Goal: Task Accomplishment & Management: Complete application form

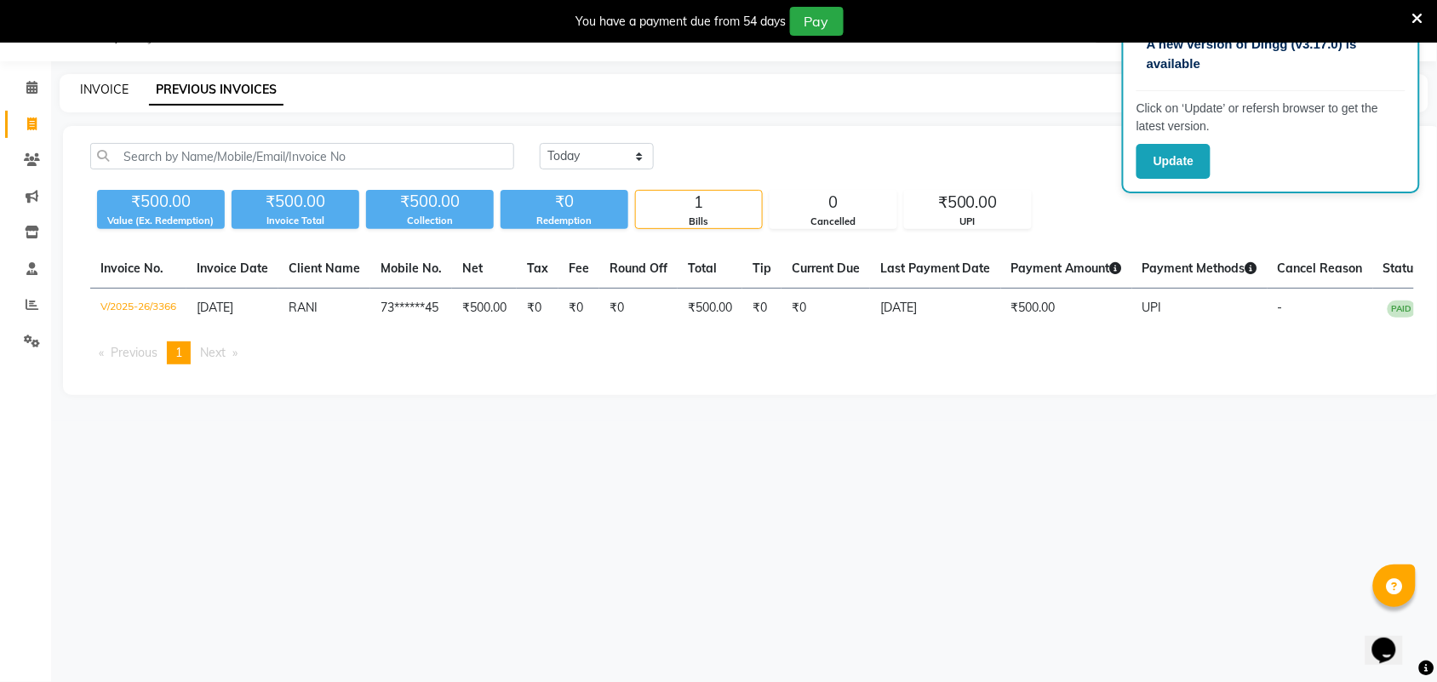
click at [117, 87] on link "INVOICE" at bounding box center [104, 89] width 49 height 15
select select "4466"
select select "service"
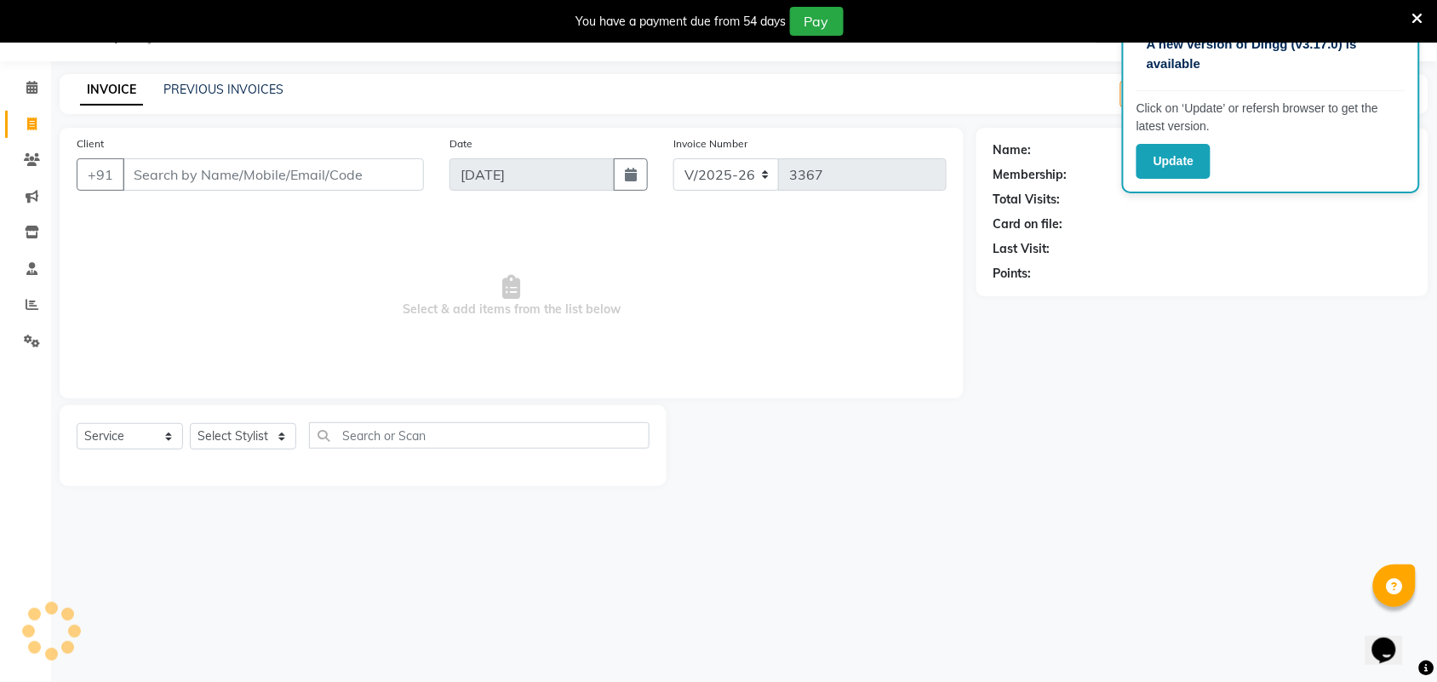
click at [192, 164] on input "Client" at bounding box center [273, 174] width 301 height 32
type input "CHA"
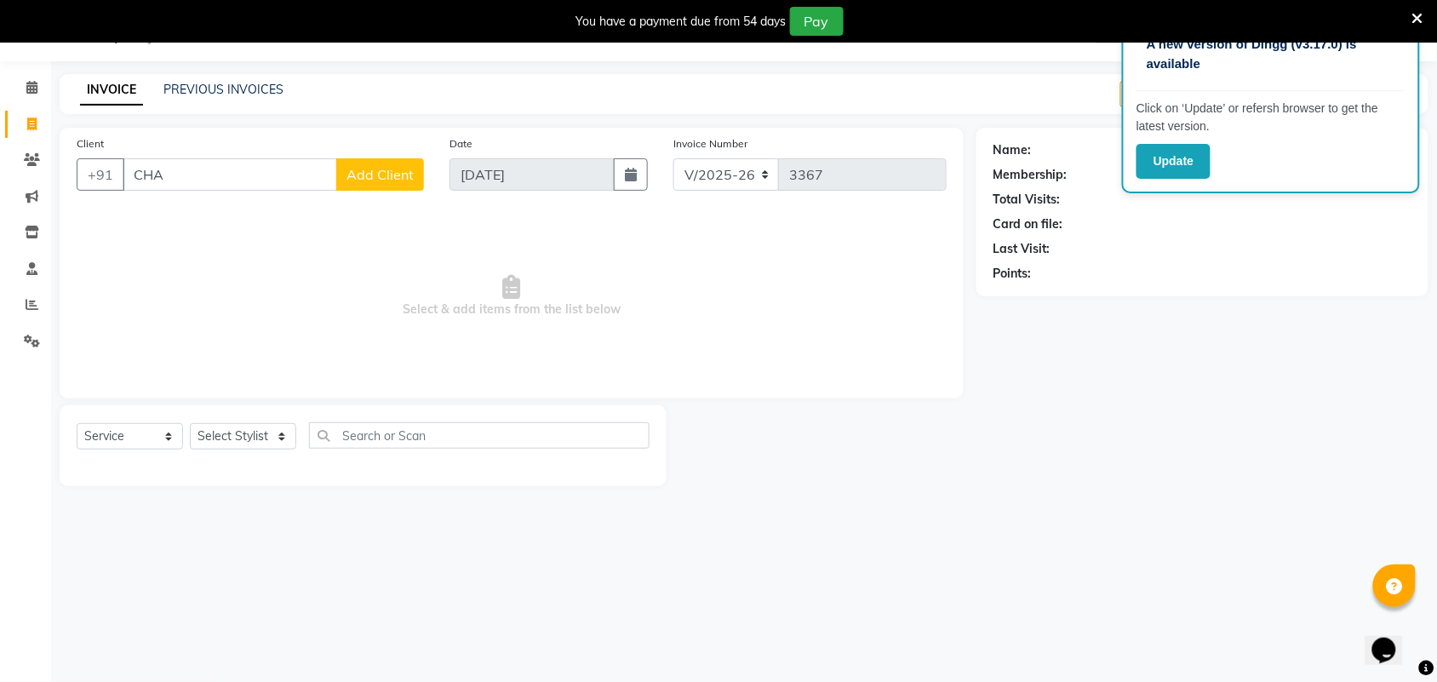
select select "V"
type input "CHAN"
select select "71189"
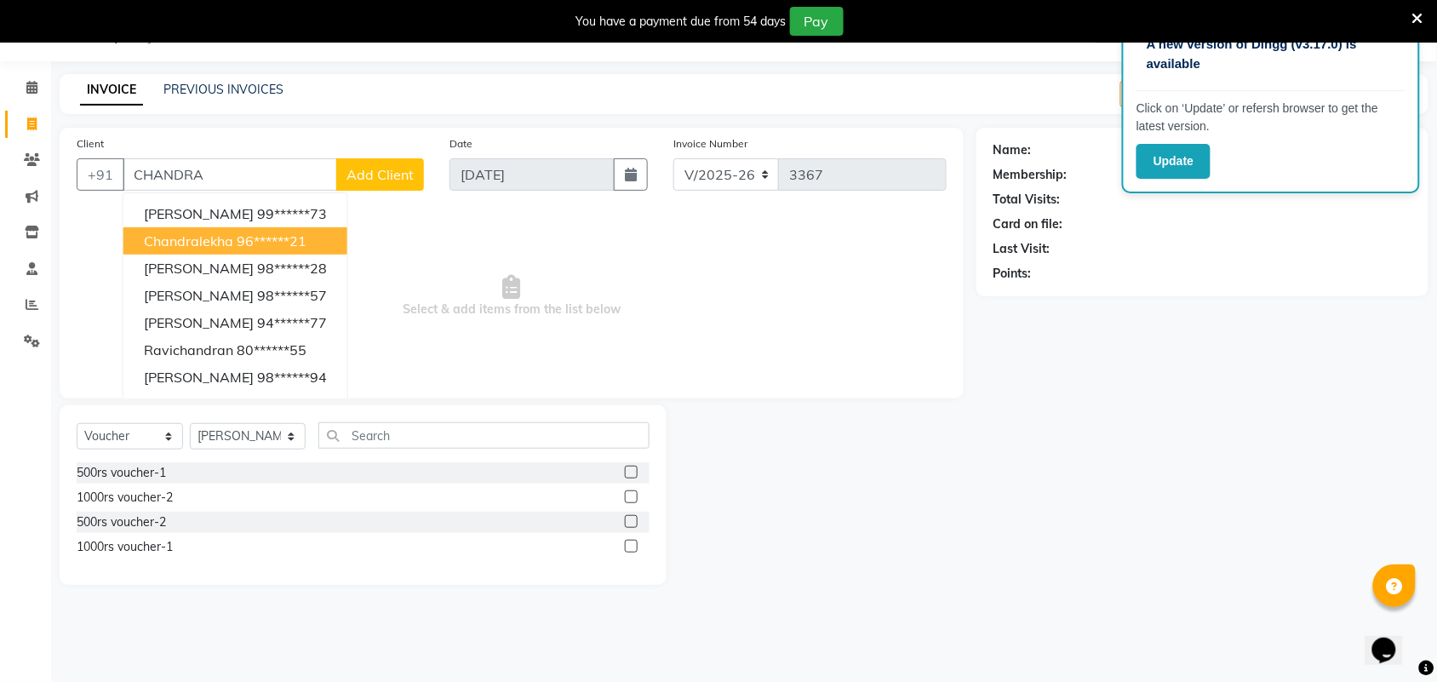
click at [278, 230] on button "Chandralekha 96******21" at bounding box center [235, 240] width 224 height 27
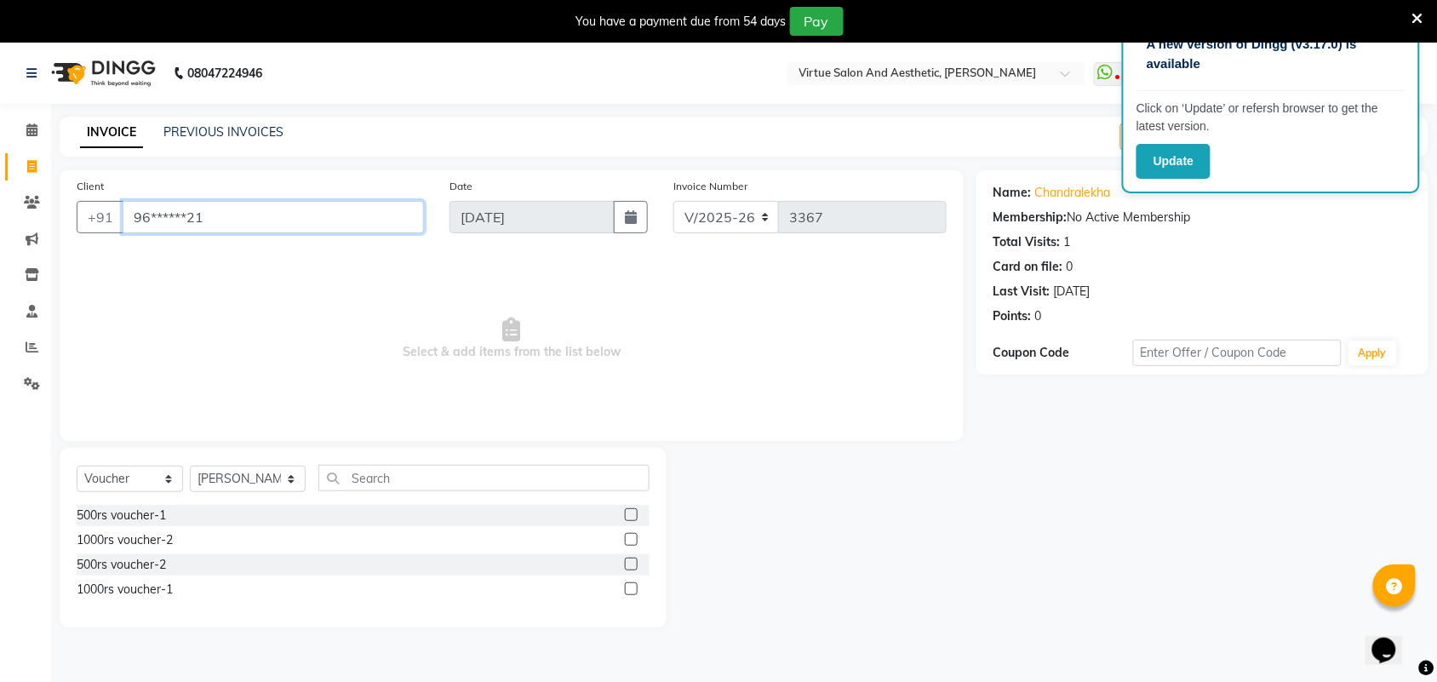
click at [394, 209] on input "96******21" at bounding box center [273, 217] width 301 height 32
type input "9"
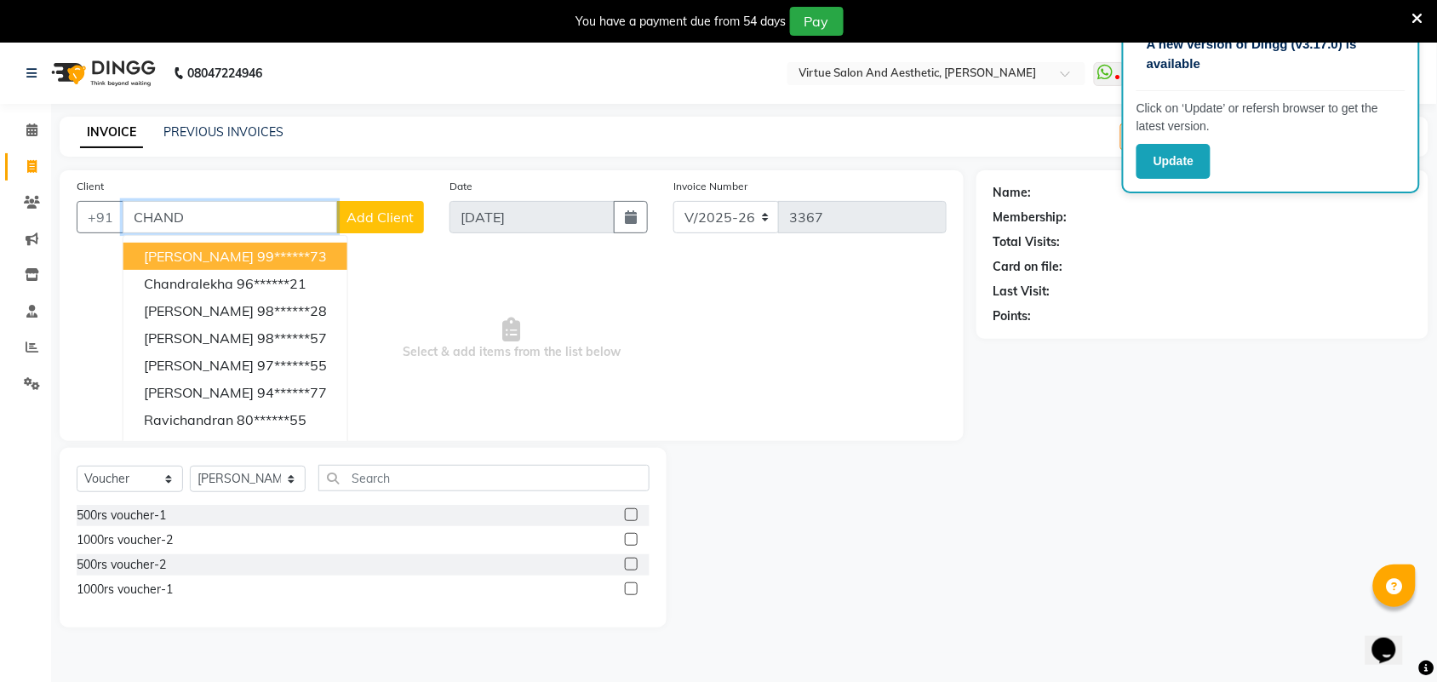
click at [215, 214] on input "CHAND" at bounding box center [230, 217] width 215 height 32
type input "C"
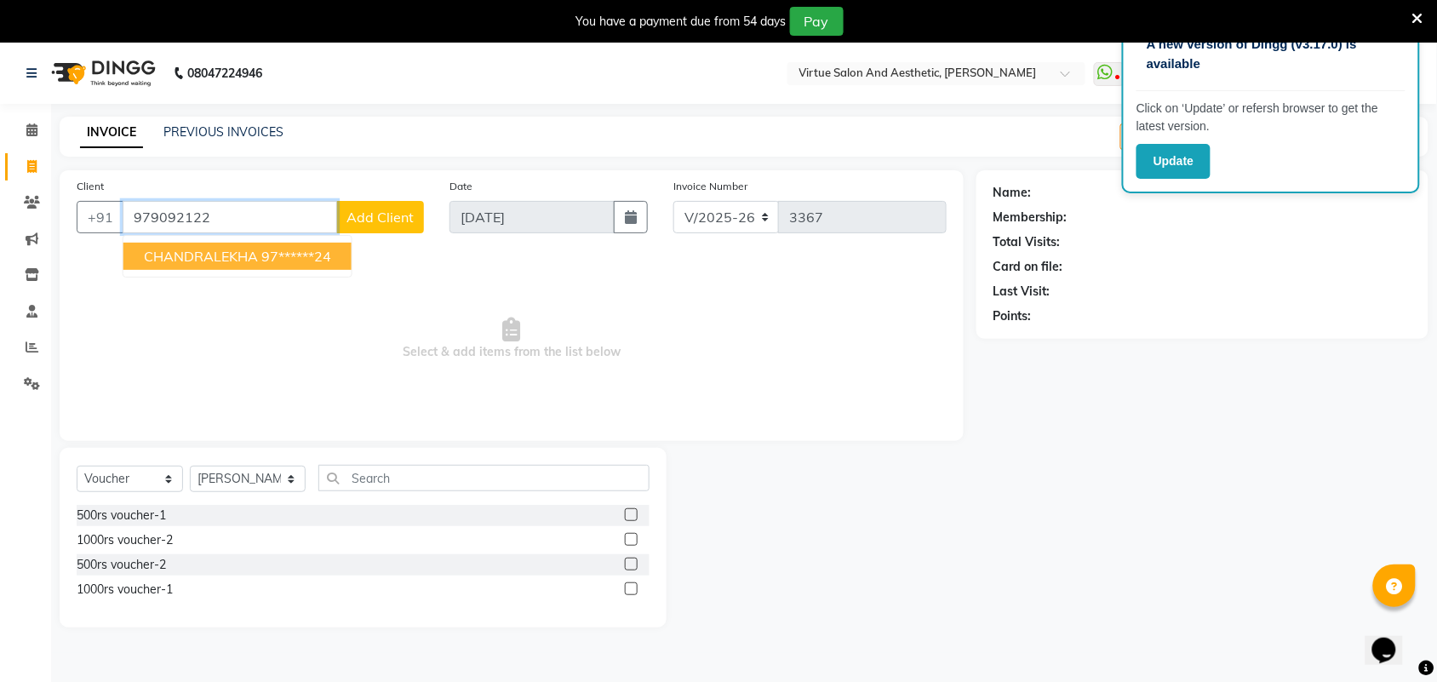
click at [234, 257] on span "CHANDRALEKHA" at bounding box center [201, 256] width 114 height 17
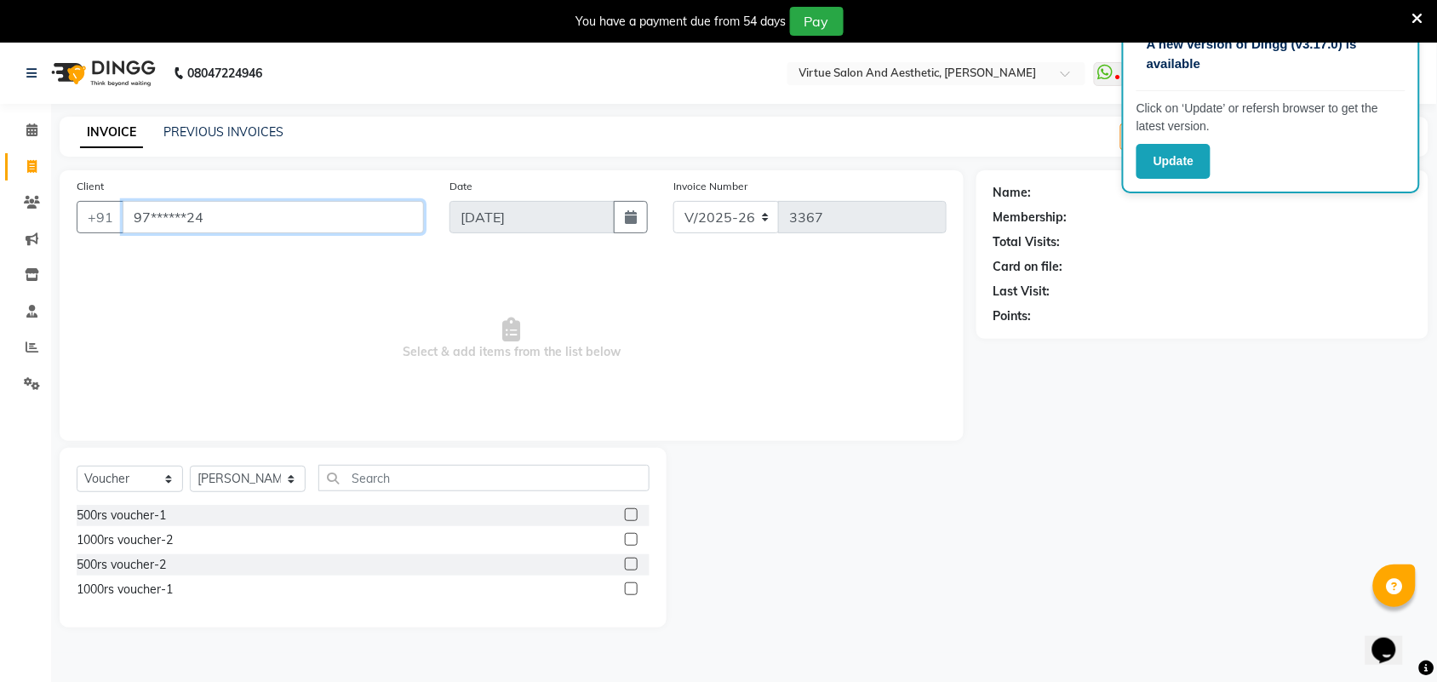
type input "97******24"
select select "1: Object"
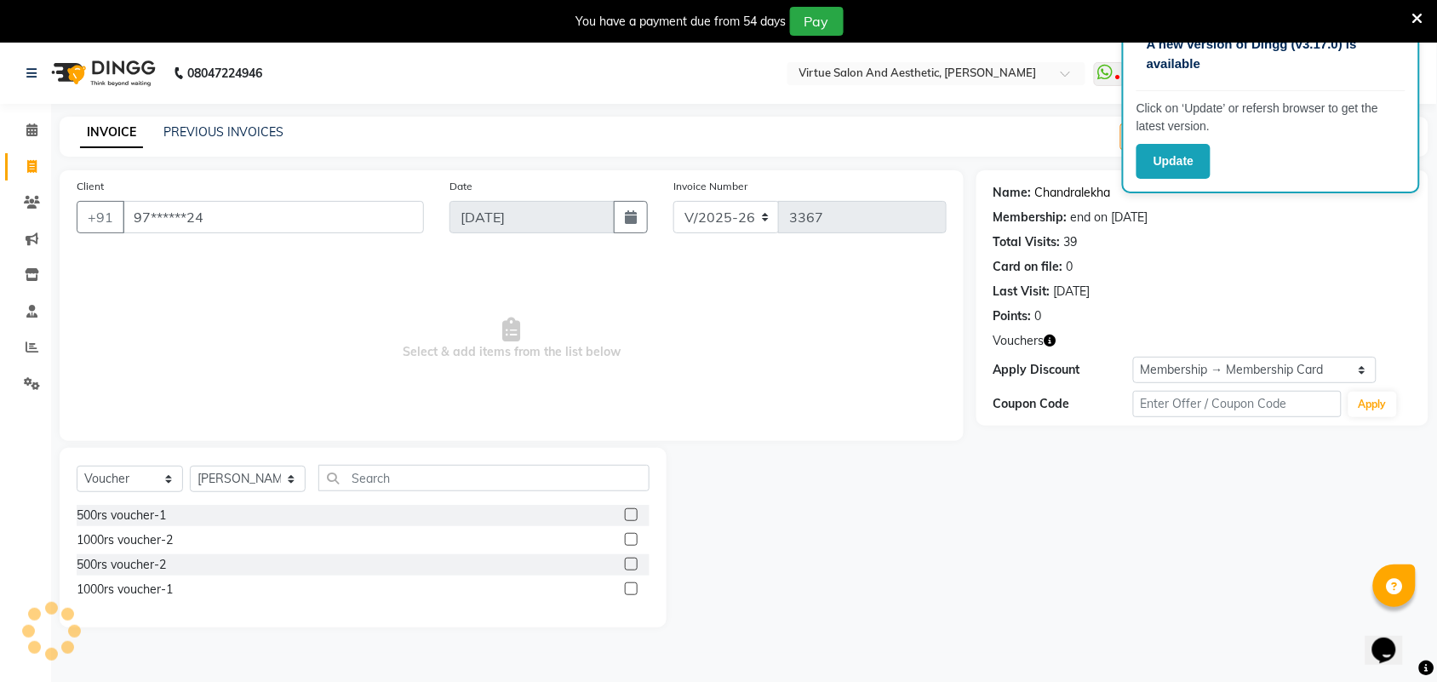
click at [1092, 198] on link "Chandralekha" at bounding box center [1073, 193] width 76 height 18
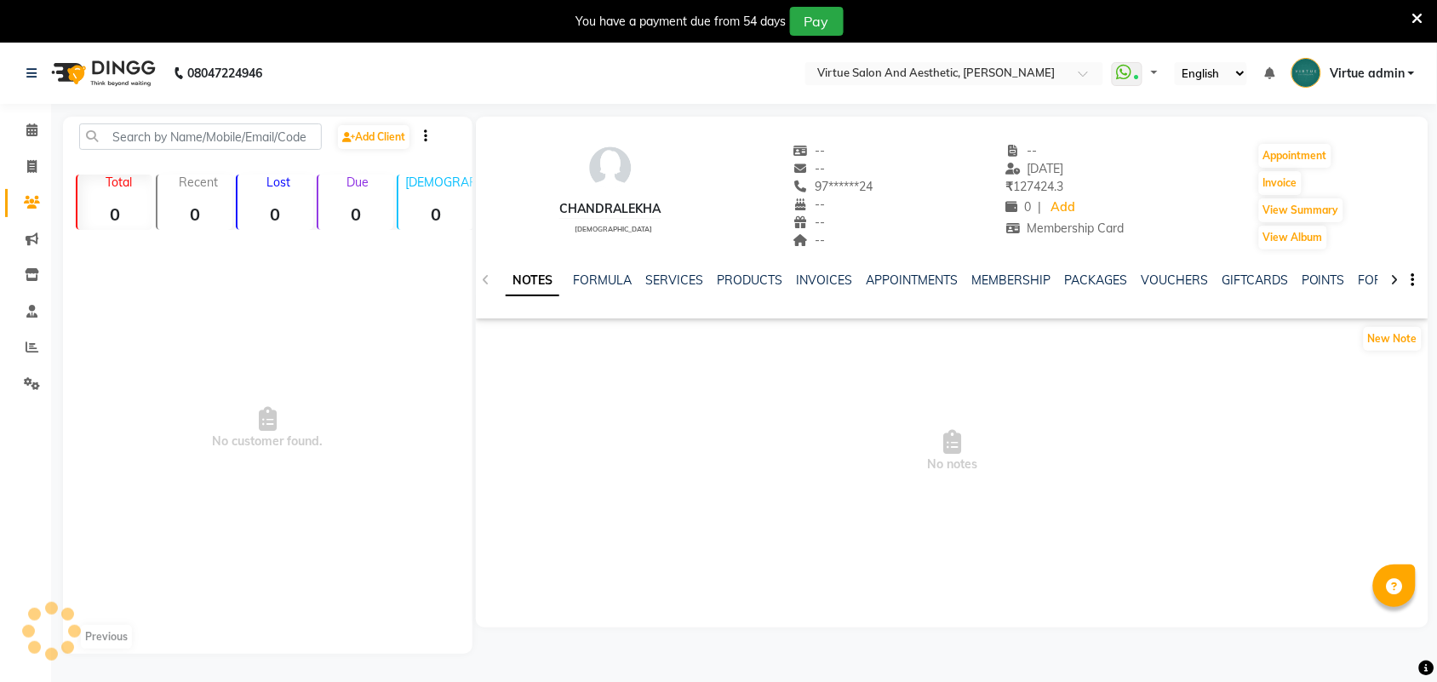
click at [1418, 21] on icon at bounding box center [1417, 18] width 11 height 15
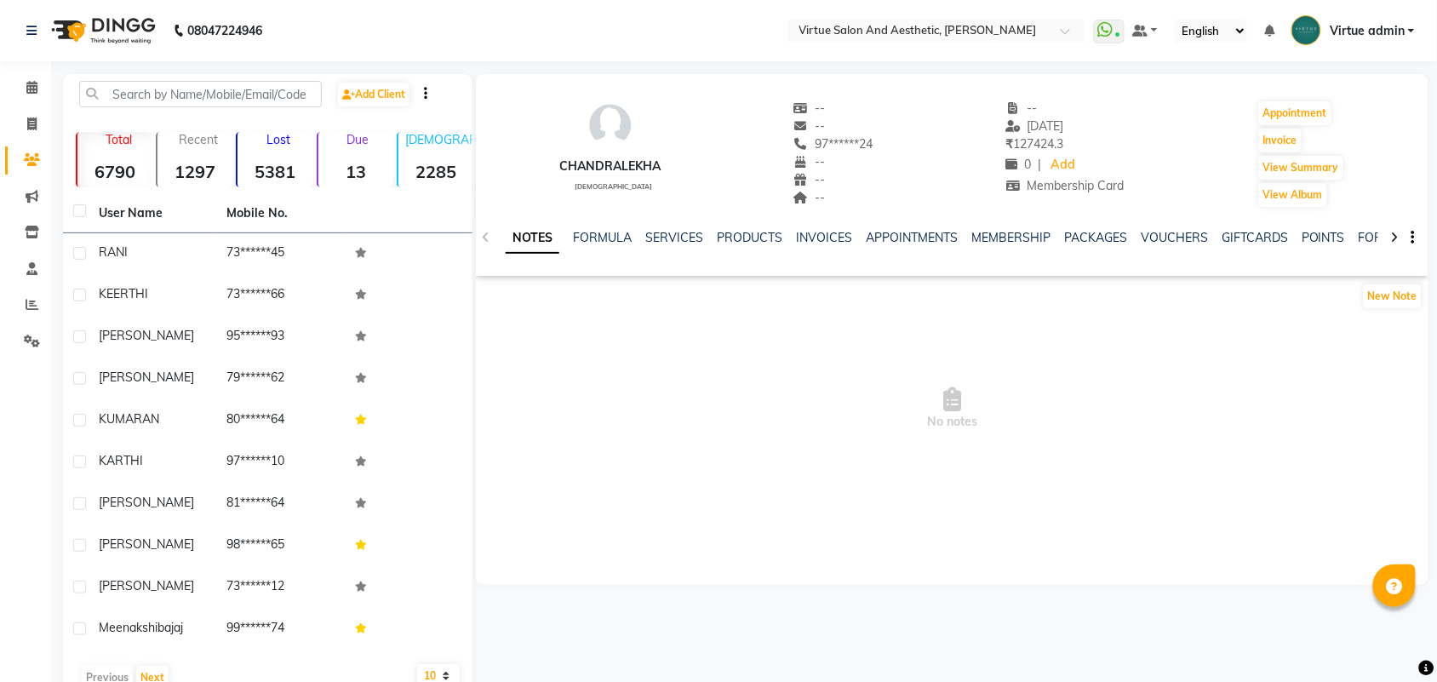
click at [730, 227] on div "NOTES FORMULA SERVICES PRODUCTS INVOICES APPOINTMENTS MEMBERSHIP PACKAGES VOUCH…" at bounding box center [952, 238] width 953 height 59
click at [675, 243] on link "SERVICES" at bounding box center [674, 237] width 58 height 15
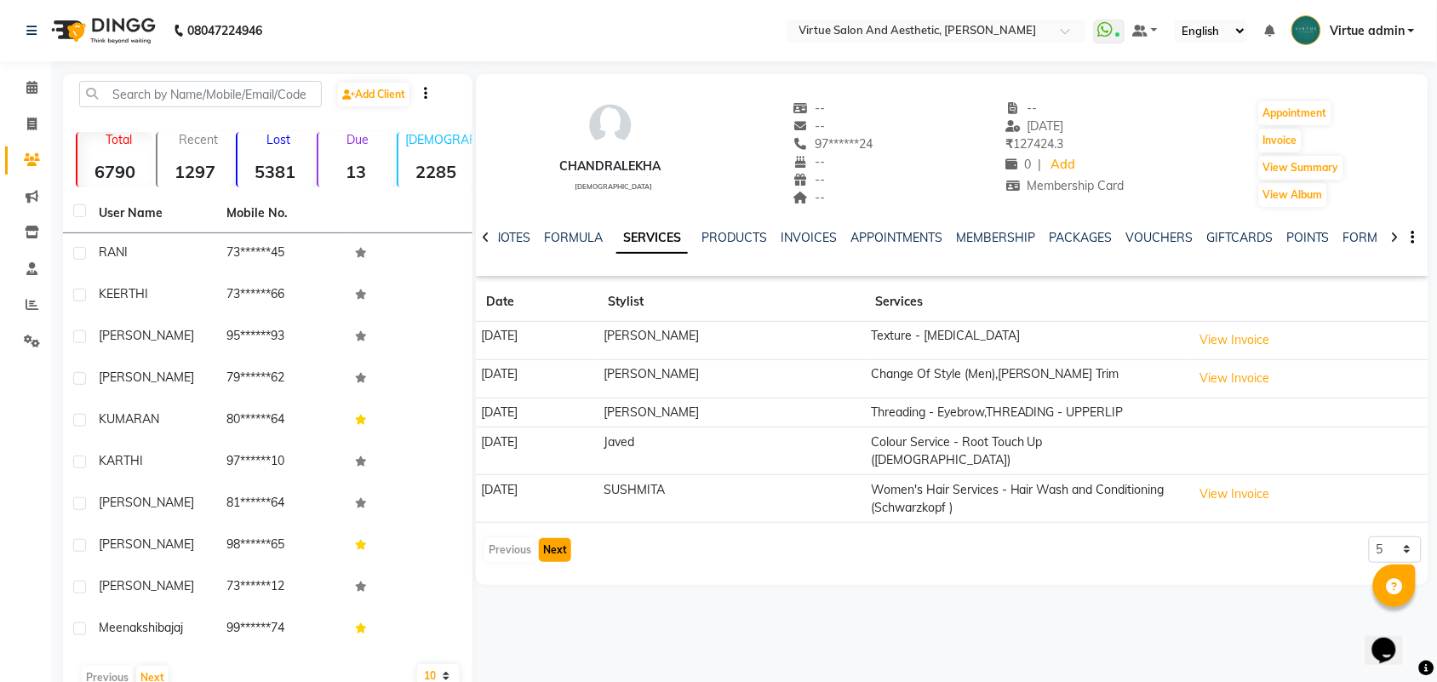
click at [569, 538] on button "Next" at bounding box center [555, 550] width 32 height 24
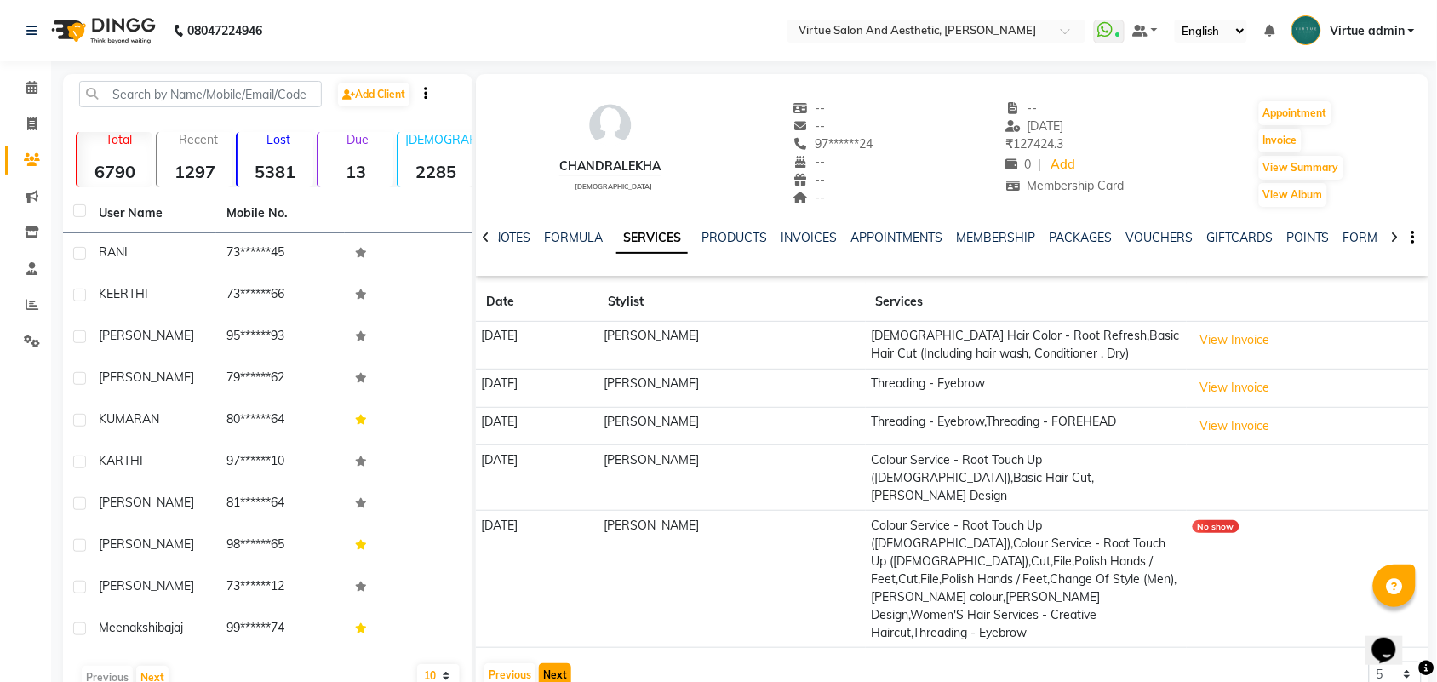
click at [563, 663] on button "Next" at bounding box center [555, 675] width 32 height 24
click at [563, 622] on div "CHANDRALEKHA female -- -- 97******24 -- -- -- -- 24-08-2025 ₹ 127424.3 0 | Add …" at bounding box center [951, 386] width 956 height 624
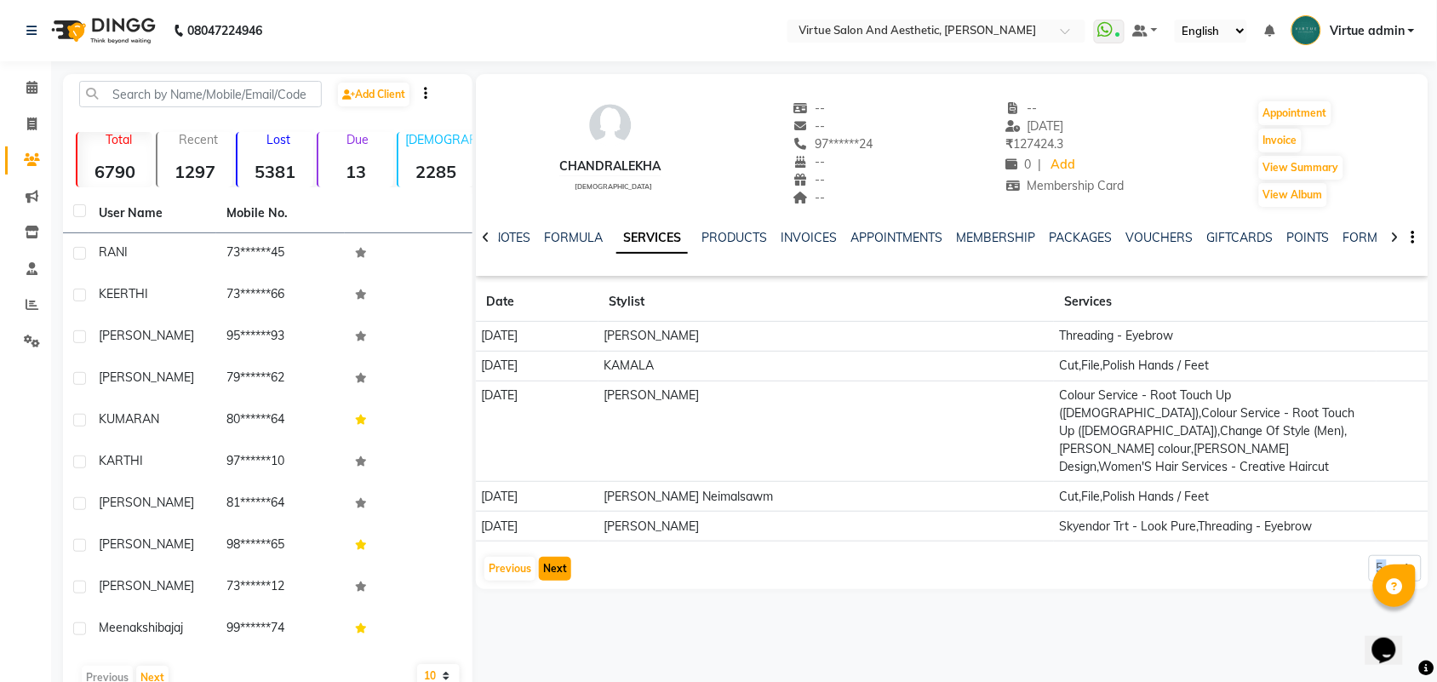
click at [546, 557] on button "Next" at bounding box center [555, 569] width 32 height 24
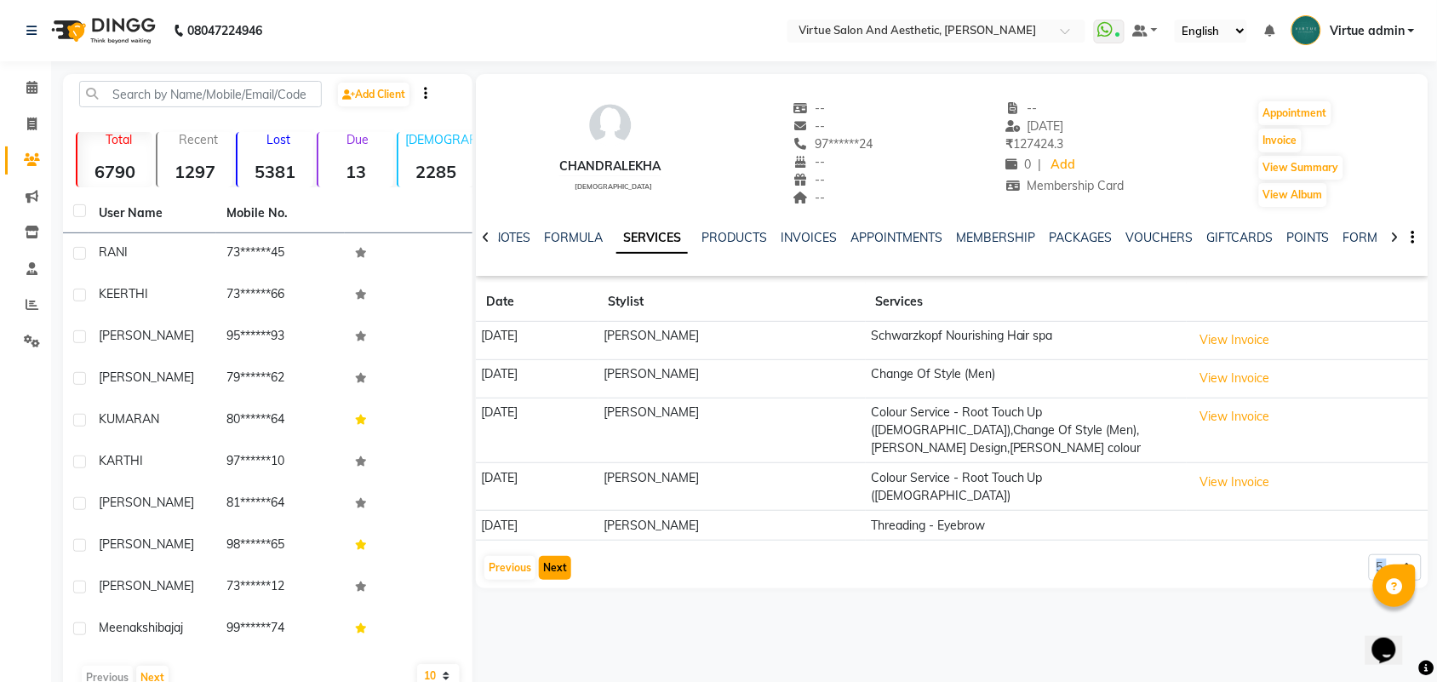
click at [547, 556] on button "Next" at bounding box center [555, 568] width 32 height 24
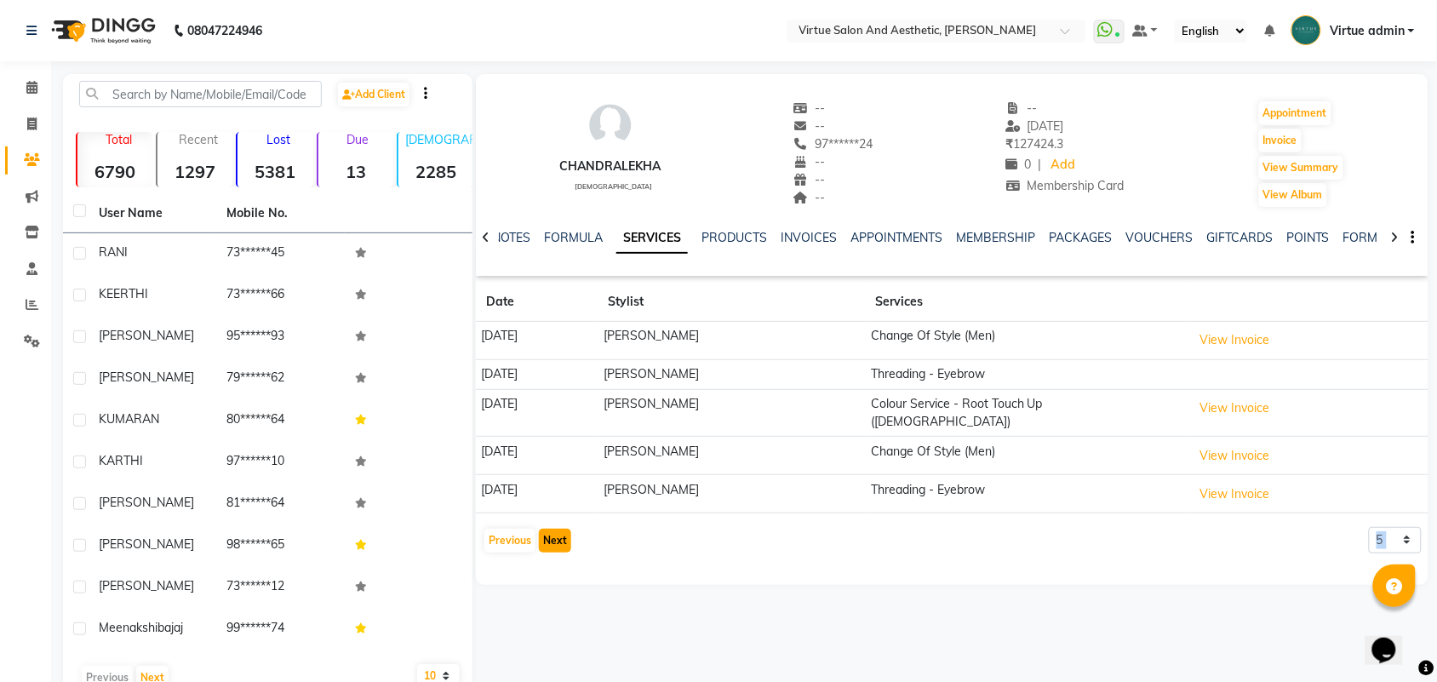
click at [552, 534] on button "Next" at bounding box center [555, 541] width 32 height 24
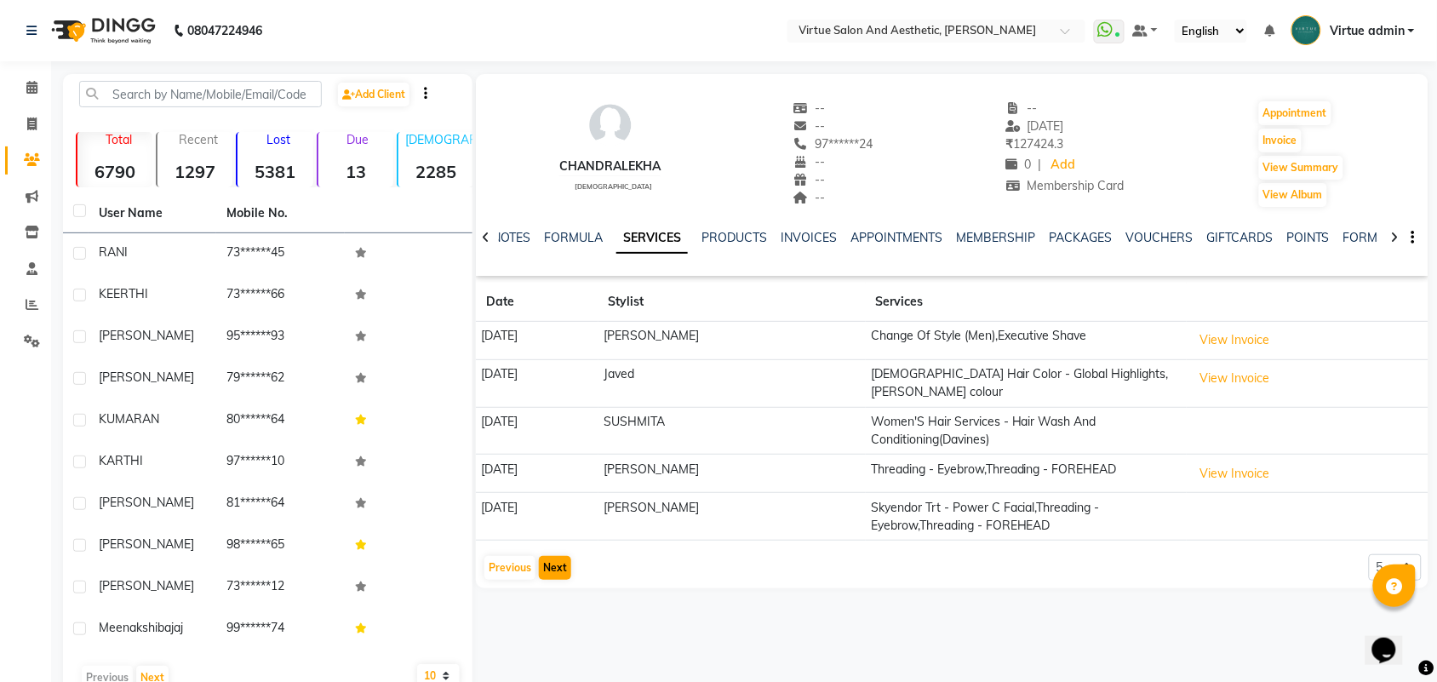
click at [552, 534] on app-client-history "Date Stylist Services 21-02-2025 INBARAJ Change Of Style (Men),Executive Shave …" at bounding box center [952, 432] width 953 height 299
click at [552, 560] on button "Next" at bounding box center [555, 568] width 32 height 24
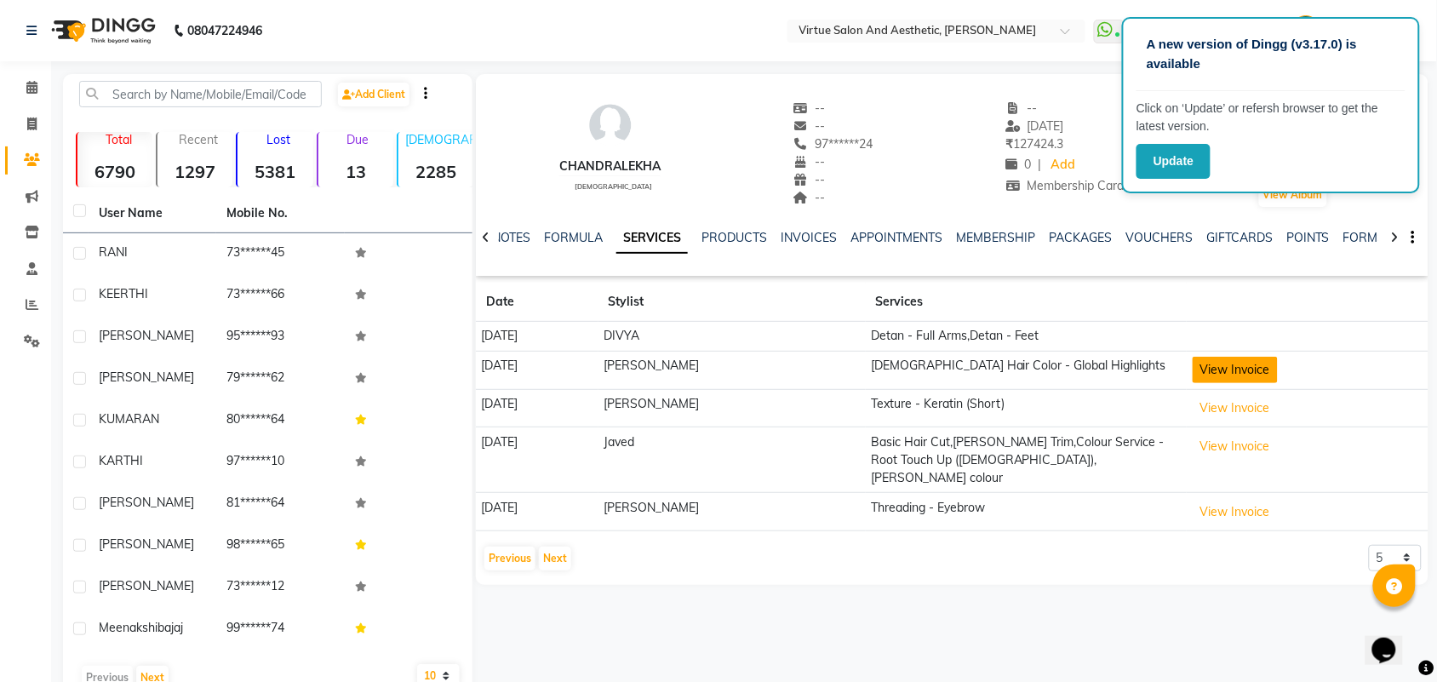
click at [1200, 375] on button "View Invoice" at bounding box center [1235, 370] width 85 height 26
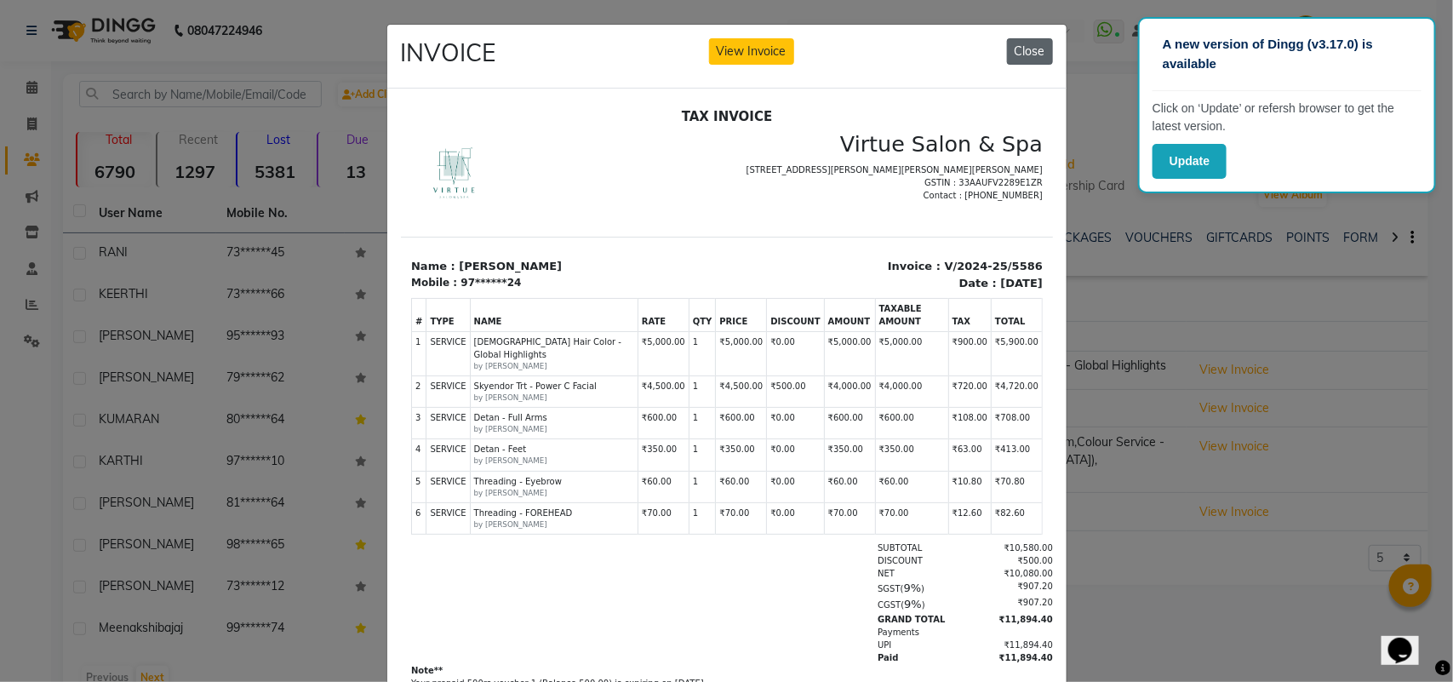
click at [1043, 57] on button "Close" at bounding box center [1030, 51] width 46 height 26
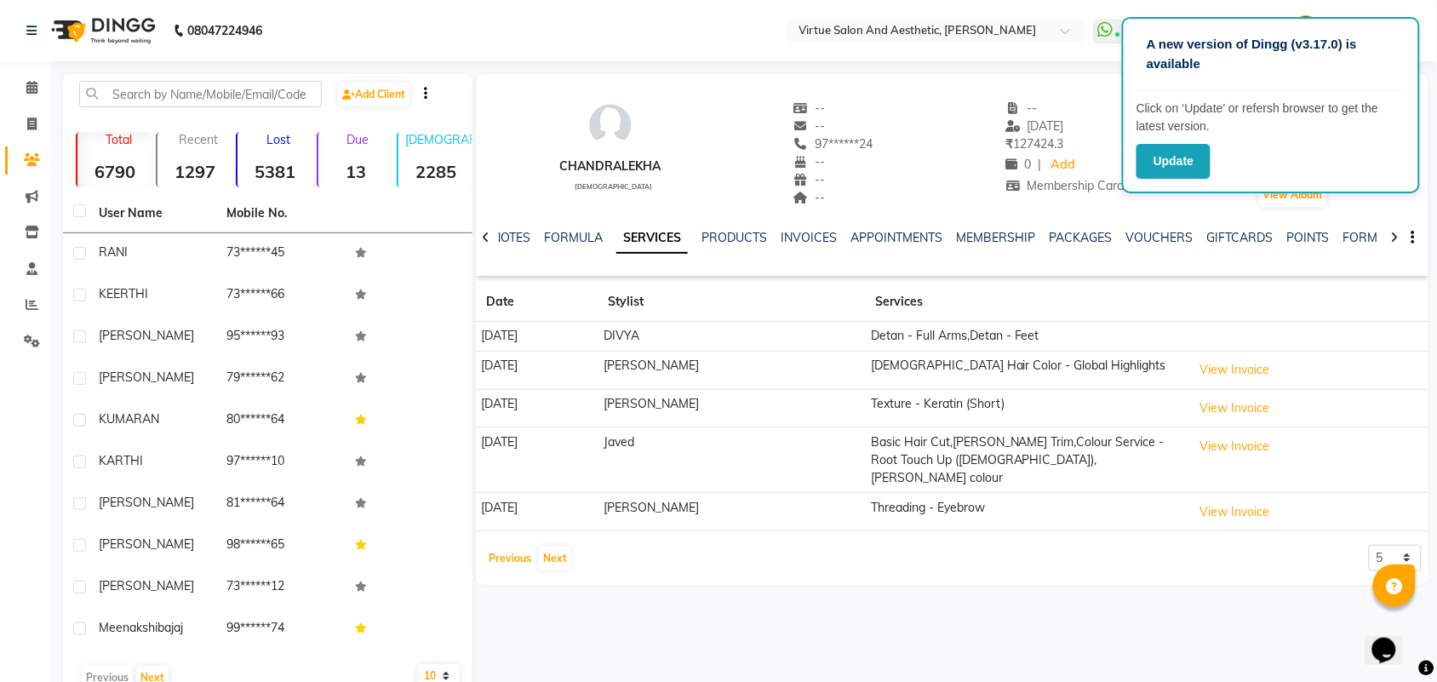
drag, startPoint x: 507, startPoint y: 546, endPoint x: 776, endPoint y: 519, distance: 271.2
click at [776, 519] on app-client-history "Date Stylist Services 02-02-2025 DIVYA Detan - Full Arms,Detan - Feet 02-02-202…" at bounding box center [952, 427] width 953 height 289
click at [1231, 421] on button "View Invoice" at bounding box center [1235, 408] width 85 height 26
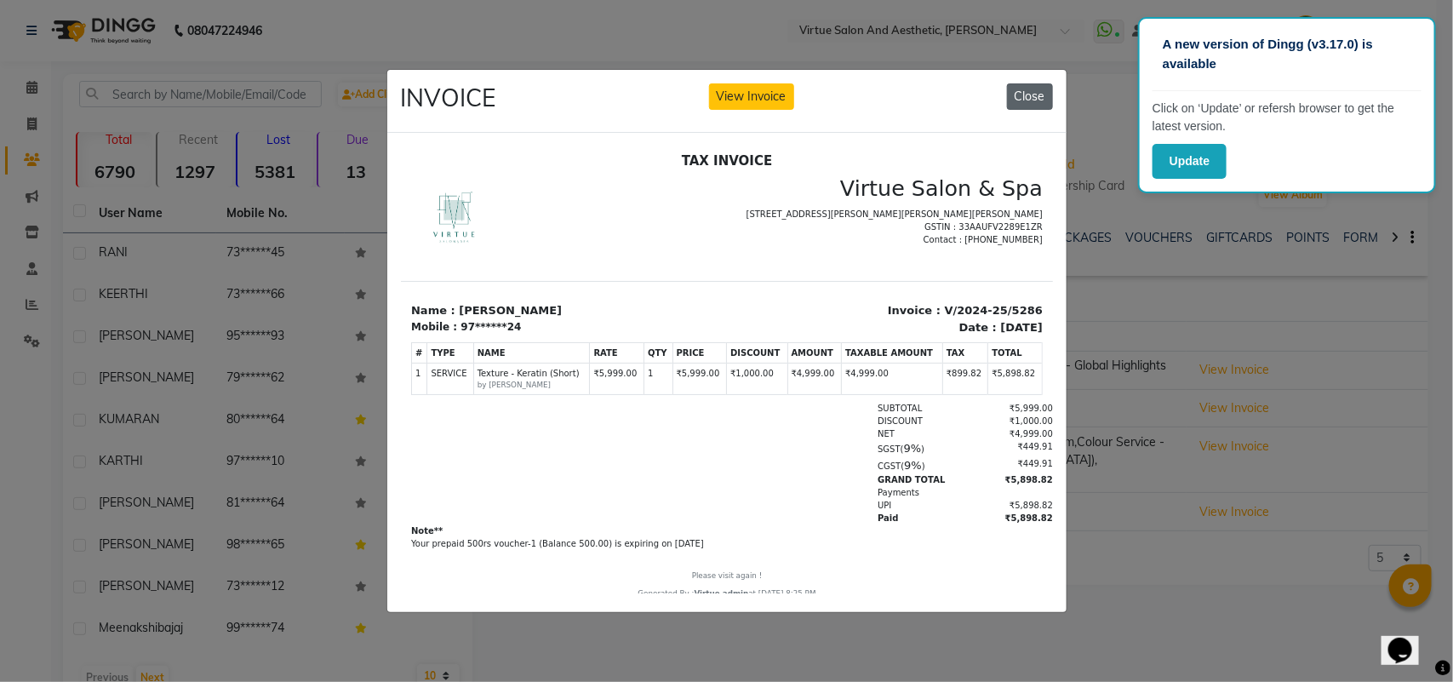
click at [1028, 90] on button "Close" at bounding box center [1030, 96] width 46 height 26
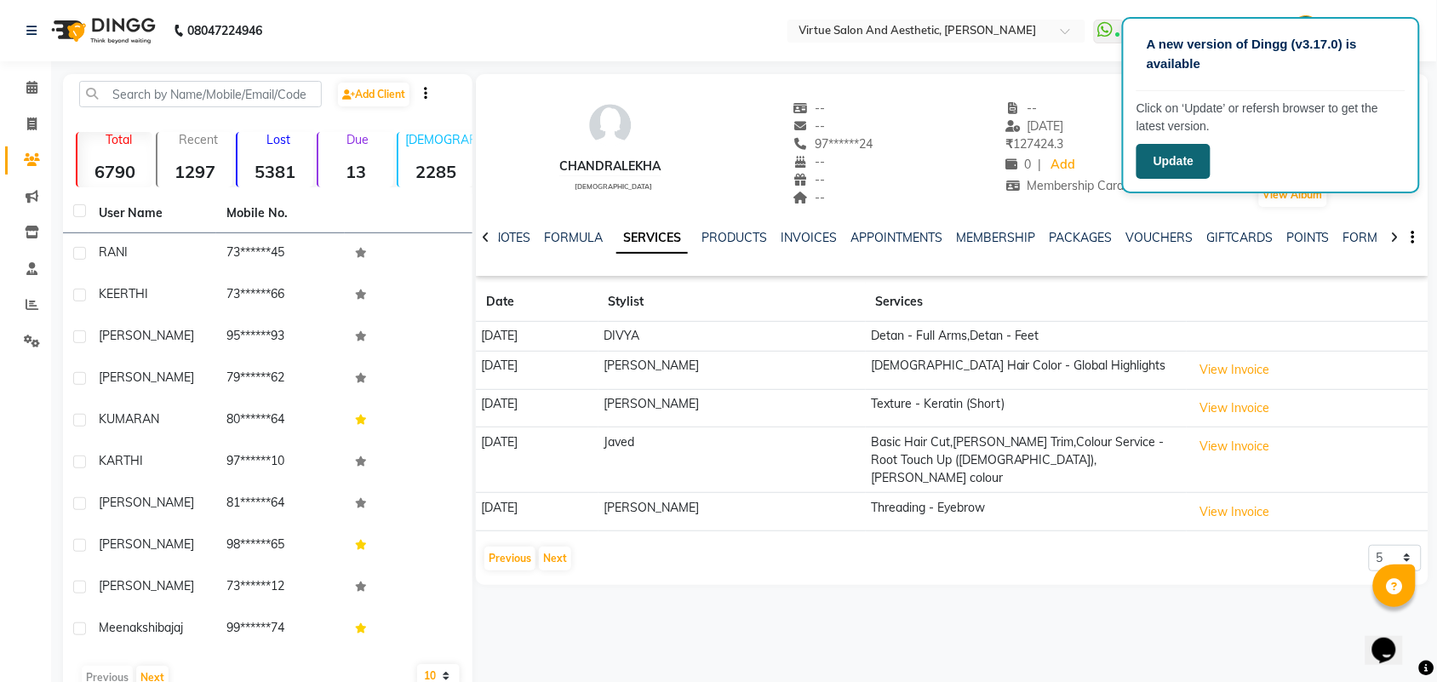
click at [1205, 172] on button "Update" at bounding box center [1174, 161] width 74 height 35
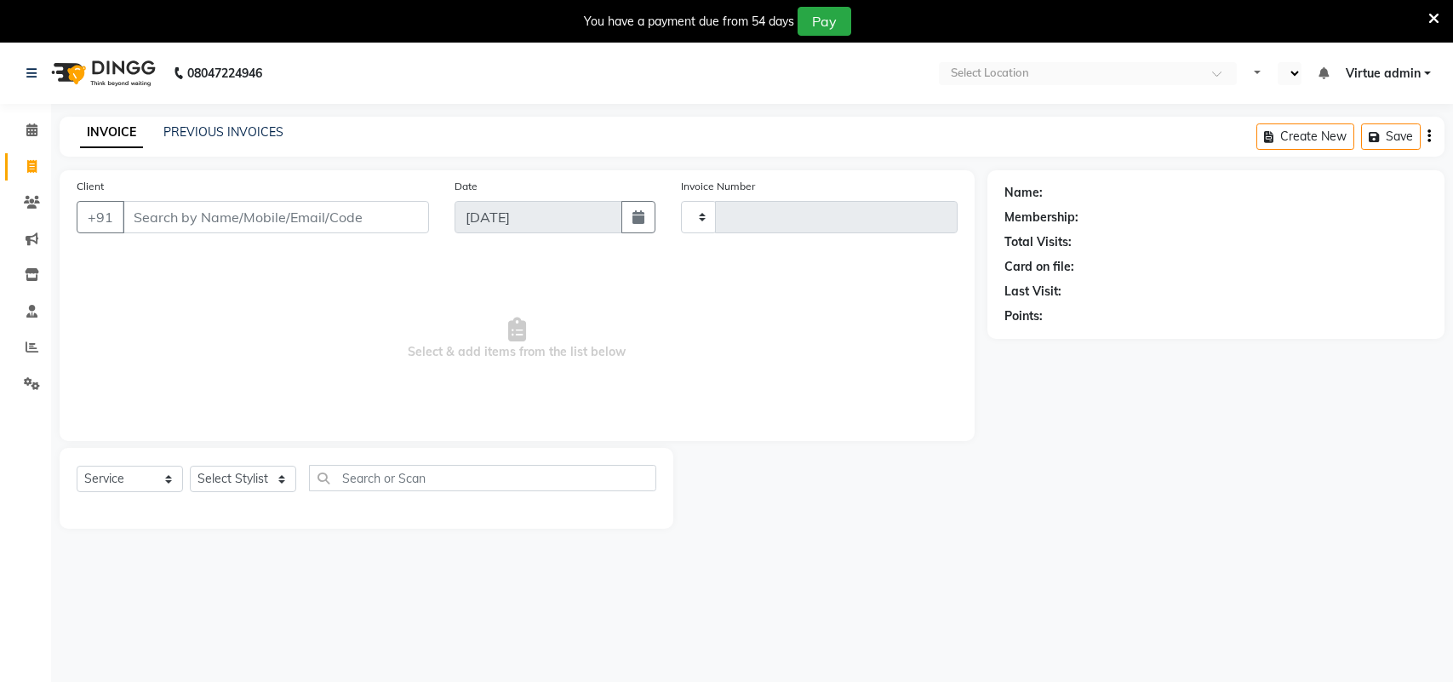
select select "service"
type input "3367"
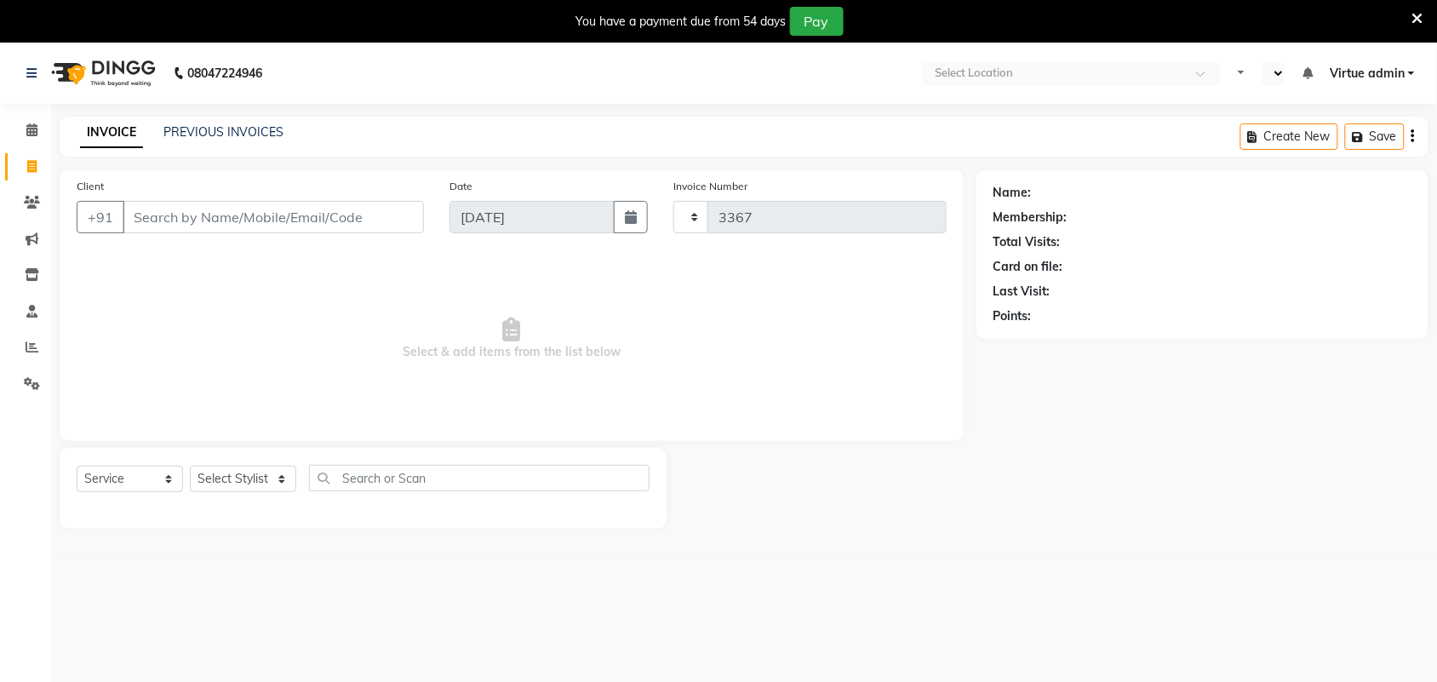
select select "en"
select select "4466"
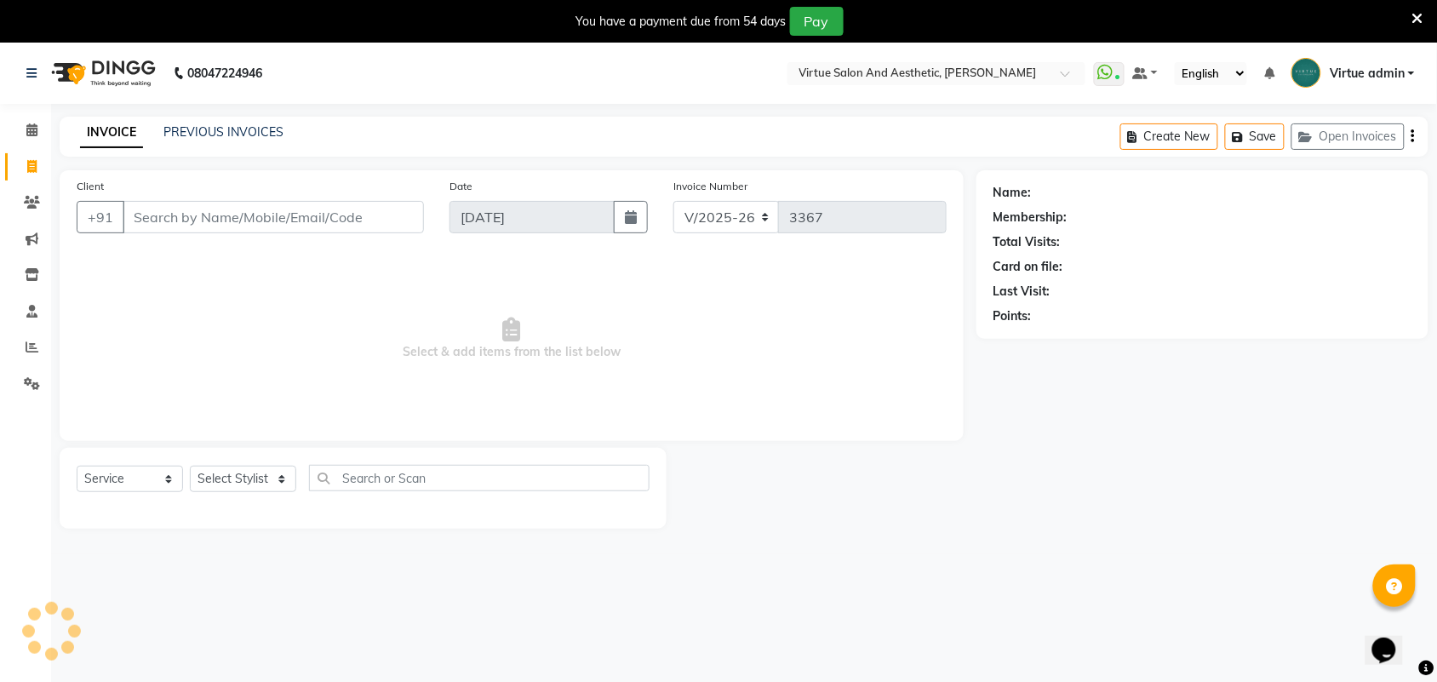
select select "V"
select select "71189"
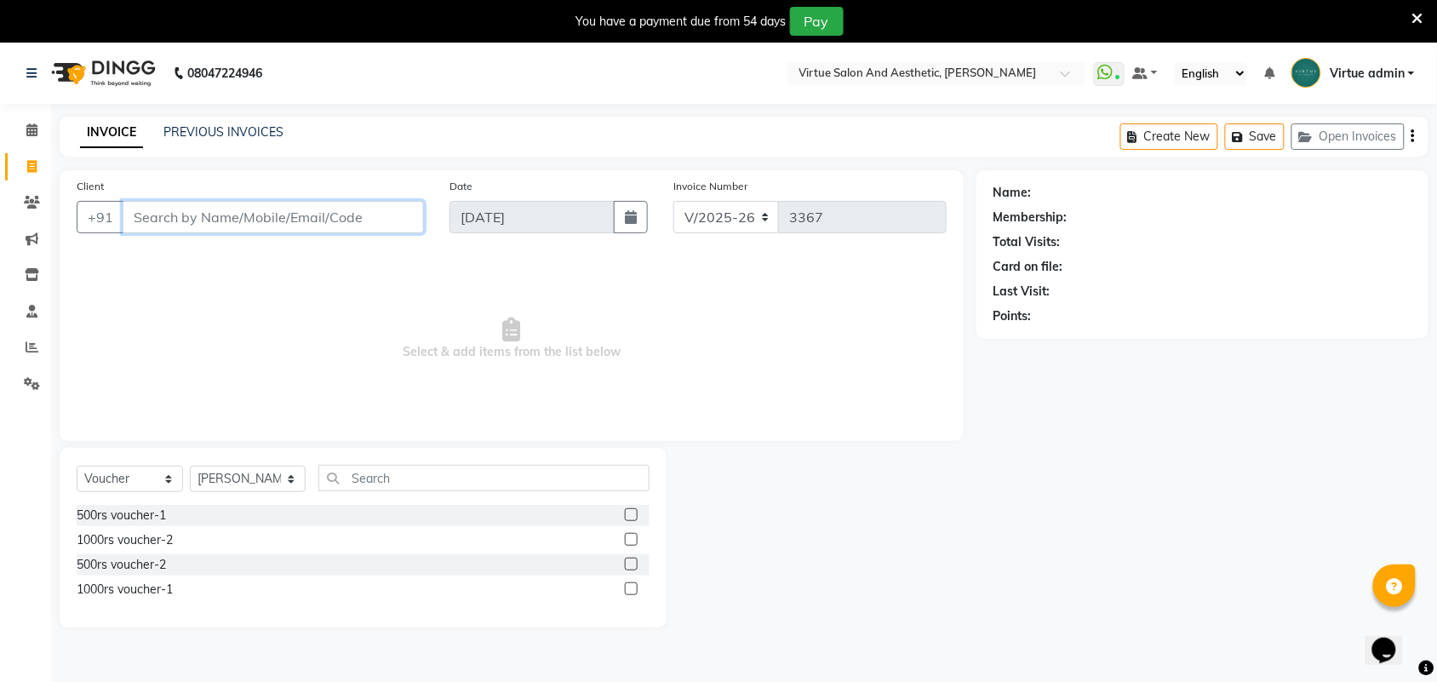
click at [375, 215] on input "Client" at bounding box center [273, 217] width 301 height 32
type input "8838904454"
click at [305, 210] on input "8838904454" at bounding box center [230, 217] width 215 height 32
drag, startPoint x: 269, startPoint y: 204, endPoint x: 129, endPoint y: 214, distance: 140.8
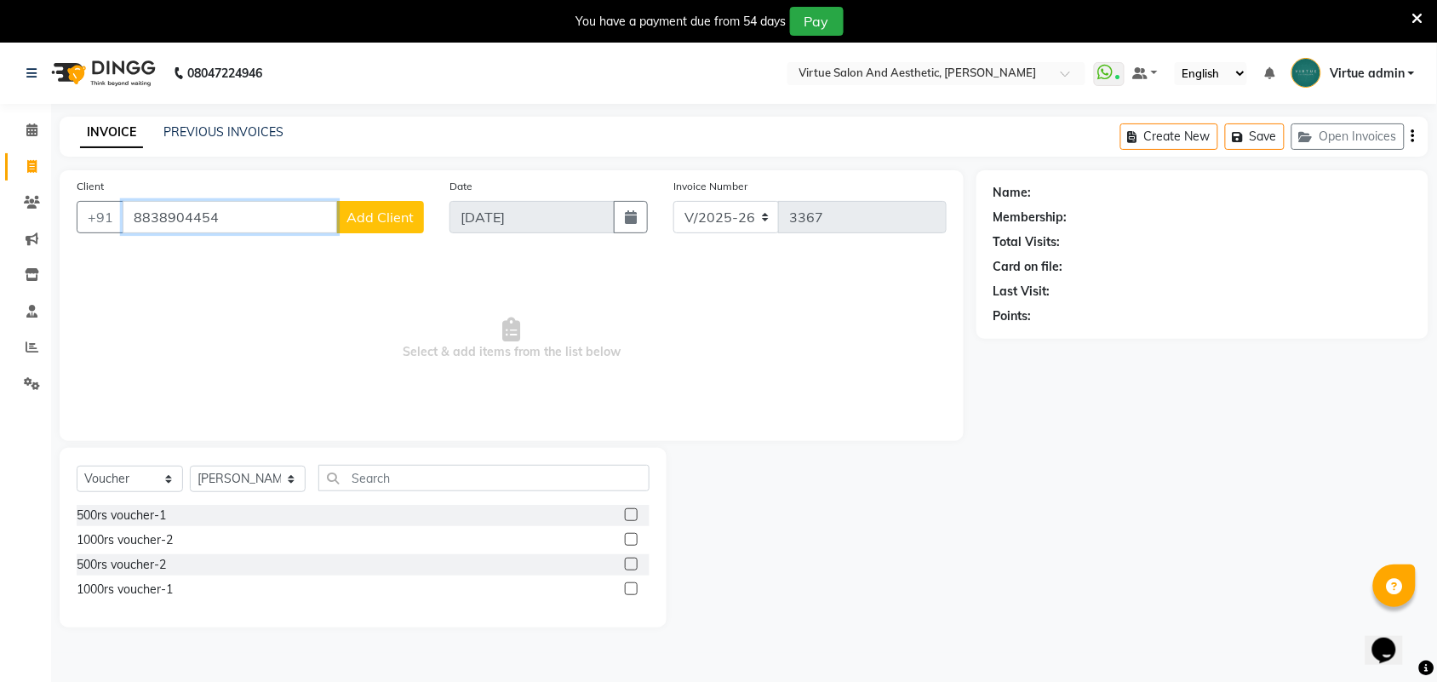
click at [129, 214] on input "8838904454" at bounding box center [230, 217] width 215 height 32
drag, startPoint x: 370, startPoint y: 312, endPoint x: 352, endPoint y: 274, distance: 42.6
click at [368, 311] on span "Select & add items from the list below" at bounding box center [512, 339] width 870 height 170
click at [39, 355] on span at bounding box center [32, 348] width 30 height 20
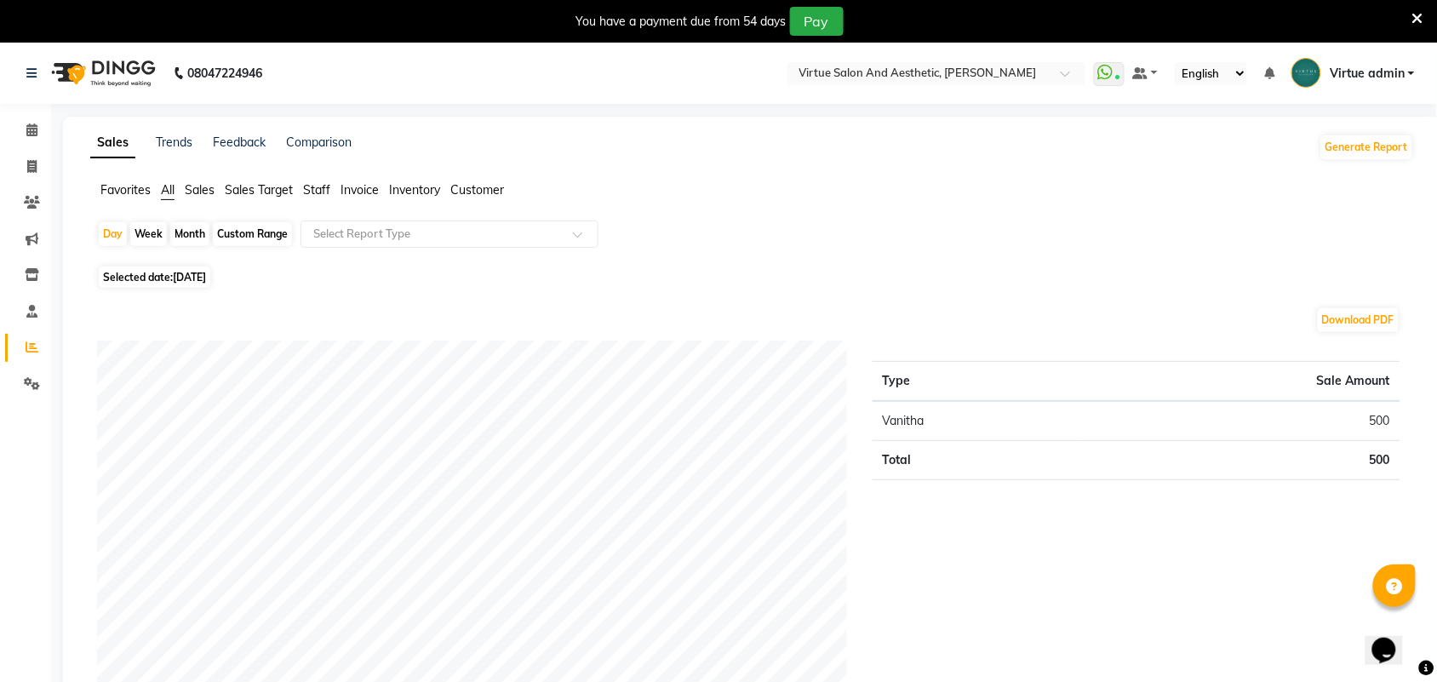
click at [201, 188] on span "Sales" at bounding box center [200, 189] width 30 height 15
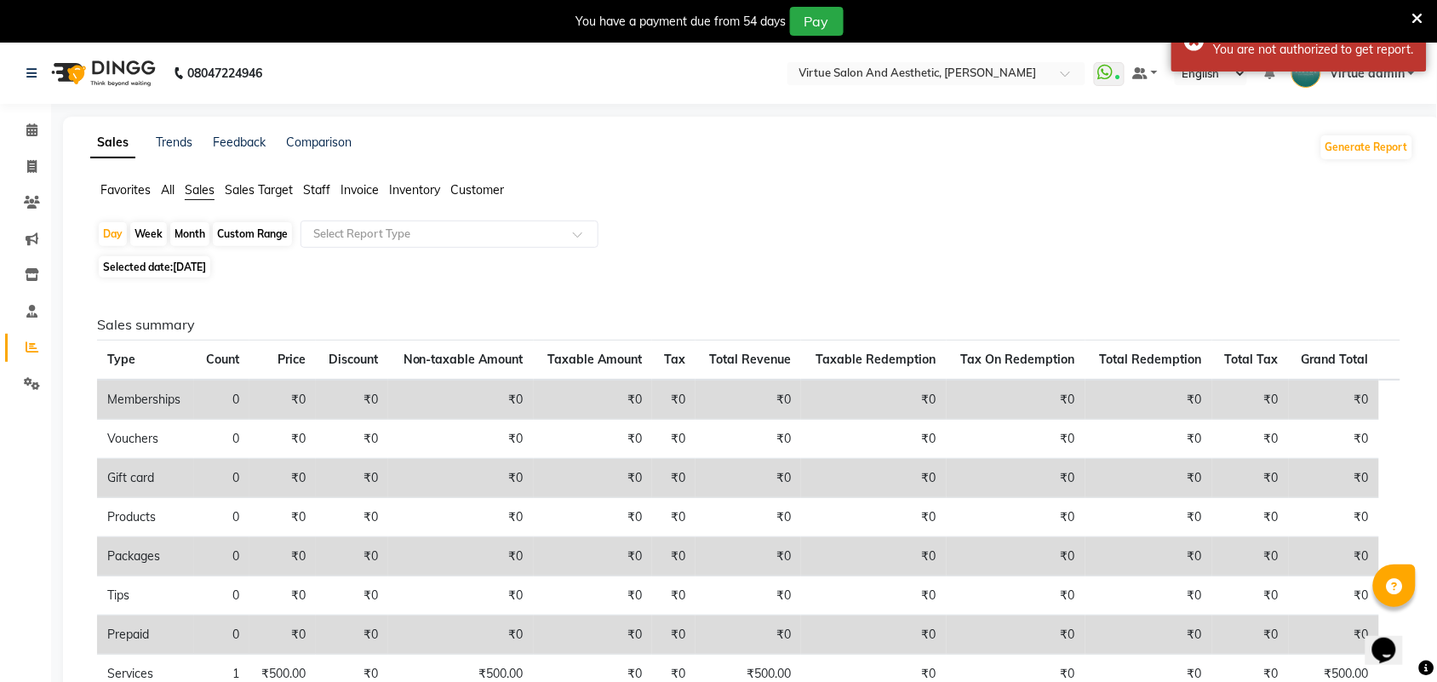
click at [266, 237] on div "Custom Range" at bounding box center [252, 234] width 79 height 24
select select "9"
select select "2025"
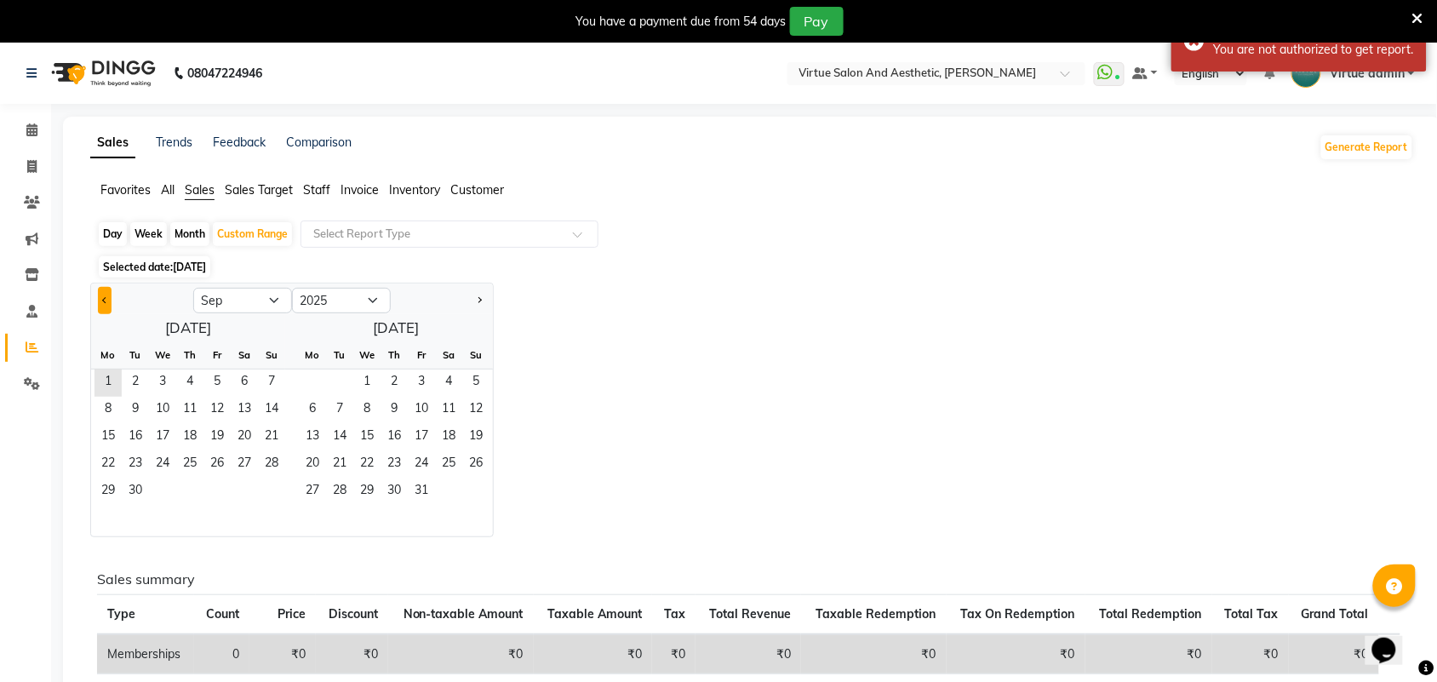
click at [104, 304] on button "Previous month" at bounding box center [105, 300] width 14 height 27
select select "8"
click at [223, 372] on span "1" at bounding box center [216, 382] width 27 height 27
click at [271, 495] on span "31" at bounding box center [271, 491] width 27 height 27
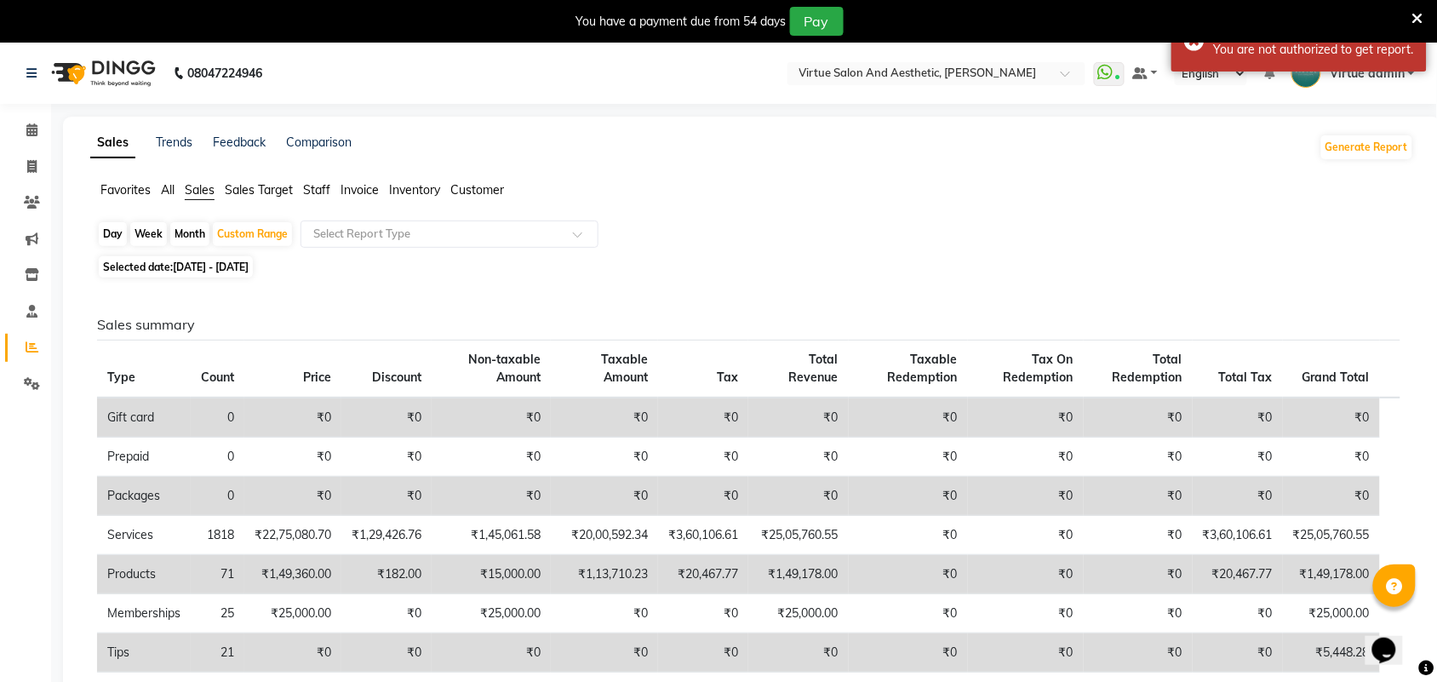
click at [320, 193] on span "Staff" at bounding box center [316, 189] width 27 height 15
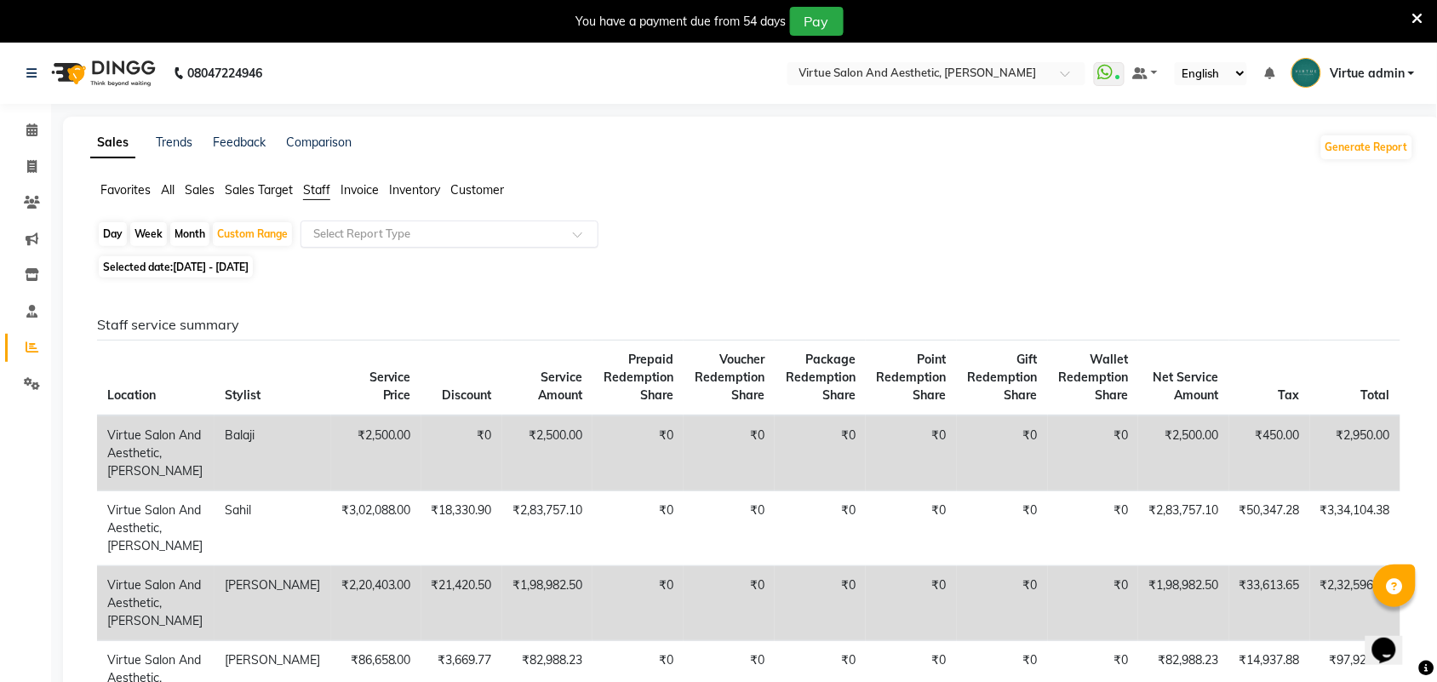
click at [336, 239] on input "text" at bounding box center [432, 234] width 245 height 17
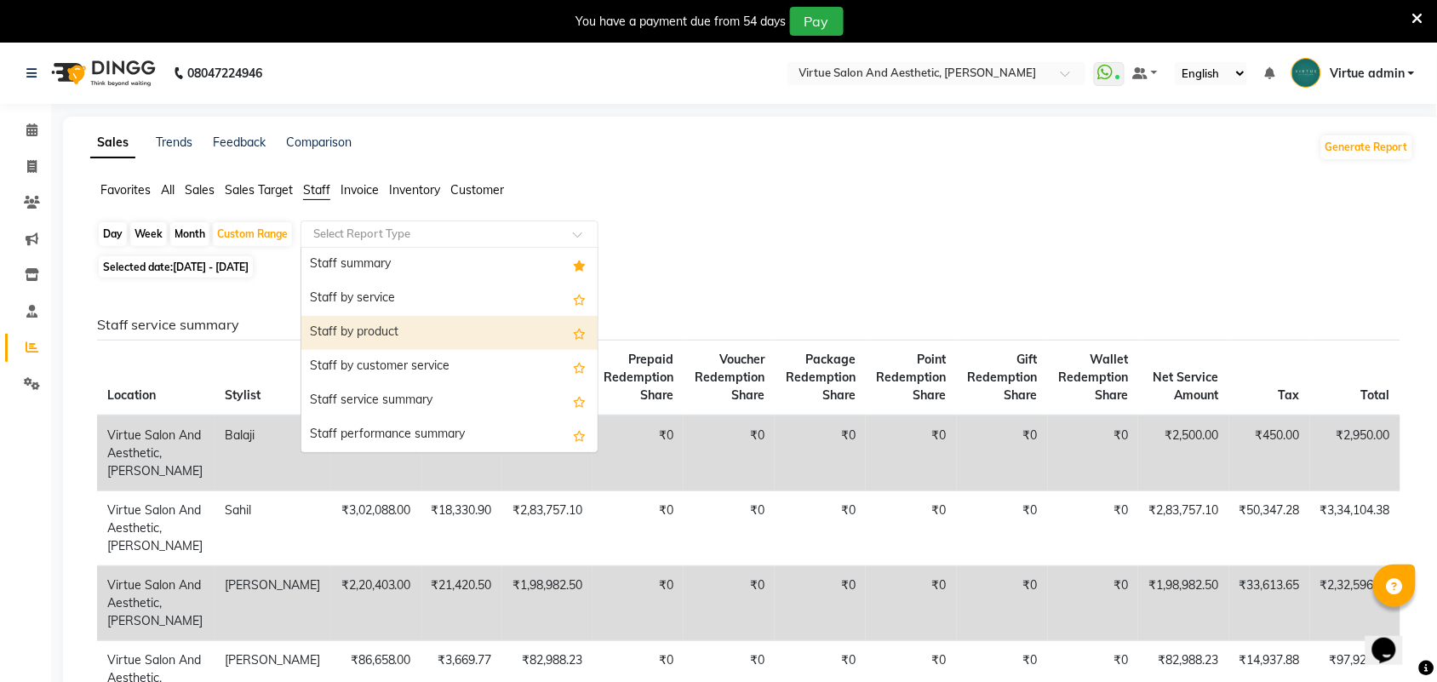
click at [390, 329] on div "Staff by product" at bounding box center [449, 333] width 296 height 34
select select "full_report"
select select "csv"
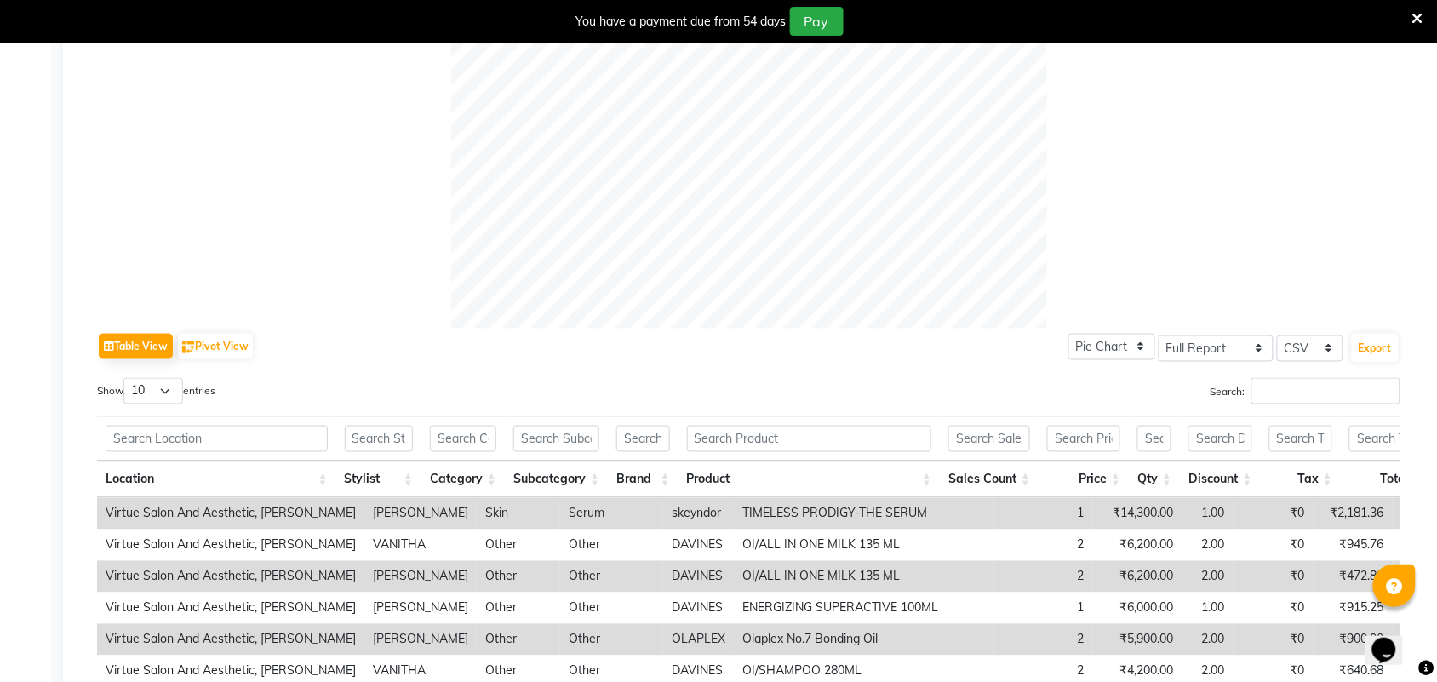
scroll to position [532, 0]
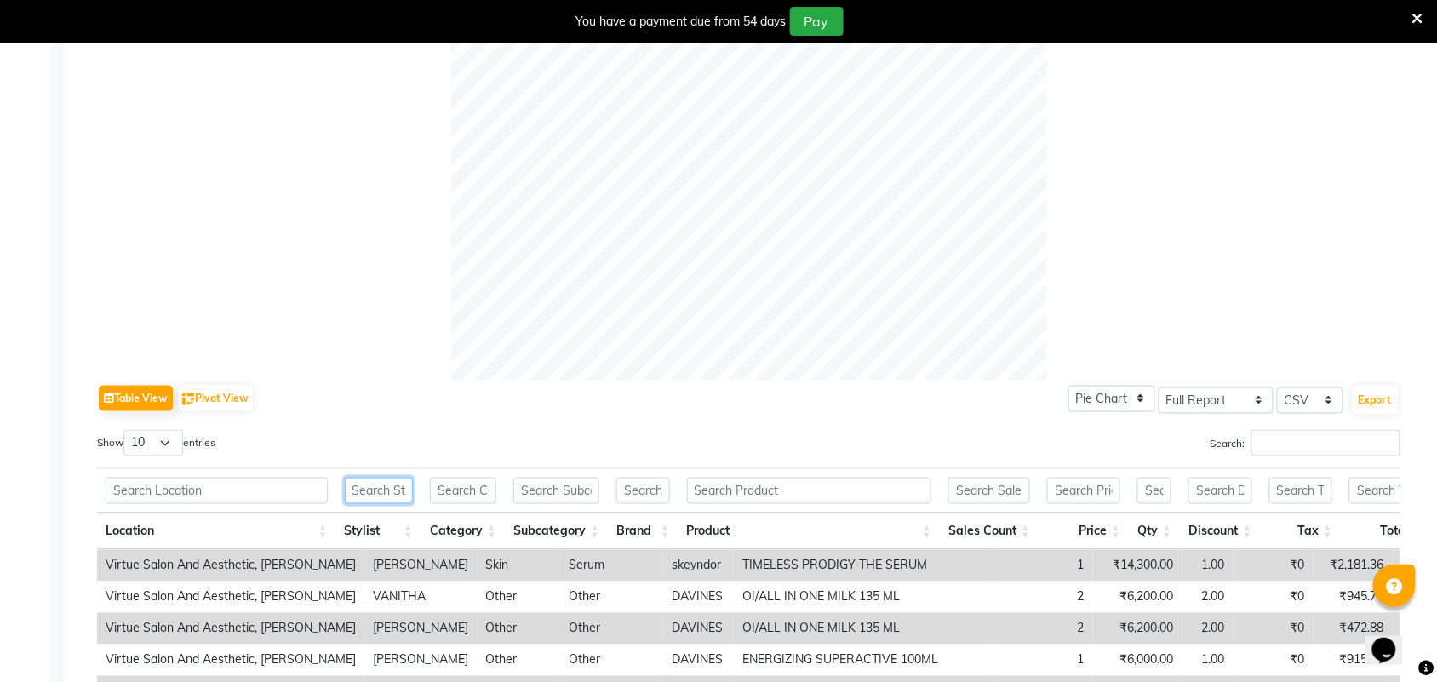
click at [384, 490] on input "text" at bounding box center [379, 491] width 68 height 26
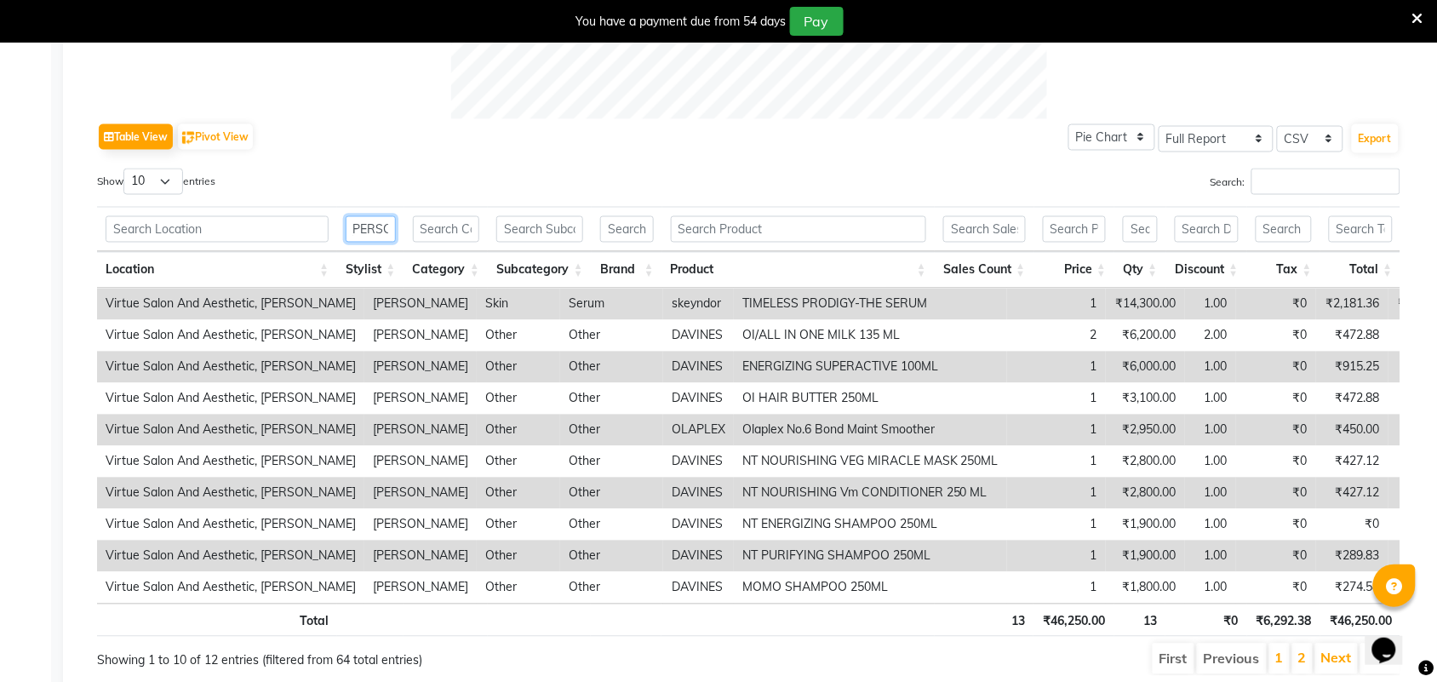
scroll to position [862, 0]
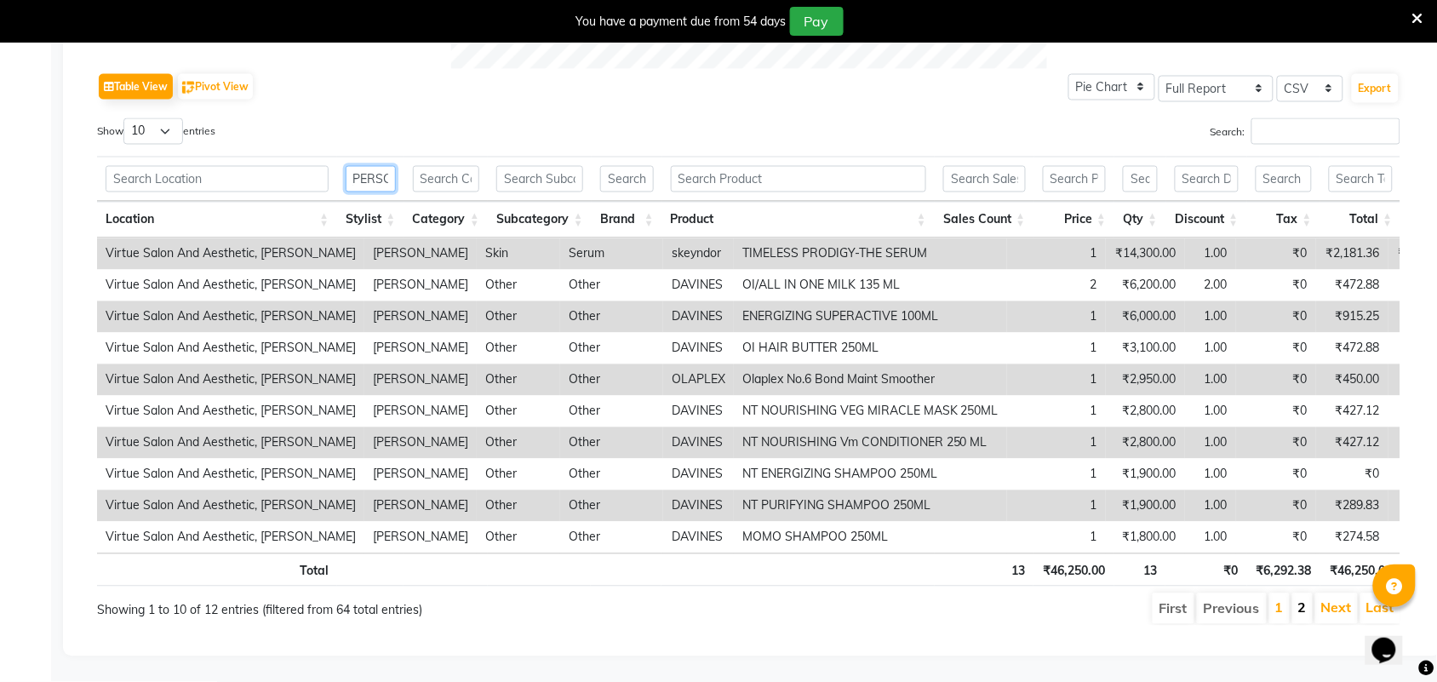
type input "[PERSON_NAME]"
click at [1301, 599] on link "2" at bounding box center [1302, 607] width 9 height 17
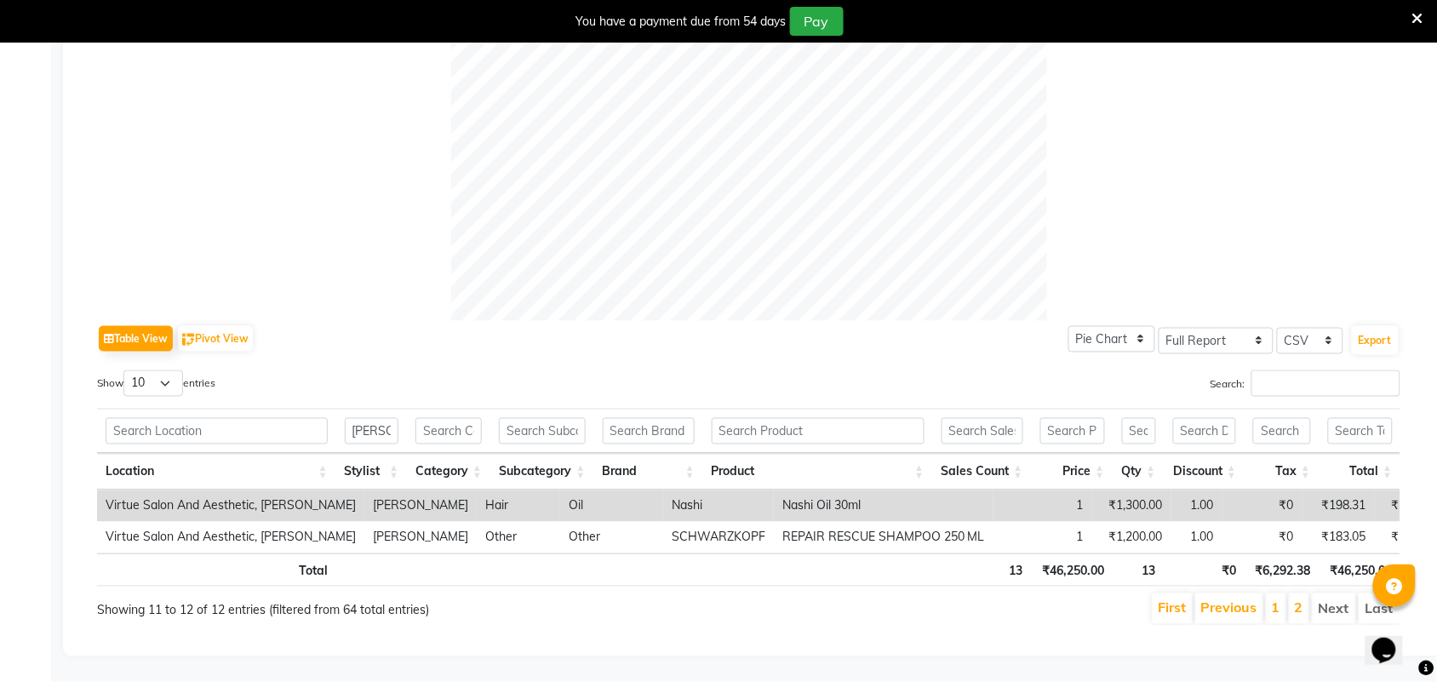
click at [1262, 593] on li "Previous" at bounding box center [1229, 608] width 68 height 31
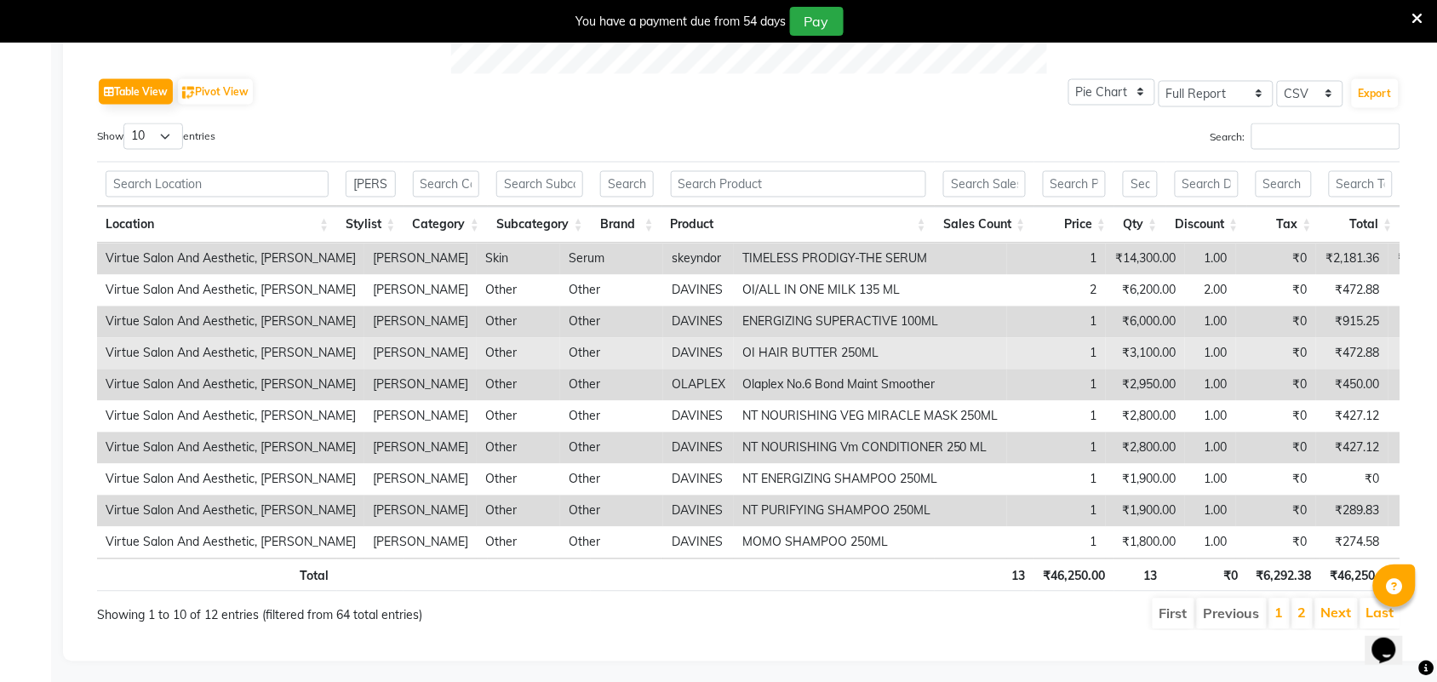
scroll to position [862, 0]
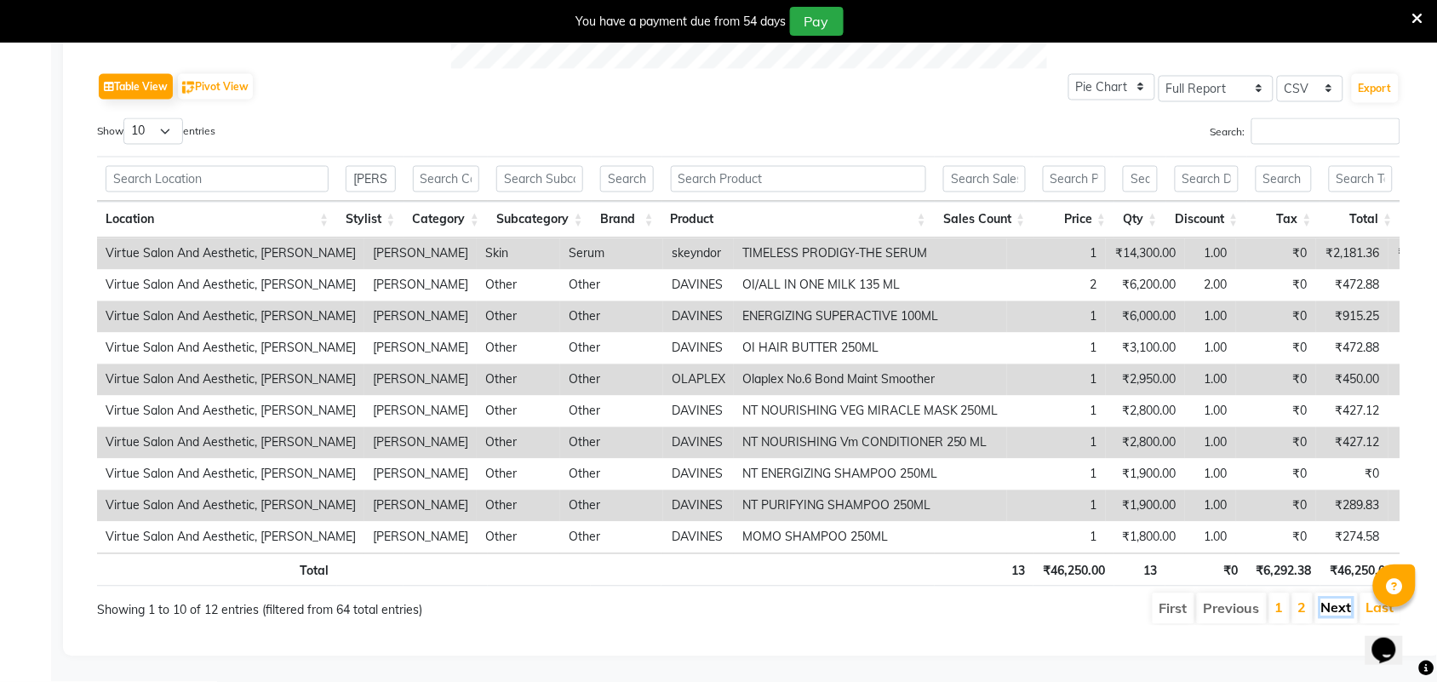
click at [1331, 599] on link "Next" at bounding box center [1336, 607] width 31 height 17
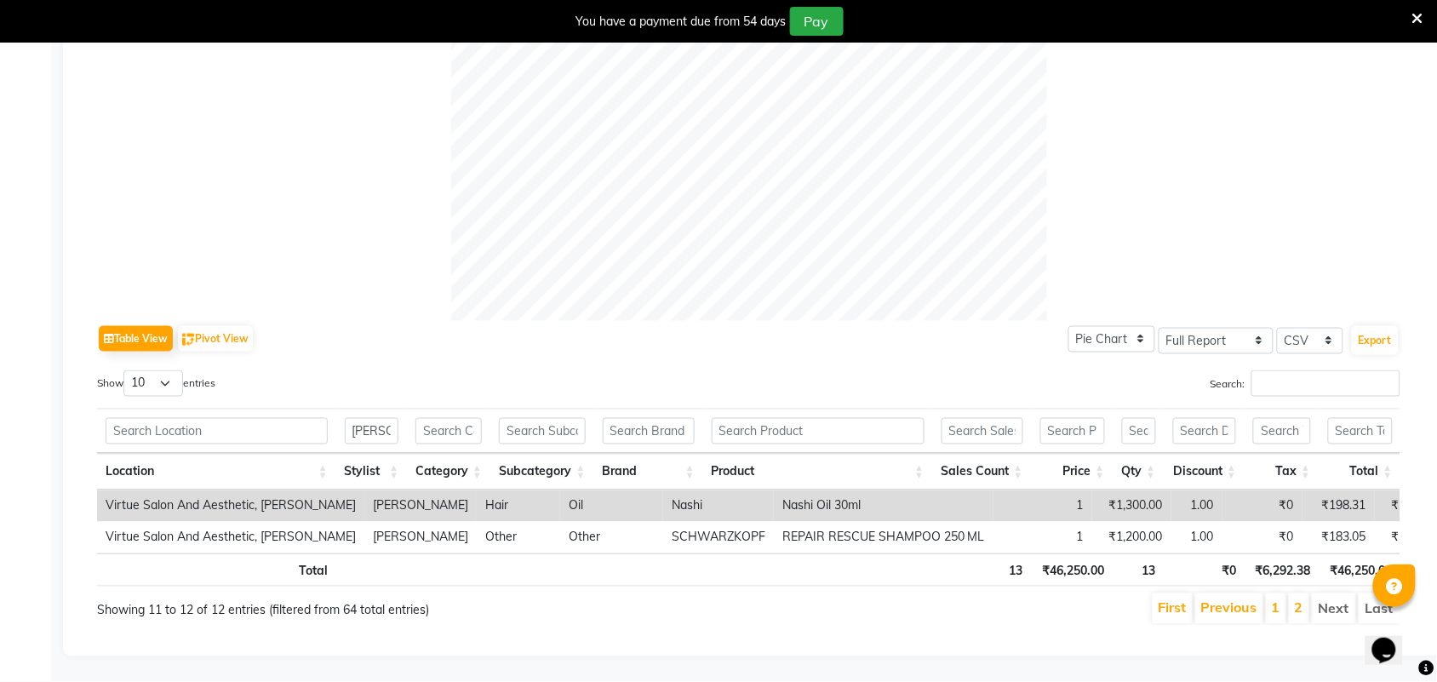
scroll to position [610, 0]
click at [1295, 599] on link "2" at bounding box center [1299, 607] width 9 height 17
click at [1277, 599] on link "1" at bounding box center [1276, 607] width 9 height 17
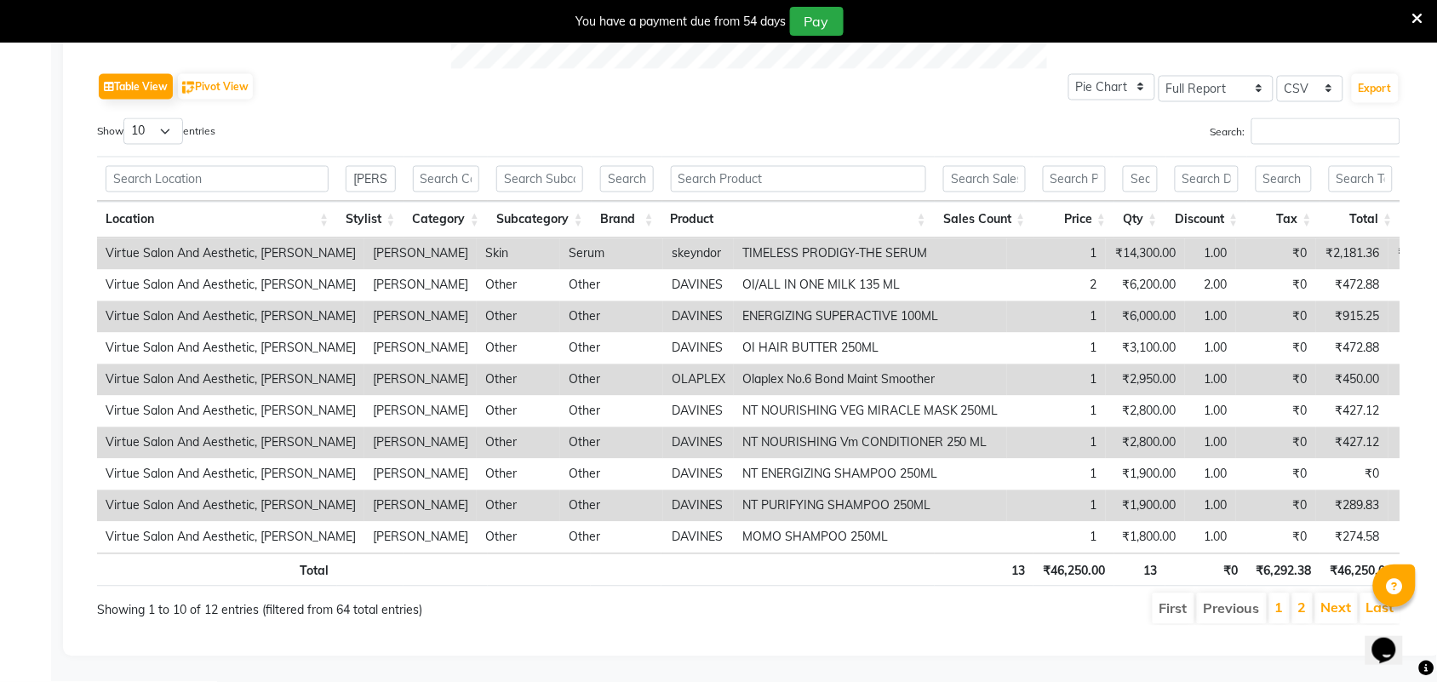
scroll to position [862, 0]
click at [1296, 593] on li "2" at bounding box center [1302, 608] width 20 height 31
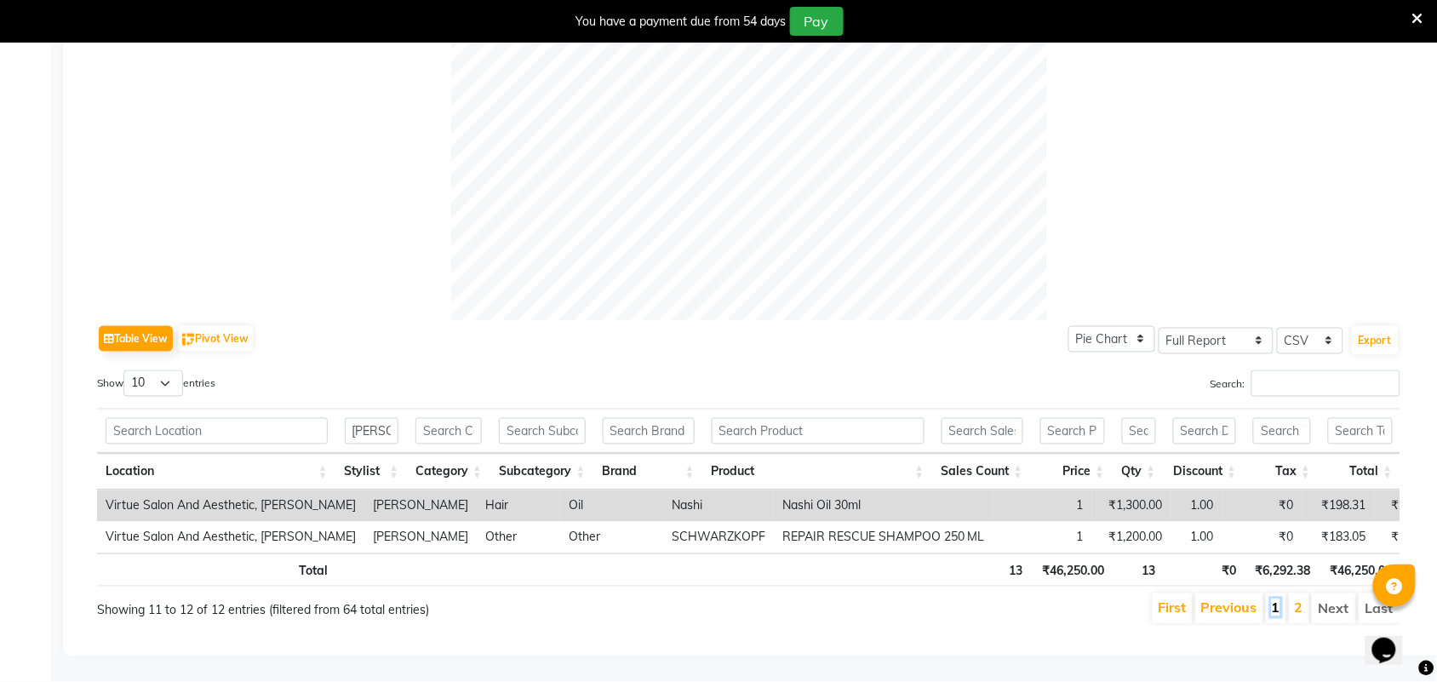
click at [1278, 599] on link "1" at bounding box center [1276, 607] width 9 height 17
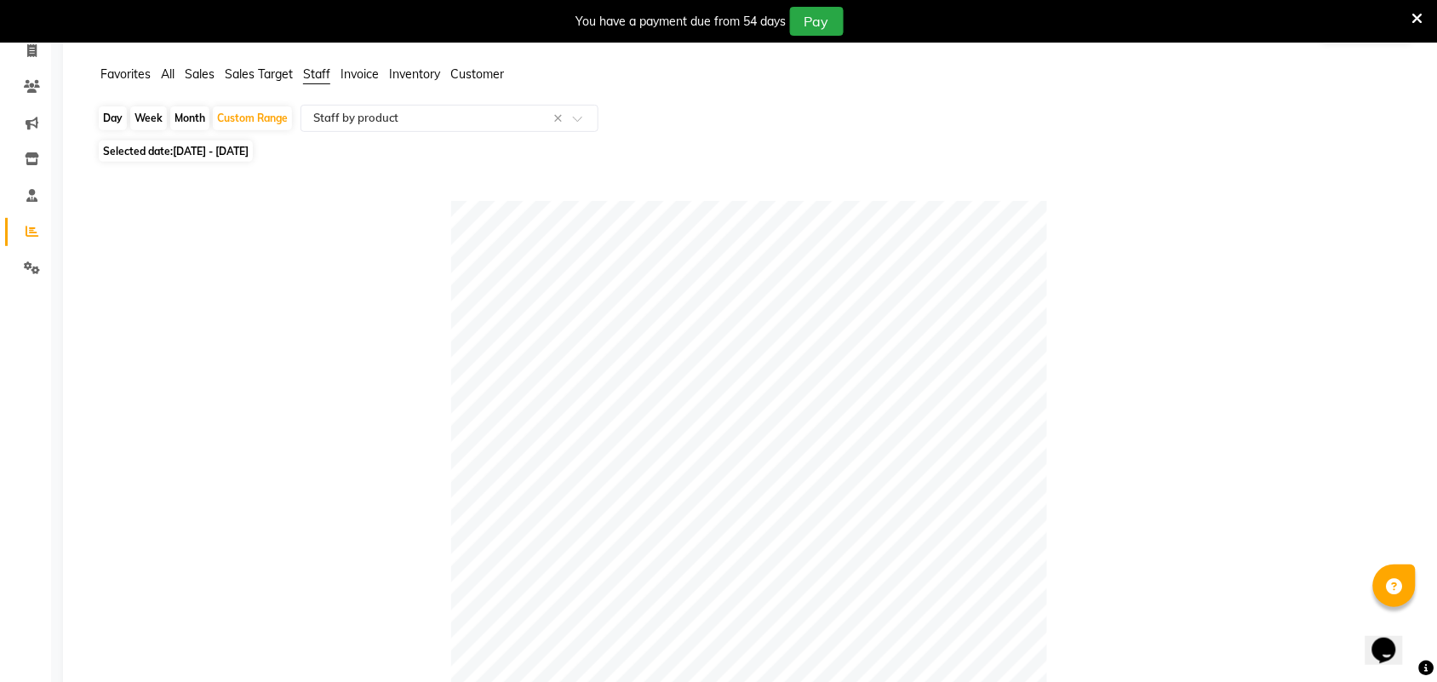
scroll to position [0, 0]
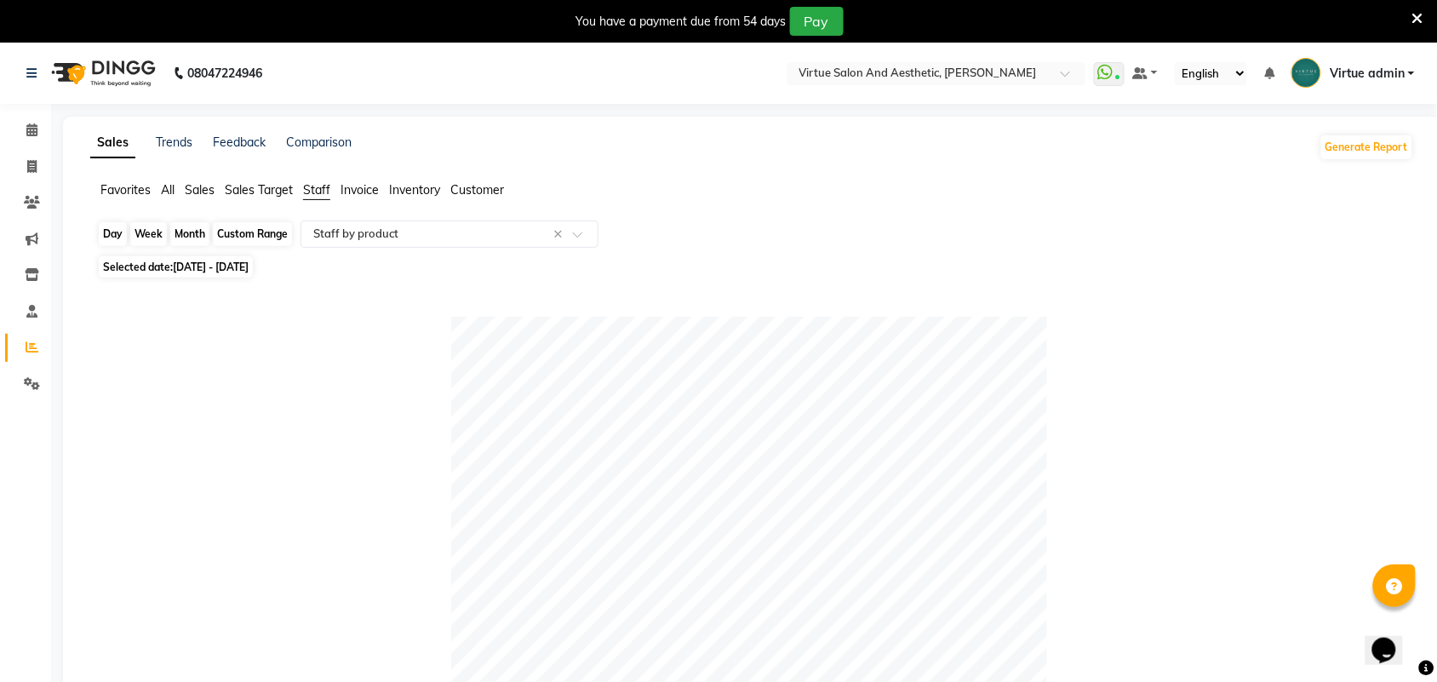
click at [249, 234] on div "Custom Range" at bounding box center [252, 234] width 79 height 24
select select "8"
select select "2025"
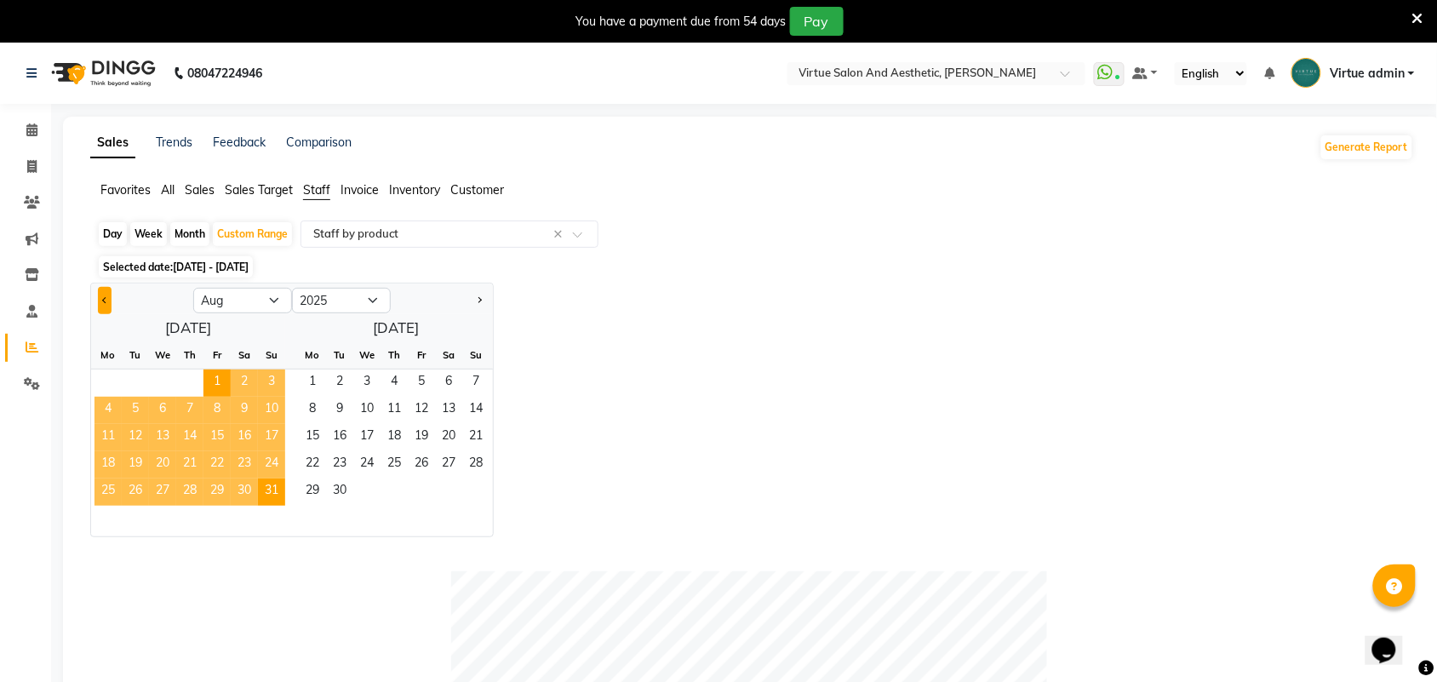
click at [111, 306] on button "Previous month" at bounding box center [105, 300] width 14 height 27
select select "7"
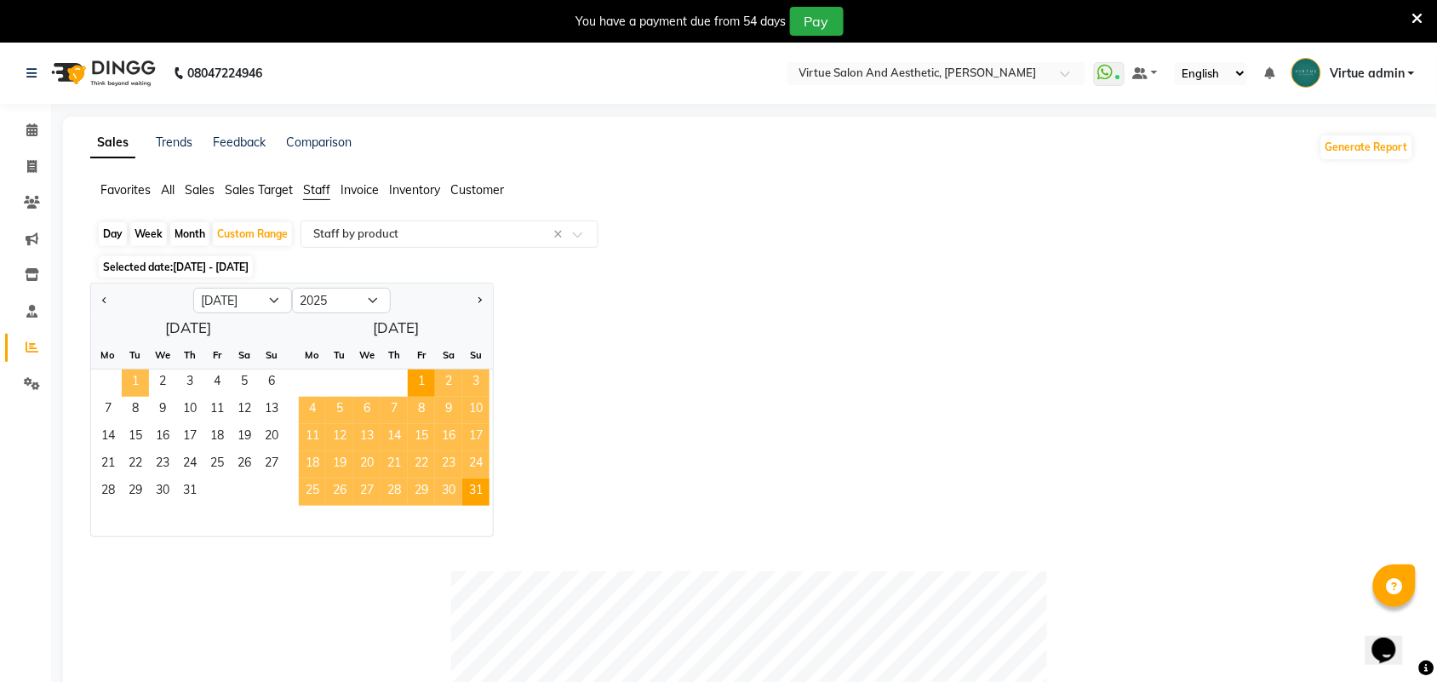
click at [139, 377] on span "1" at bounding box center [135, 382] width 27 height 27
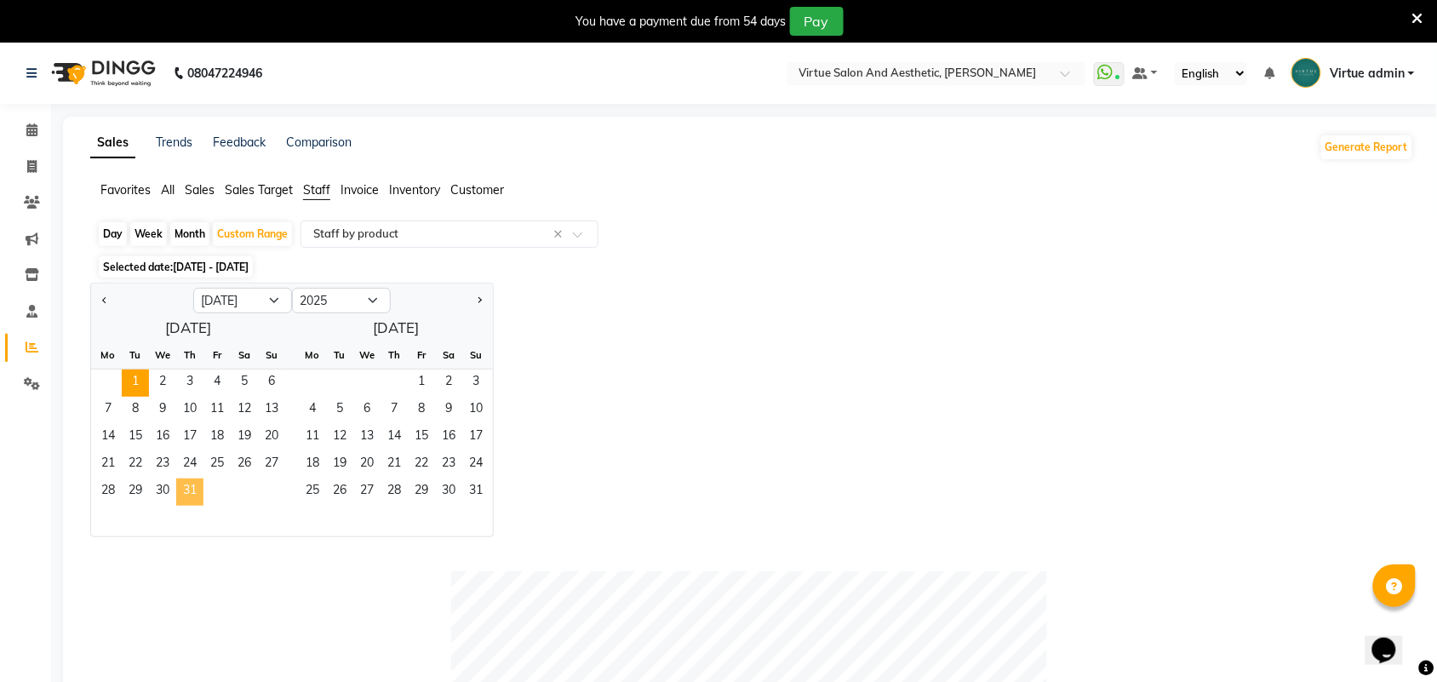
click at [196, 484] on span "31" at bounding box center [189, 491] width 27 height 27
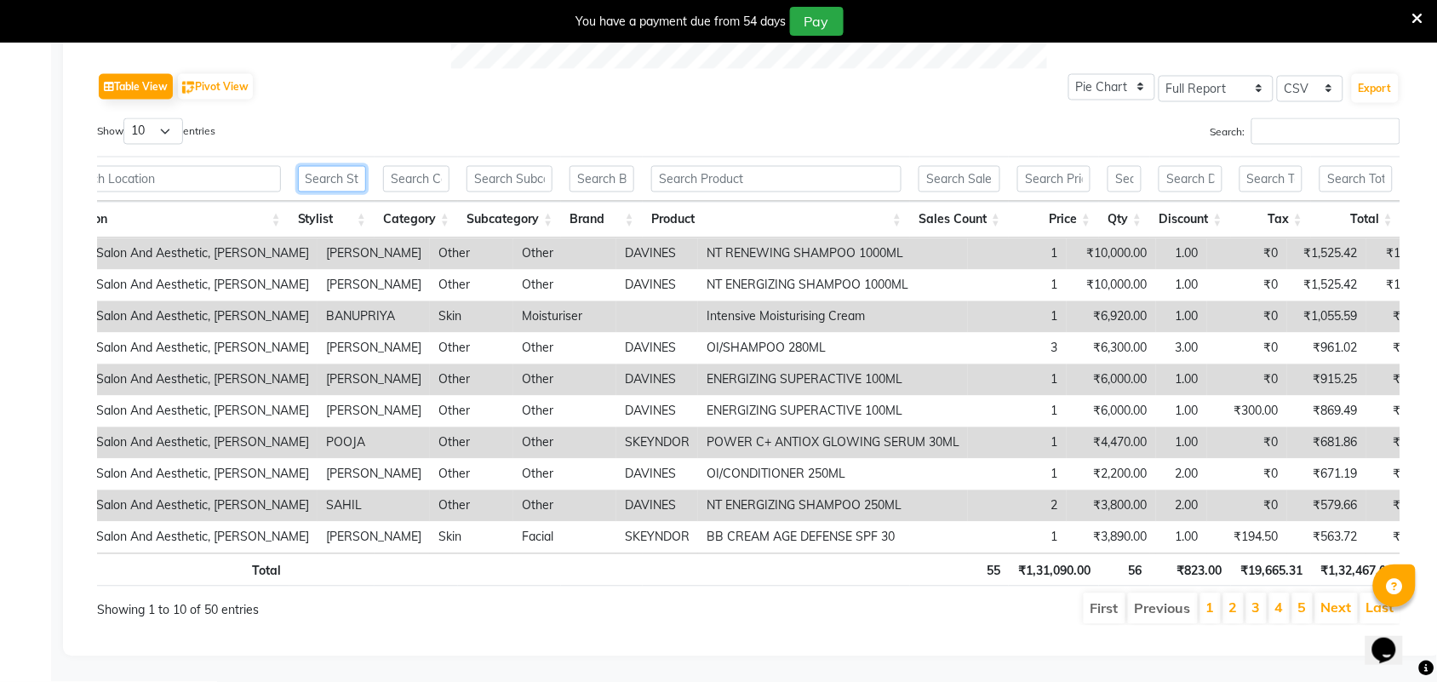
click at [339, 175] on input "text" at bounding box center [332, 179] width 68 height 26
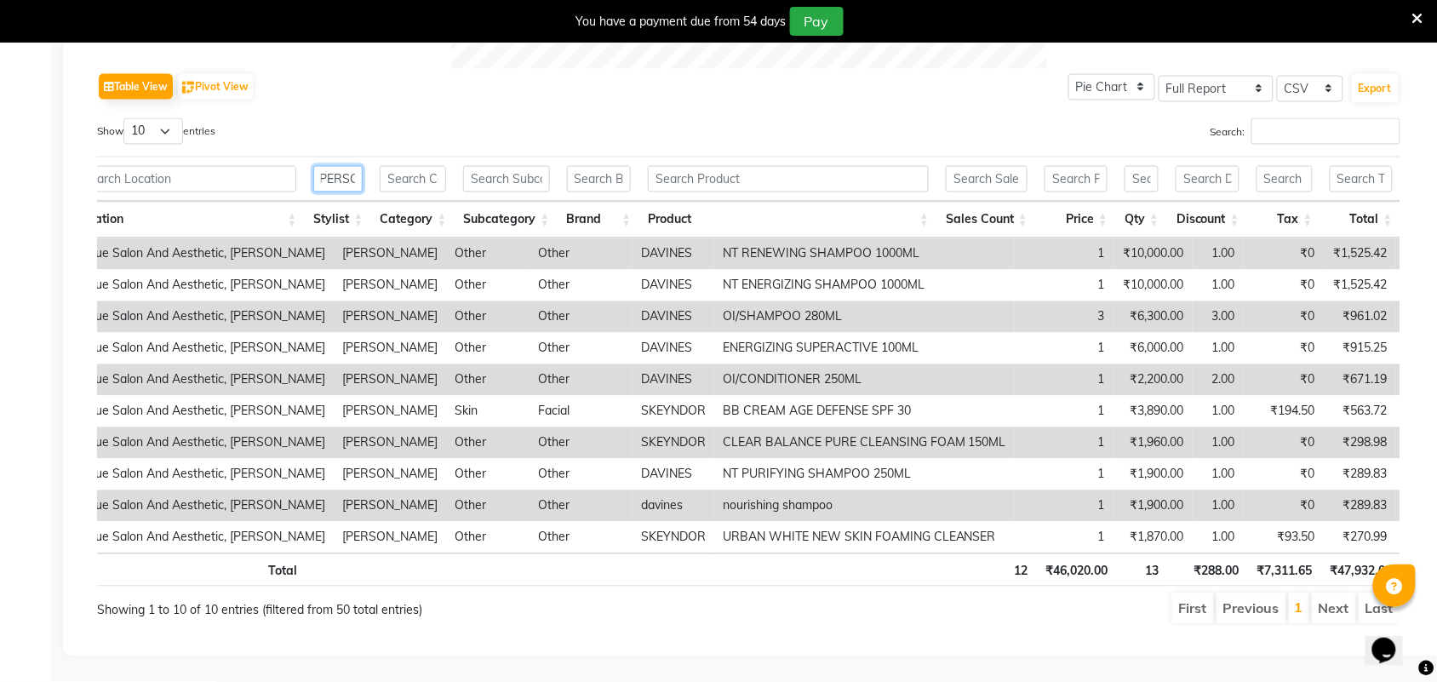
type input "[PERSON_NAME]"
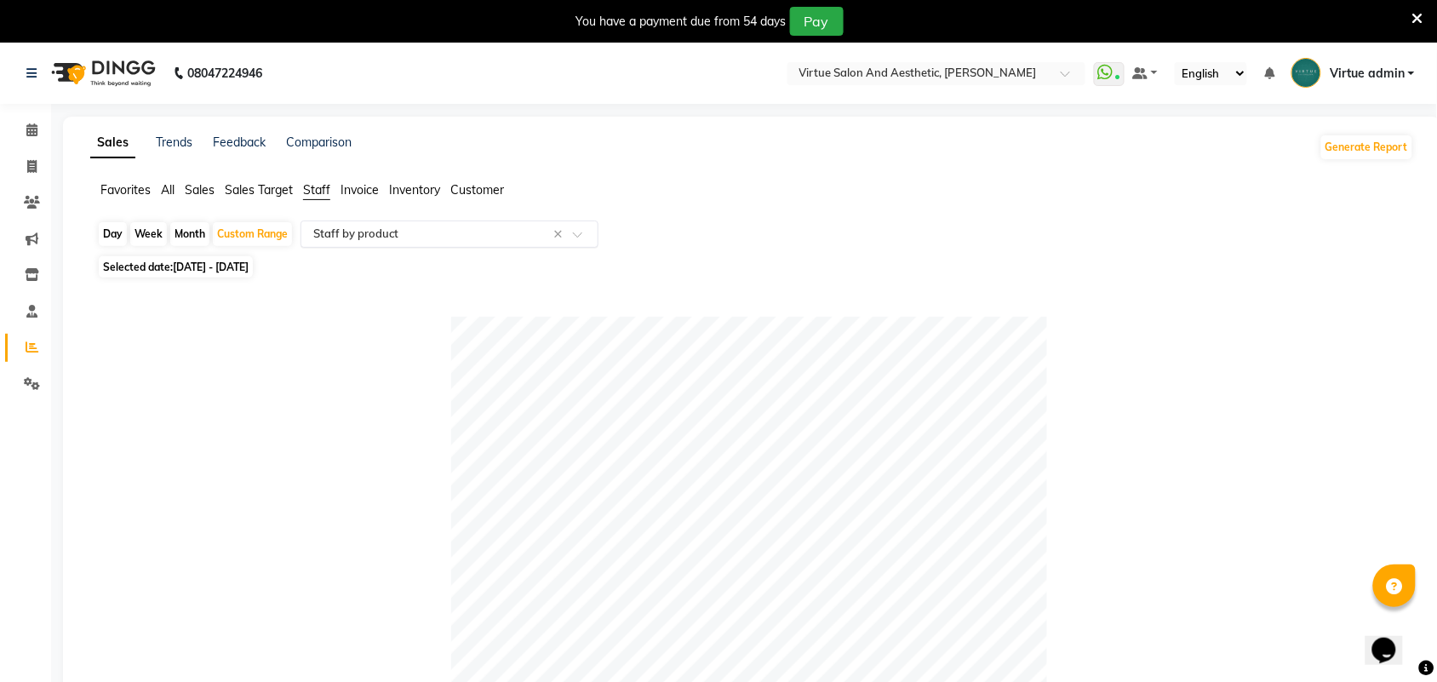
click at [413, 238] on input "text" at bounding box center [432, 234] width 245 height 17
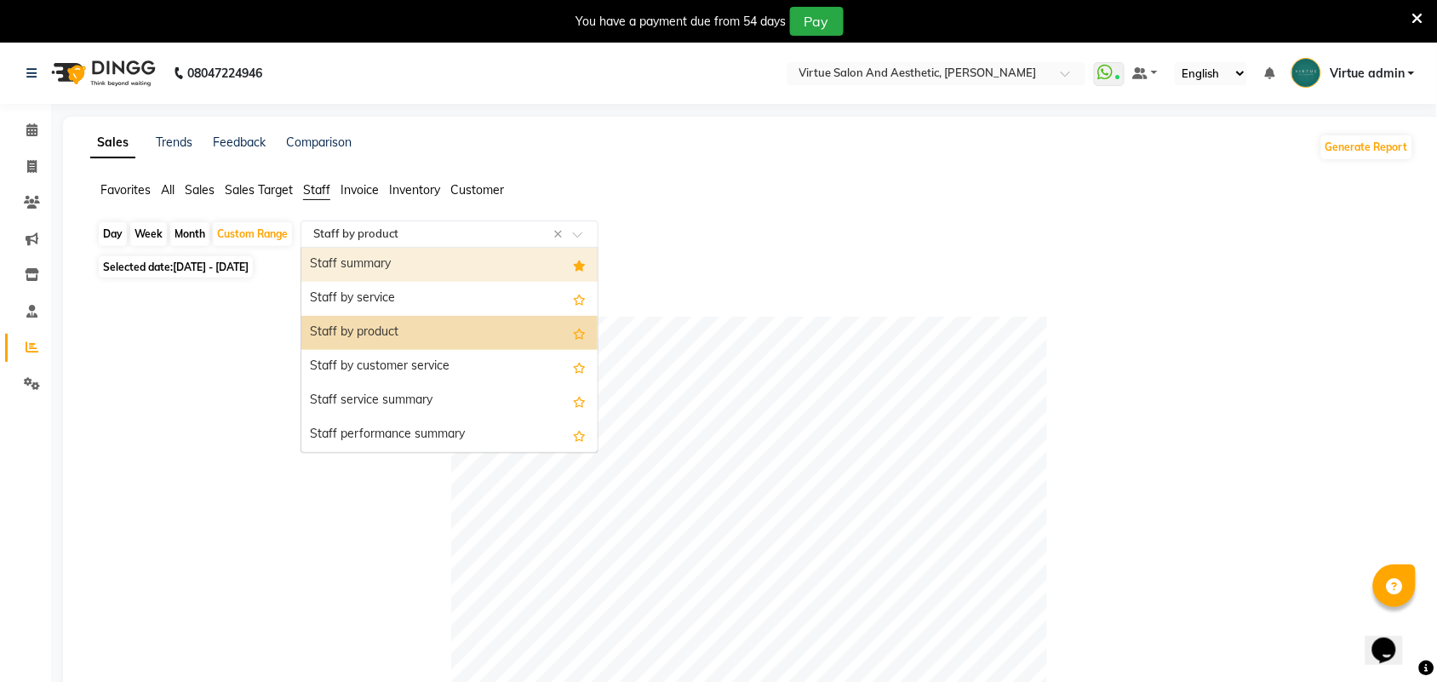
click at [436, 270] on div "Staff summary" at bounding box center [449, 265] width 296 height 34
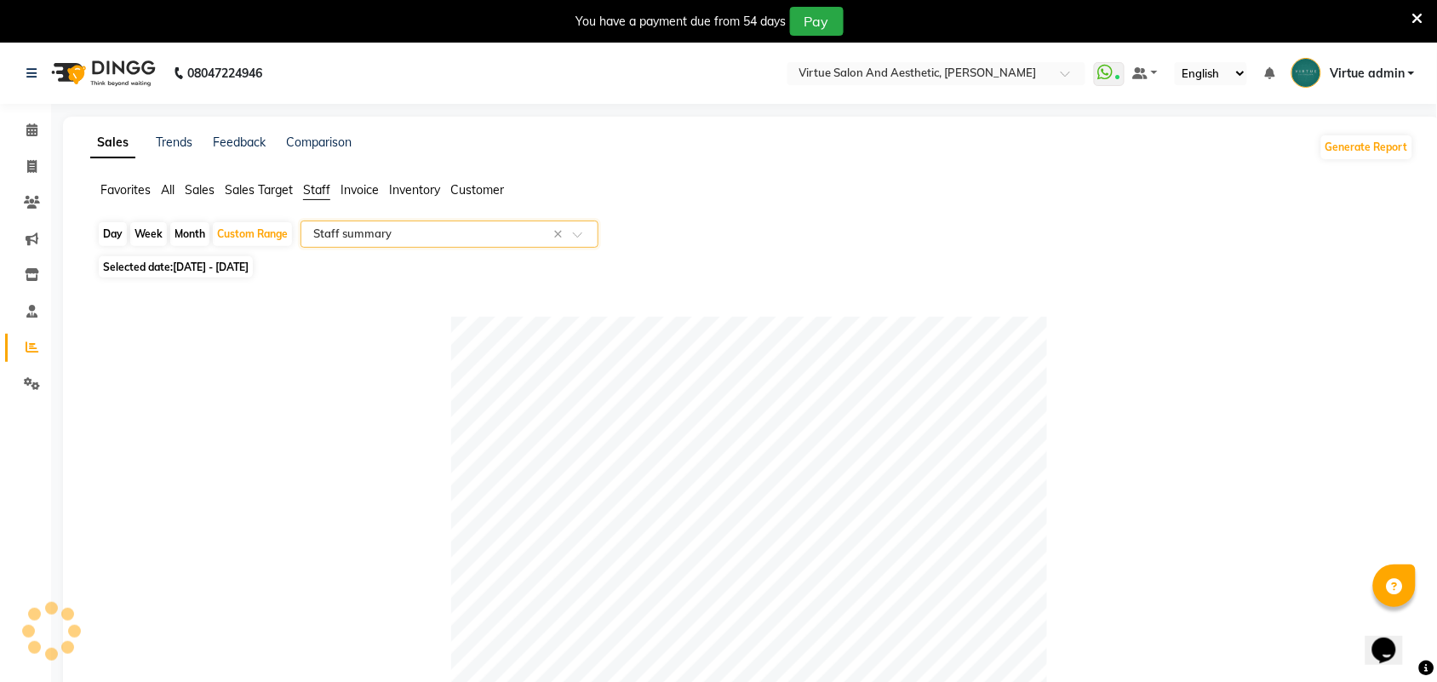
click at [401, 232] on input "text" at bounding box center [432, 234] width 245 height 17
drag, startPoint x: 239, startPoint y: 373, endPoint x: 232, endPoint y: 285, distance: 88.0
click at [240, 370] on div at bounding box center [748, 615] width 1303 height 596
click at [430, 184] on span "Inventory" at bounding box center [414, 189] width 51 height 15
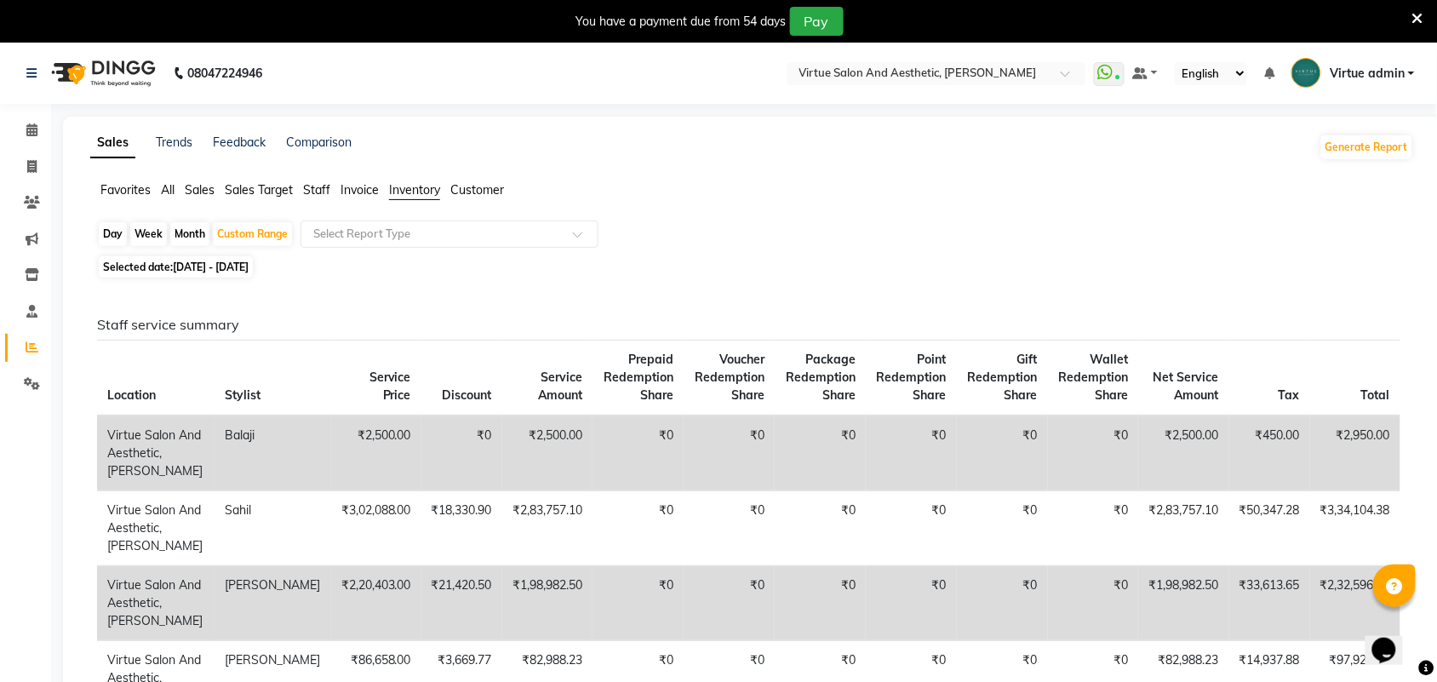
click at [364, 192] on span "Invoice" at bounding box center [360, 189] width 38 height 15
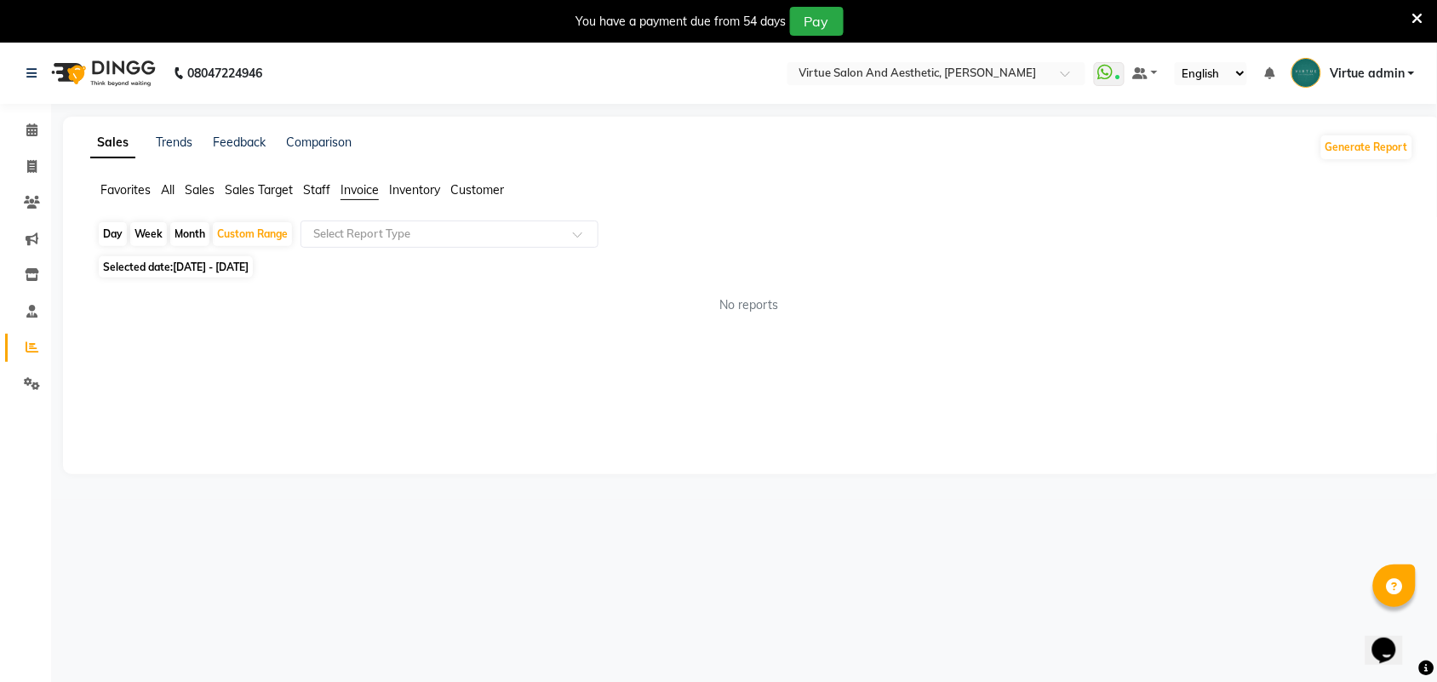
click at [306, 190] on span "Staff" at bounding box center [316, 189] width 27 height 15
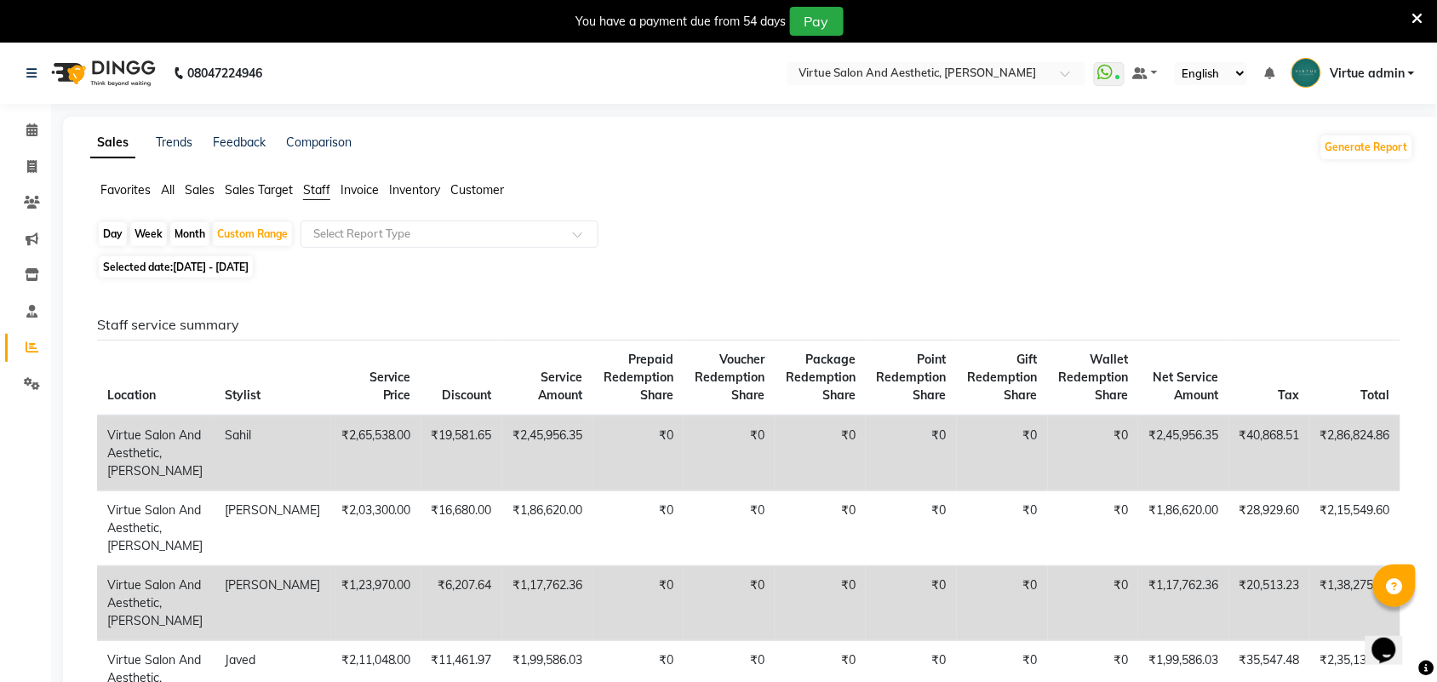
click at [389, 196] on span "Inventory" at bounding box center [414, 189] width 51 height 15
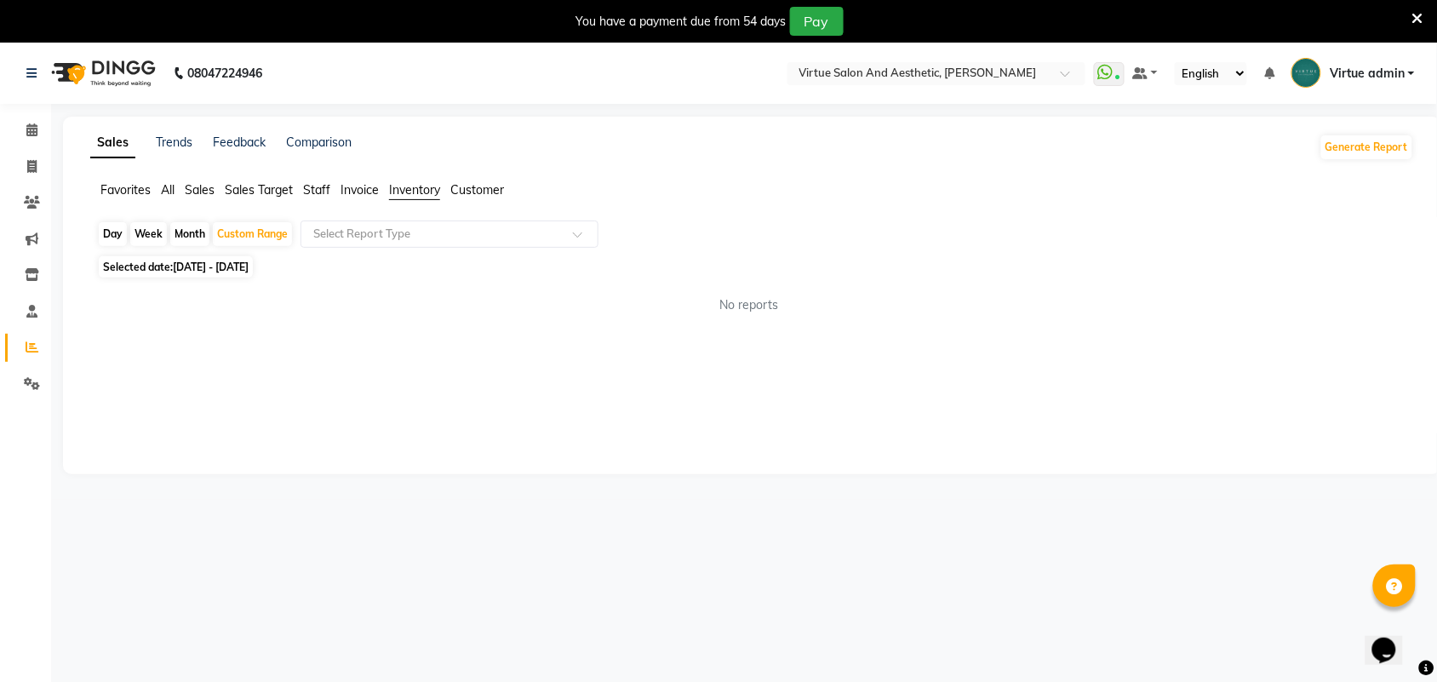
click at [341, 186] on span "Invoice" at bounding box center [360, 189] width 38 height 15
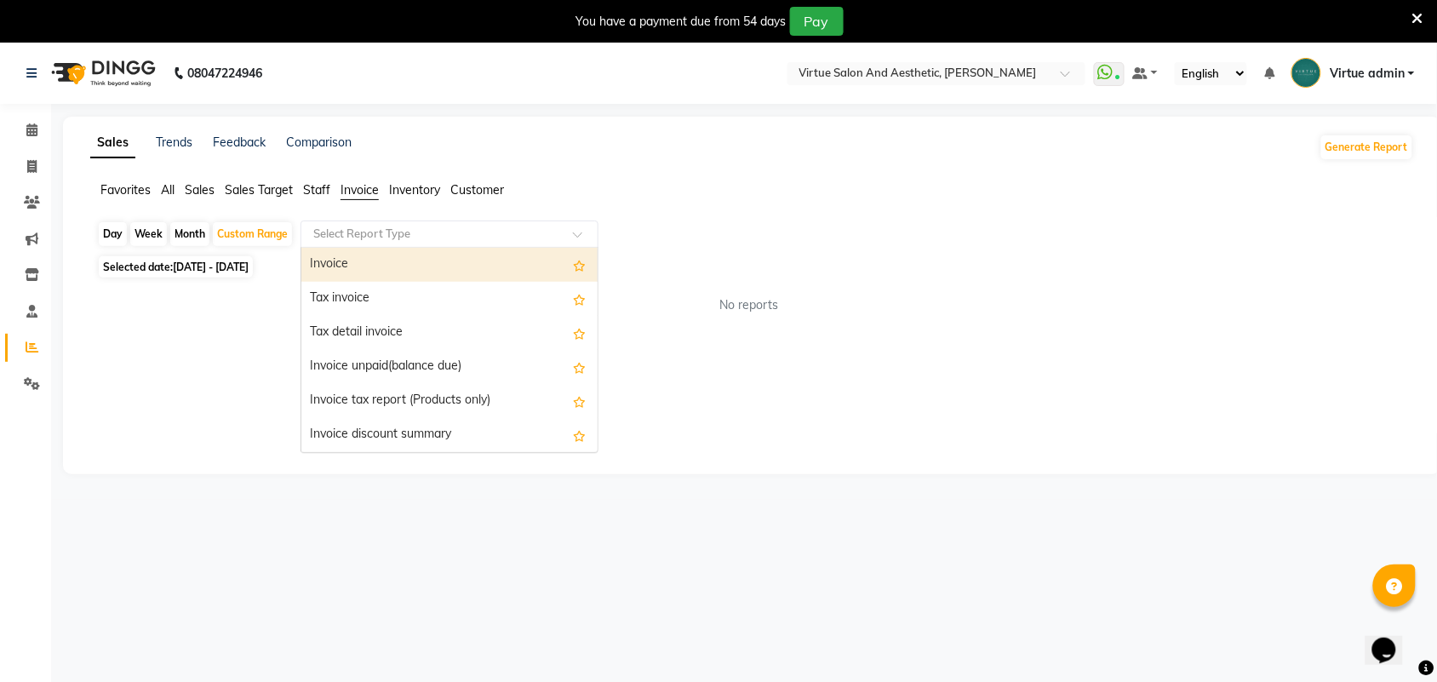
click at [355, 232] on input "text" at bounding box center [432, 234] width 245 height 17
click at [205, 193] on span "Sales" at bounding box center [200, 189] width 30 height 15
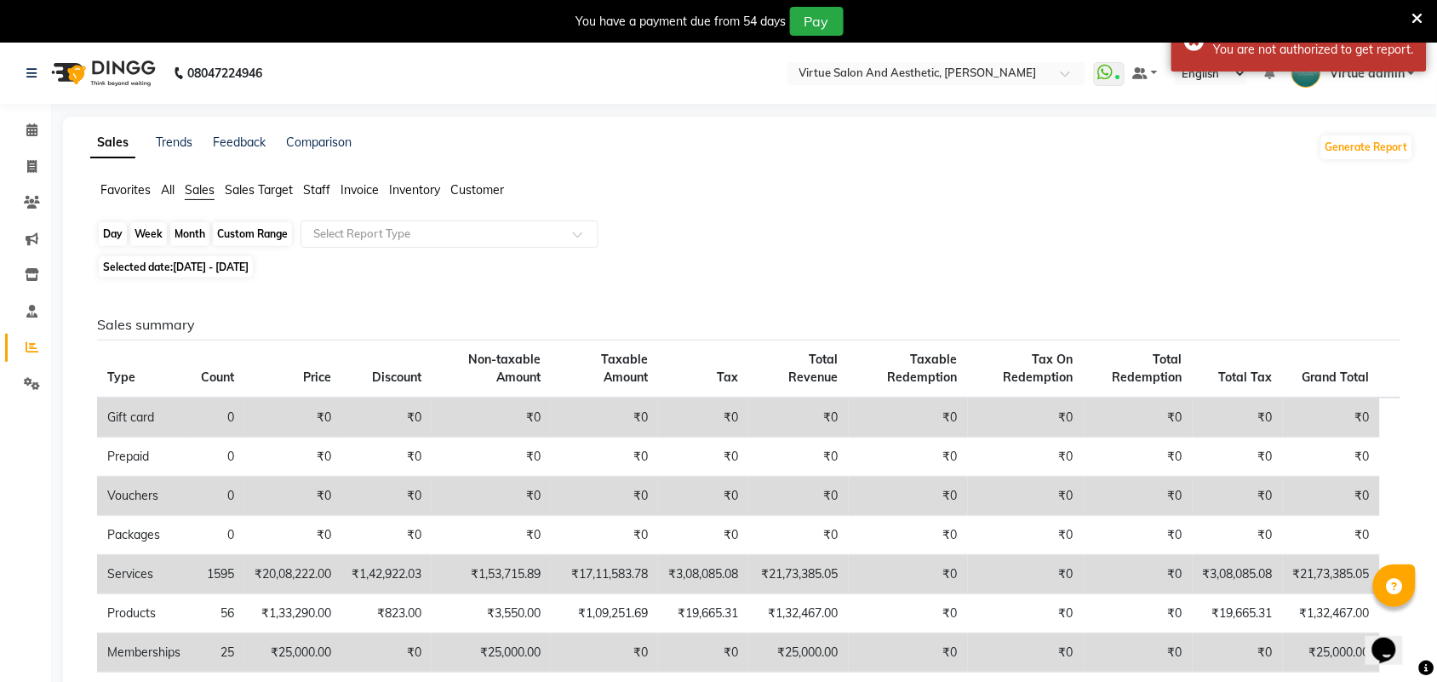
click at [254, 234] on div "Custom Range" at bounding box center [252, 234] width 79 height 24
select select "7"
select select "2025"
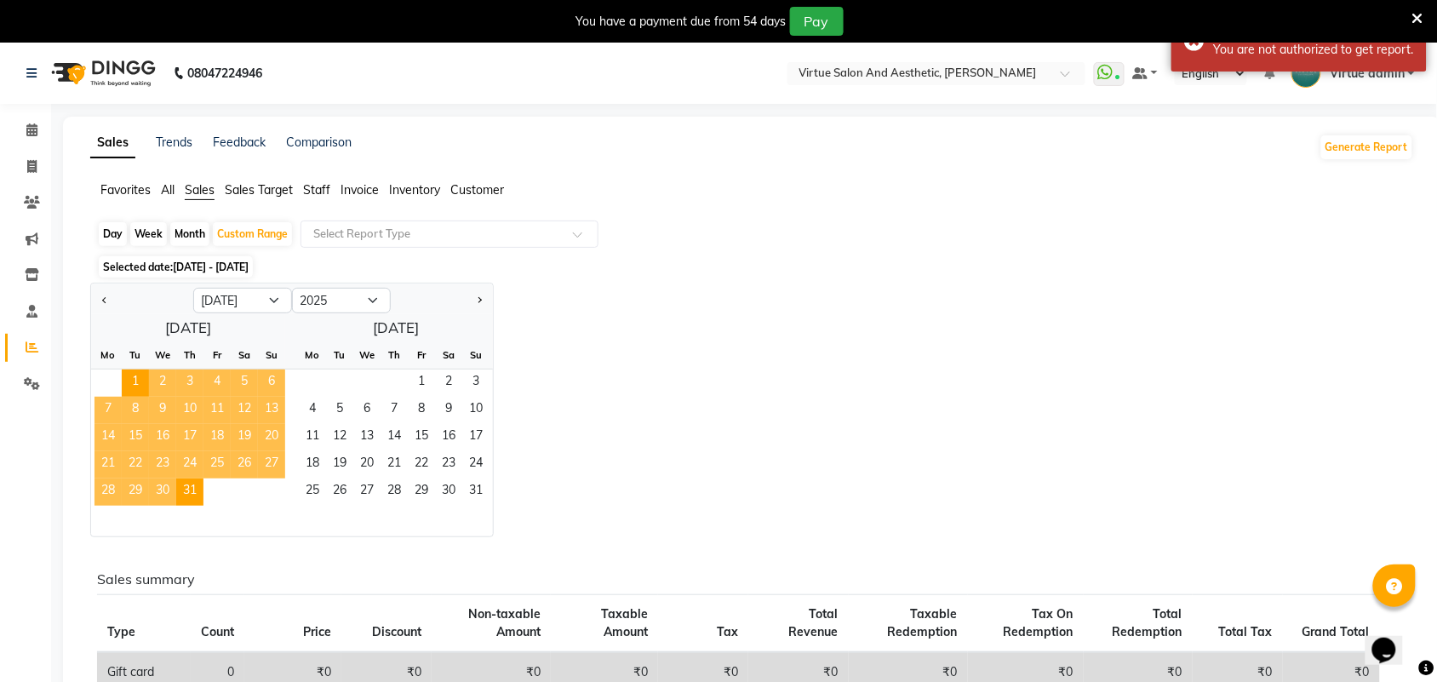
click at [621, 363] on div "Jan Feb Mar Apr May Jun Jul Aug Sep Oct Nov Dec 2015 2016 2017 2018 2019 2020 2…" at bounding box center [752, 410] width 1324 height 255
click at [239, 240] on div "Custom Range" at bounding box center [252, 234] width 79 height 24
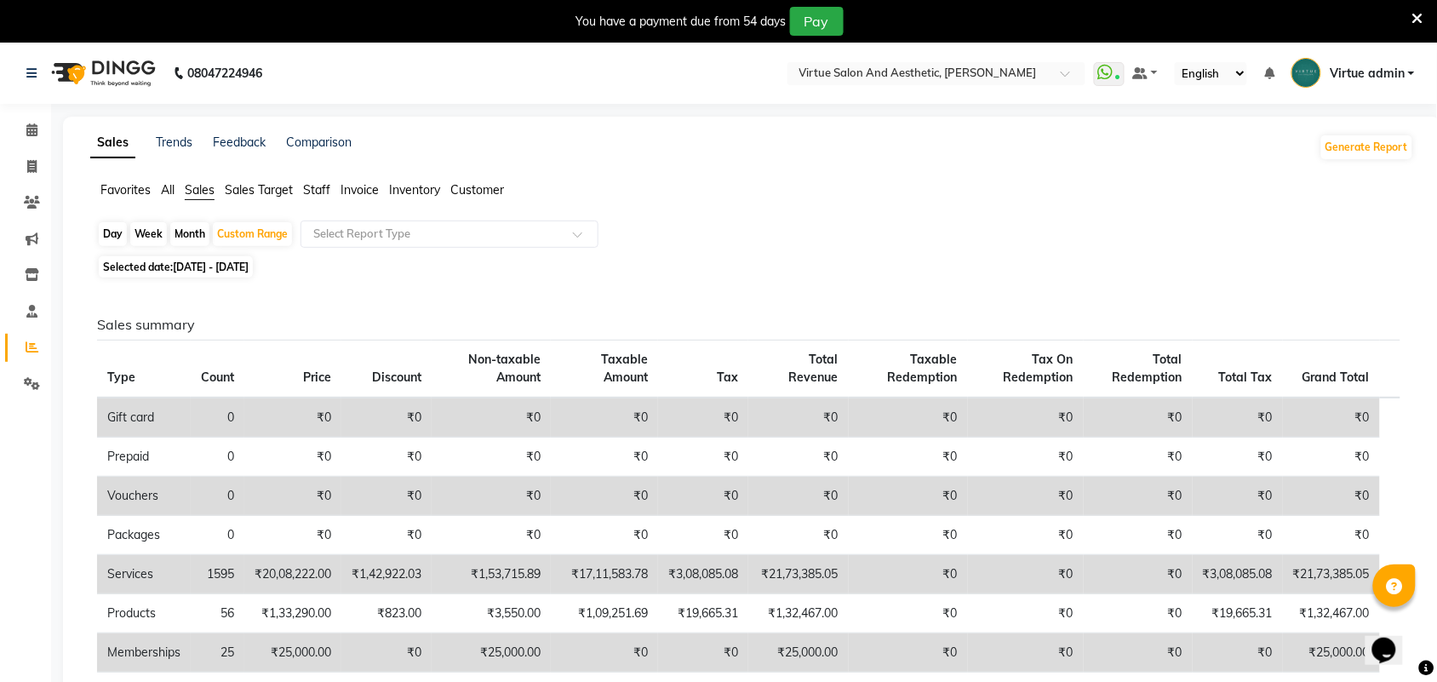
click at [315, 185] on span "Staff" at bounding box center [316, 189] width 27 height 15
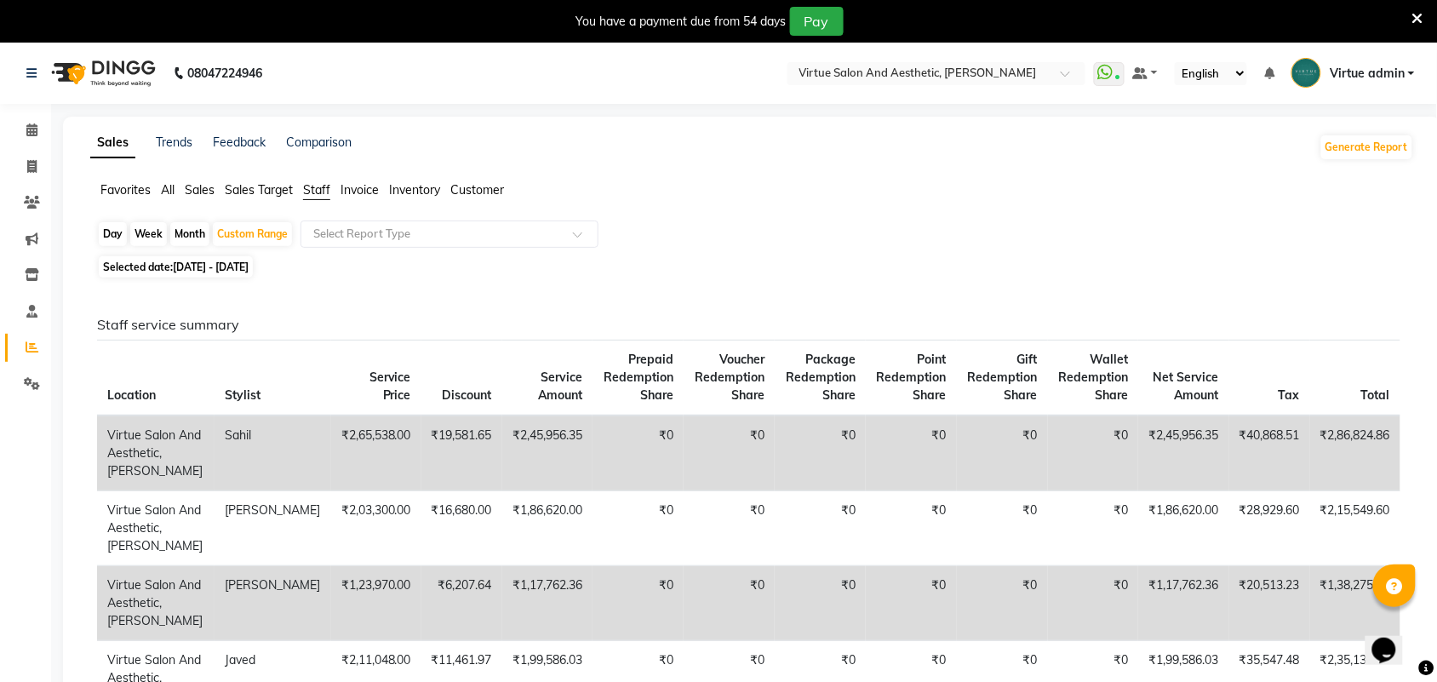
click at [341, 186] on span "Invoice" at bounding box center [360, 189] width 38 height 15
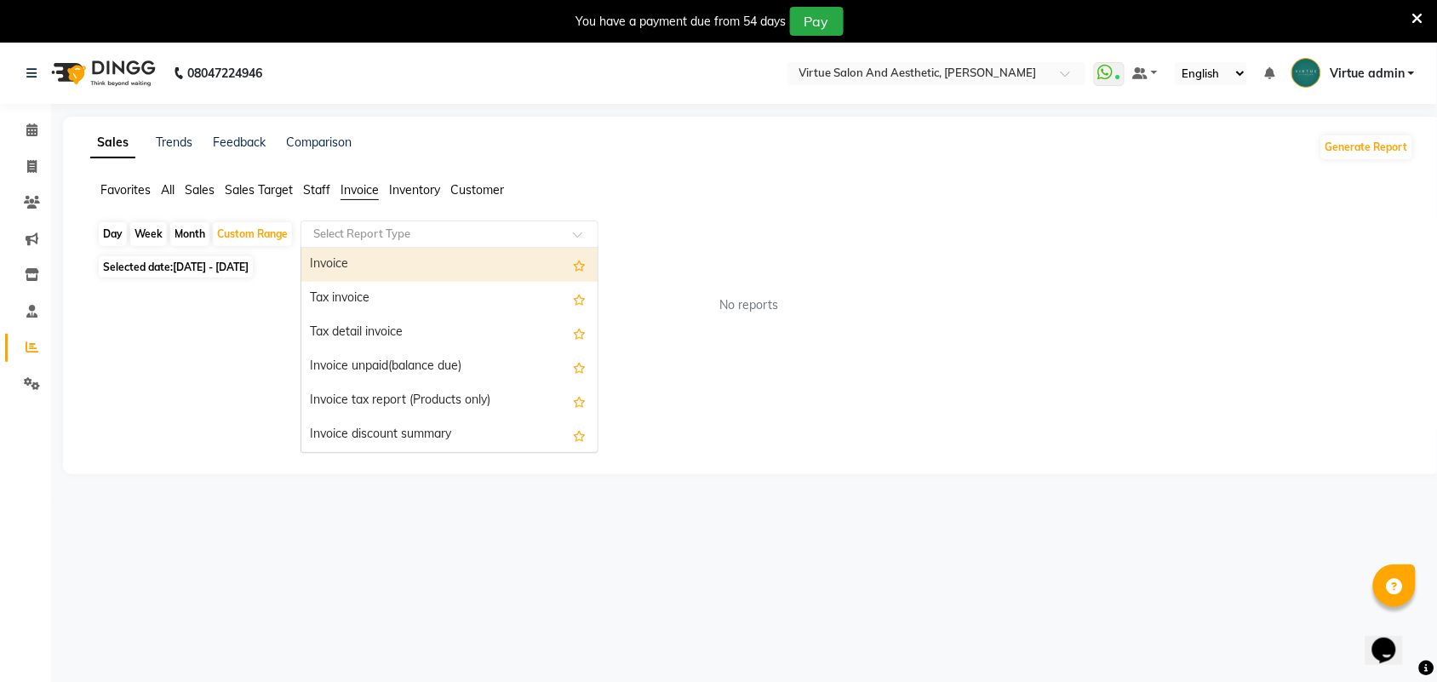
click at [371, 236] on input "text" at bounding box center [432, 234] width 245 height 17
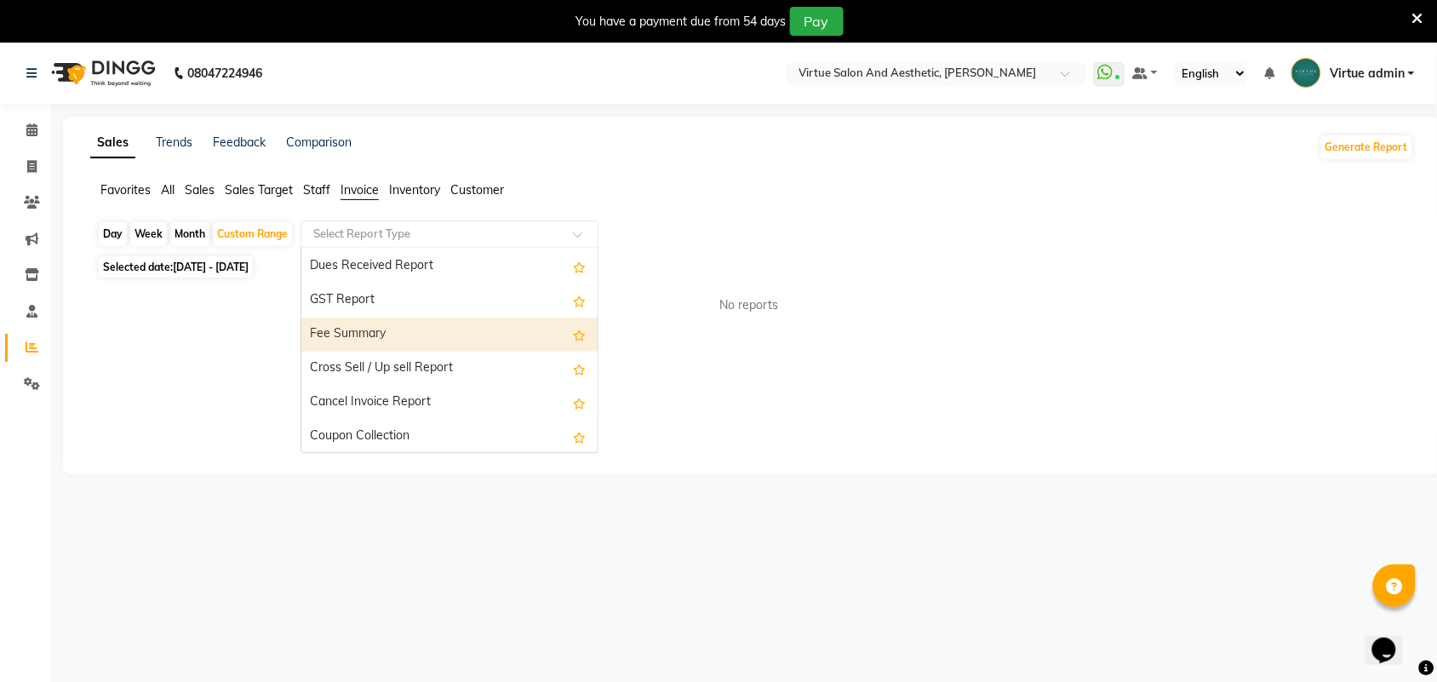
click at [814, 322] on div "No reports" at bounding box center [748, 305] width 1331 height 45
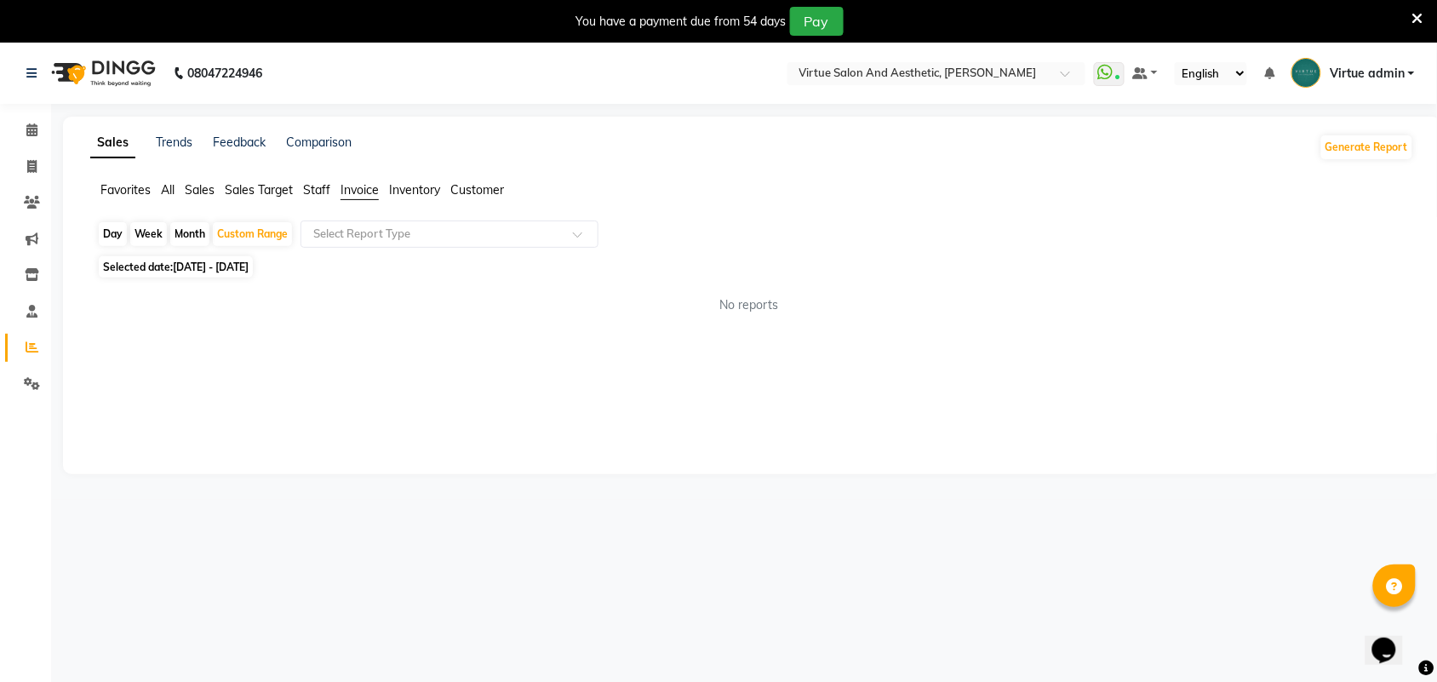
click at [325, 194] on span "Staff" at bounding box center [316, 189] width 27 height 15
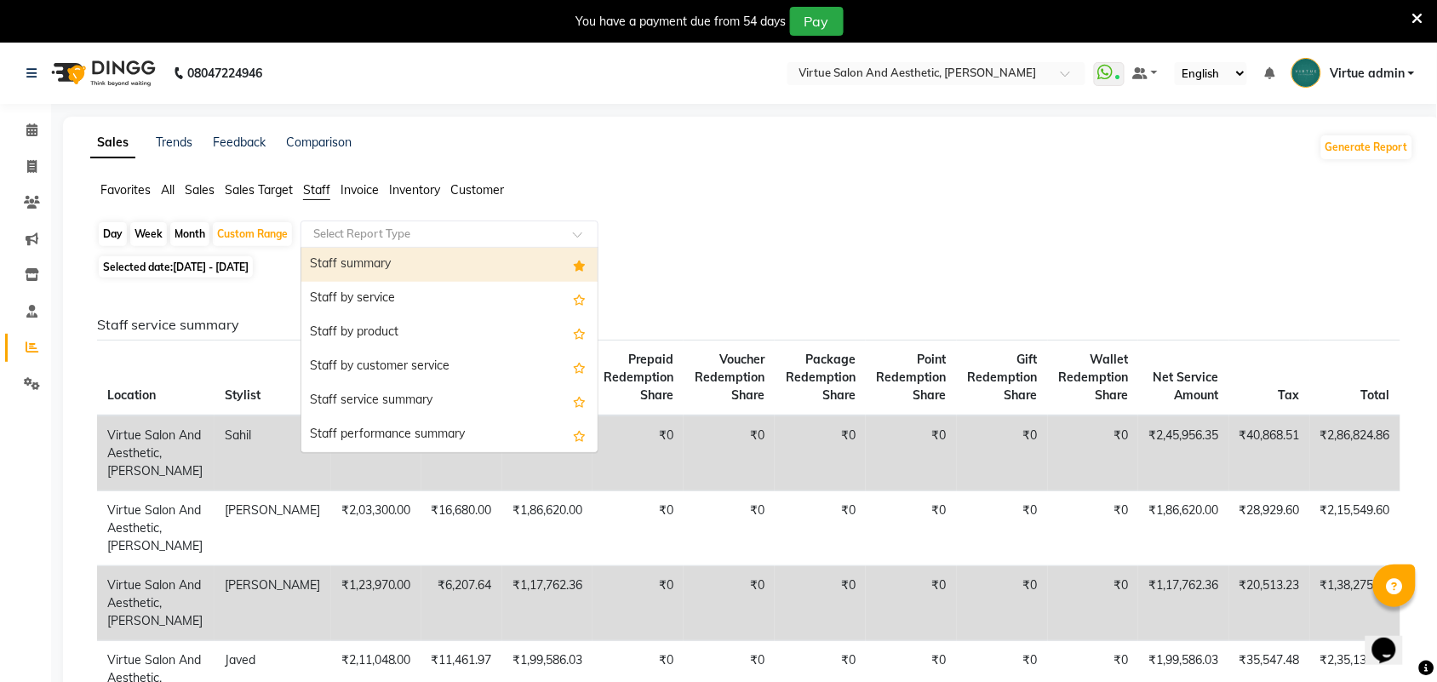
click at [372, 231] on input "text" at bounding box center [432, 234] width 245 height 17
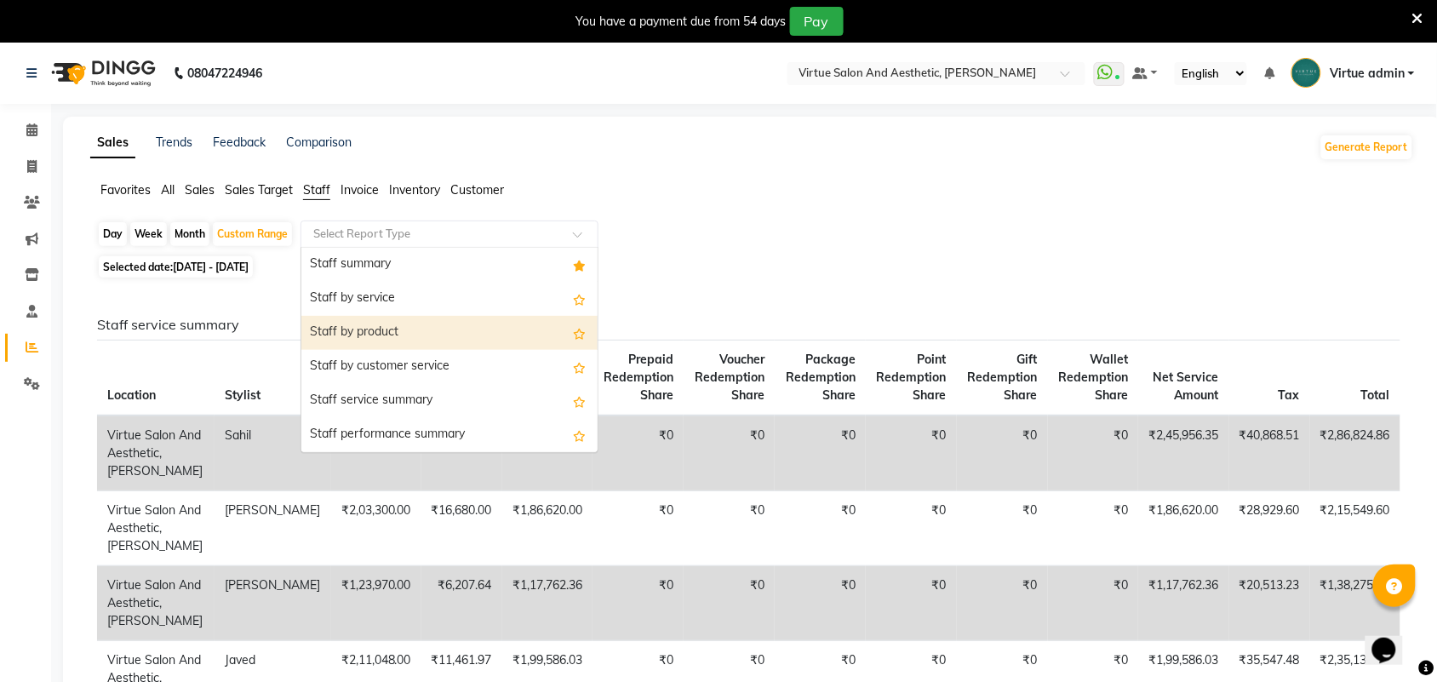
click at [360, 321] on div "Staff by product" at bounding box center [449, 333] width 296 height 34
select select "full_report"
select select "csv"
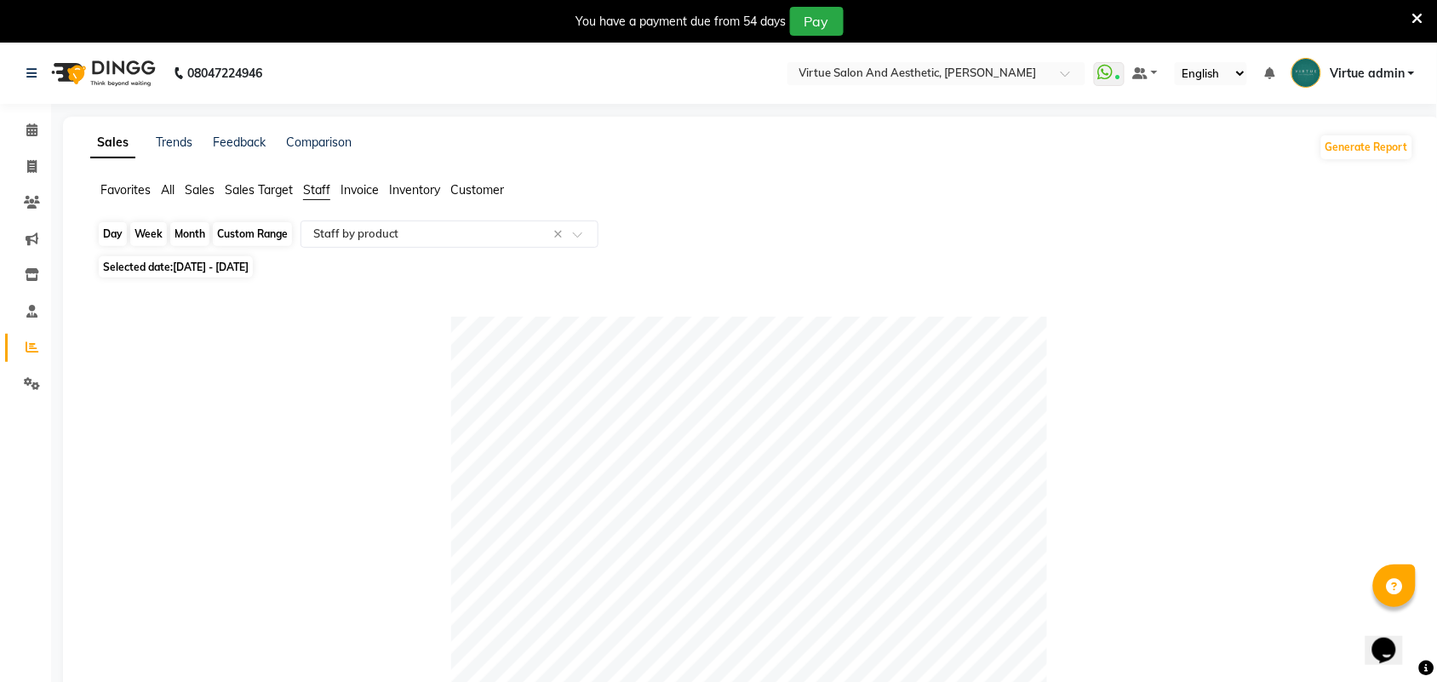
click at [271, 241] on div "Custom Range" at bounding box center [252, 234] width 79 height 24
select select "7"
select select "2025"
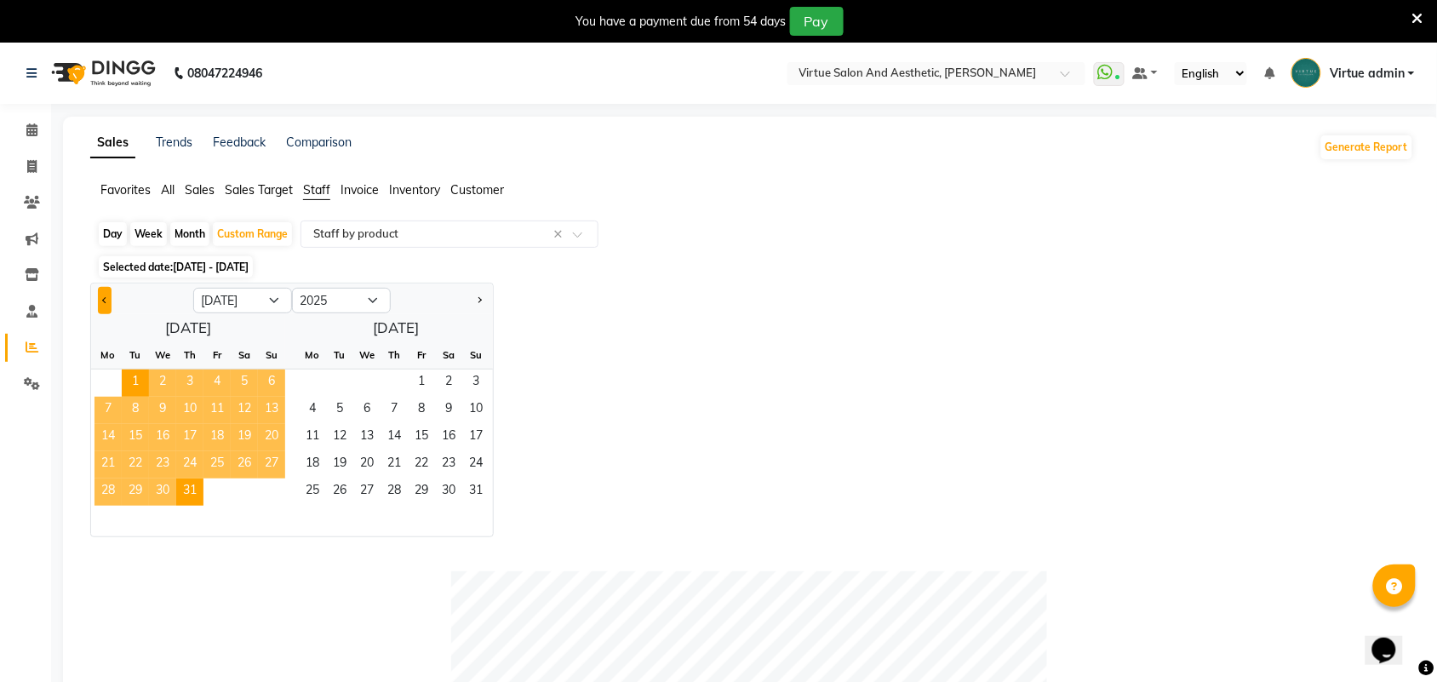
click at [100, 290] on button "Previous month" at bounding box center [105, 300] width 14 height 27
select select "6"
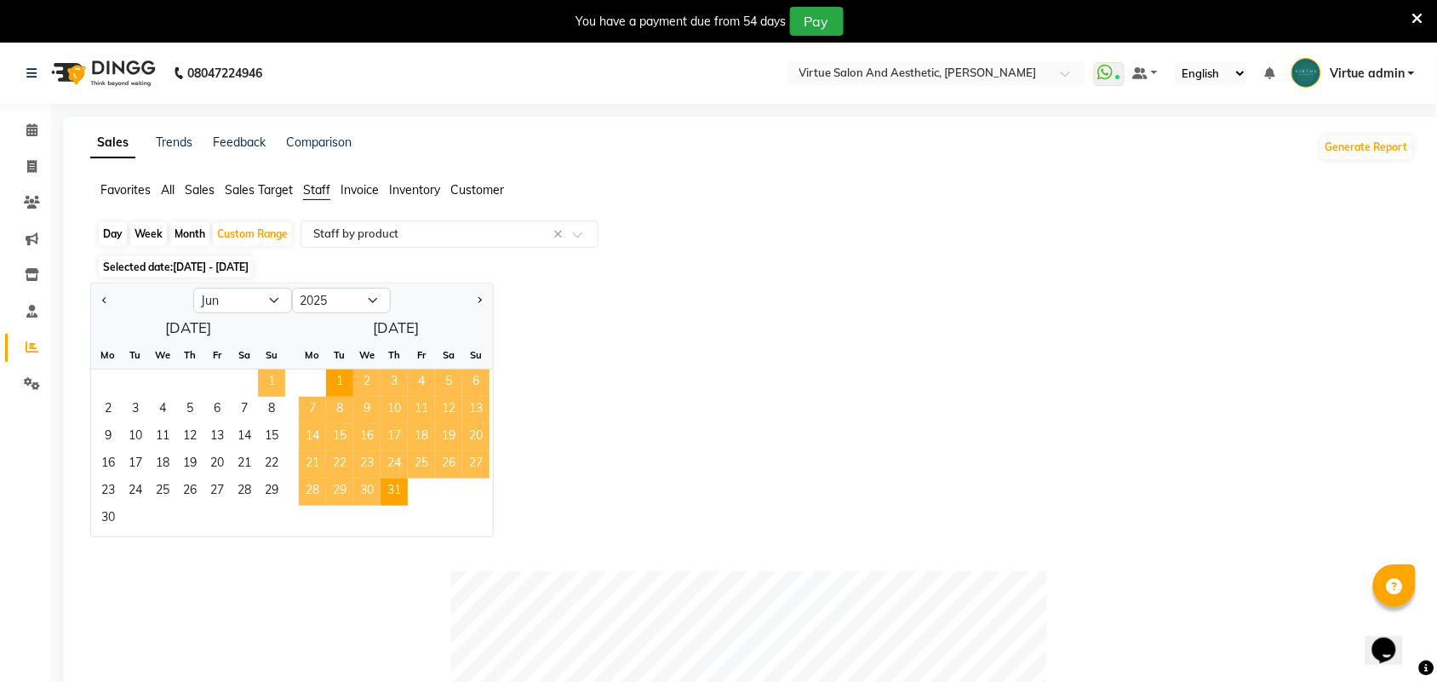
drag, startPoint x: 262, startPoint y: 377, endPoint x: 198, endPoint y: 483, distance: 123.8
click at [262, 381] on span "1" at bounding box center [271, 382] width 27 height 27
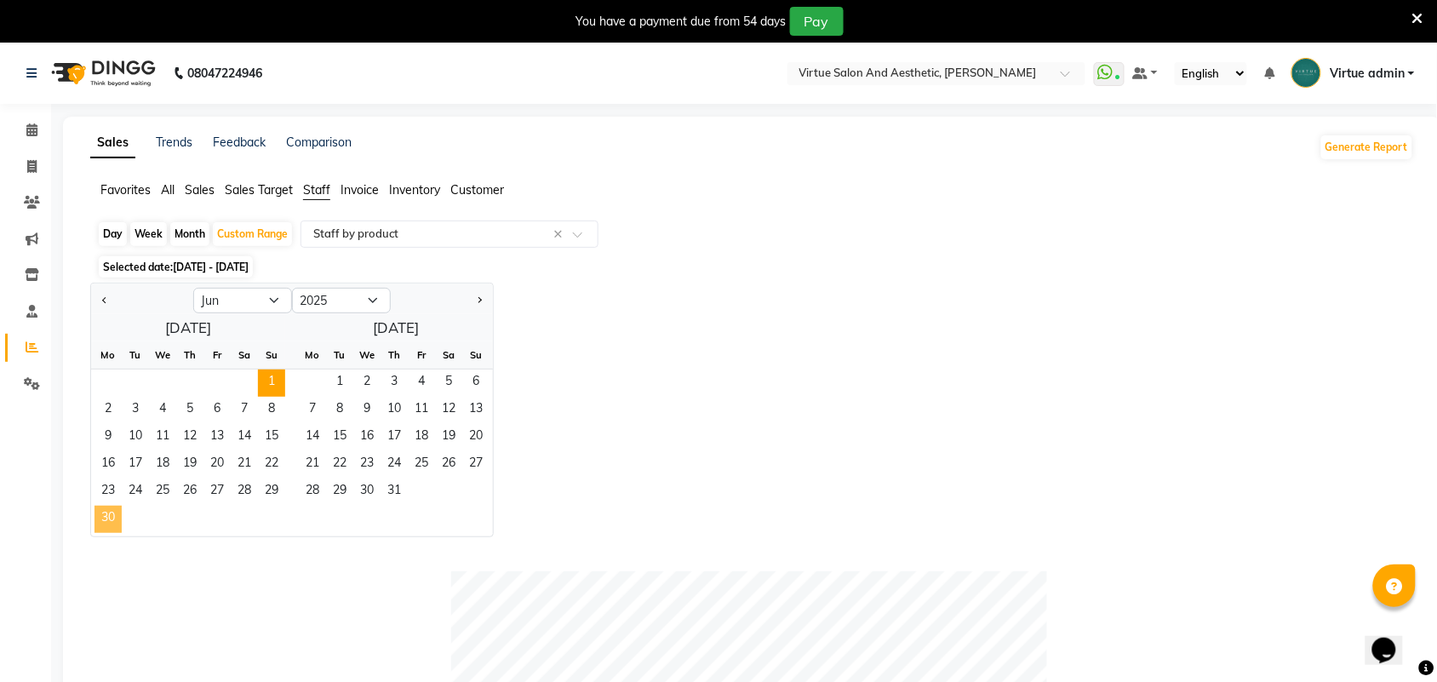
click at [115, 516] on span "30" at bounding box center [108, 519] width 27 height 27
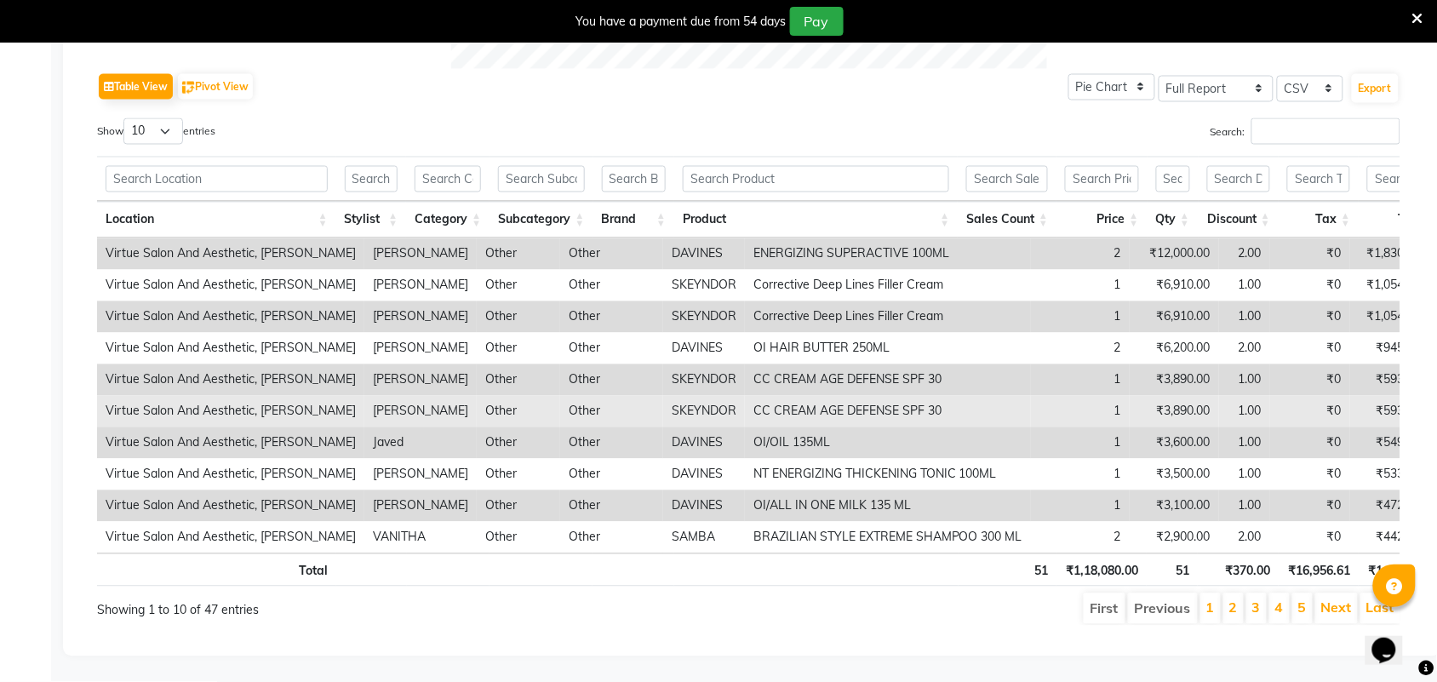
scroll to position [878, 0]
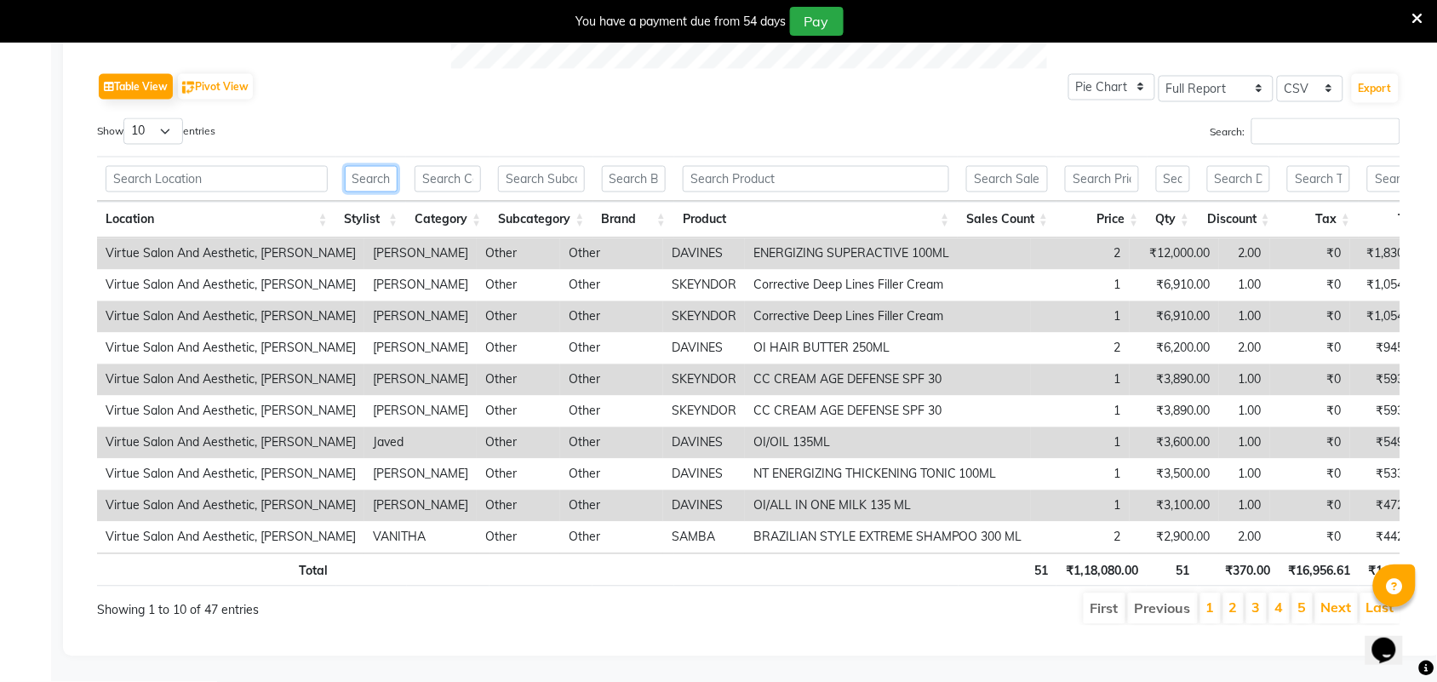
click at [383, 166] on input "text" at bounding box center [372, 179] width 54 height 26
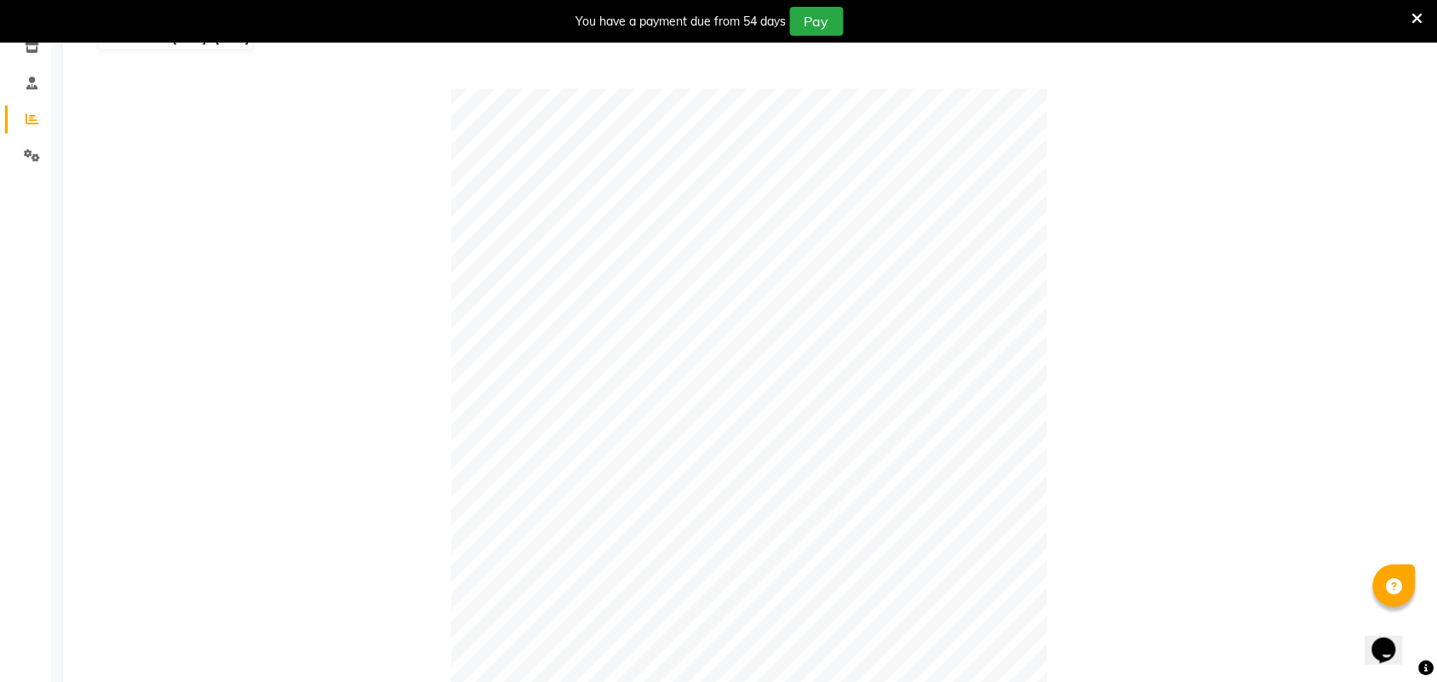
scroll to position [0, 0]
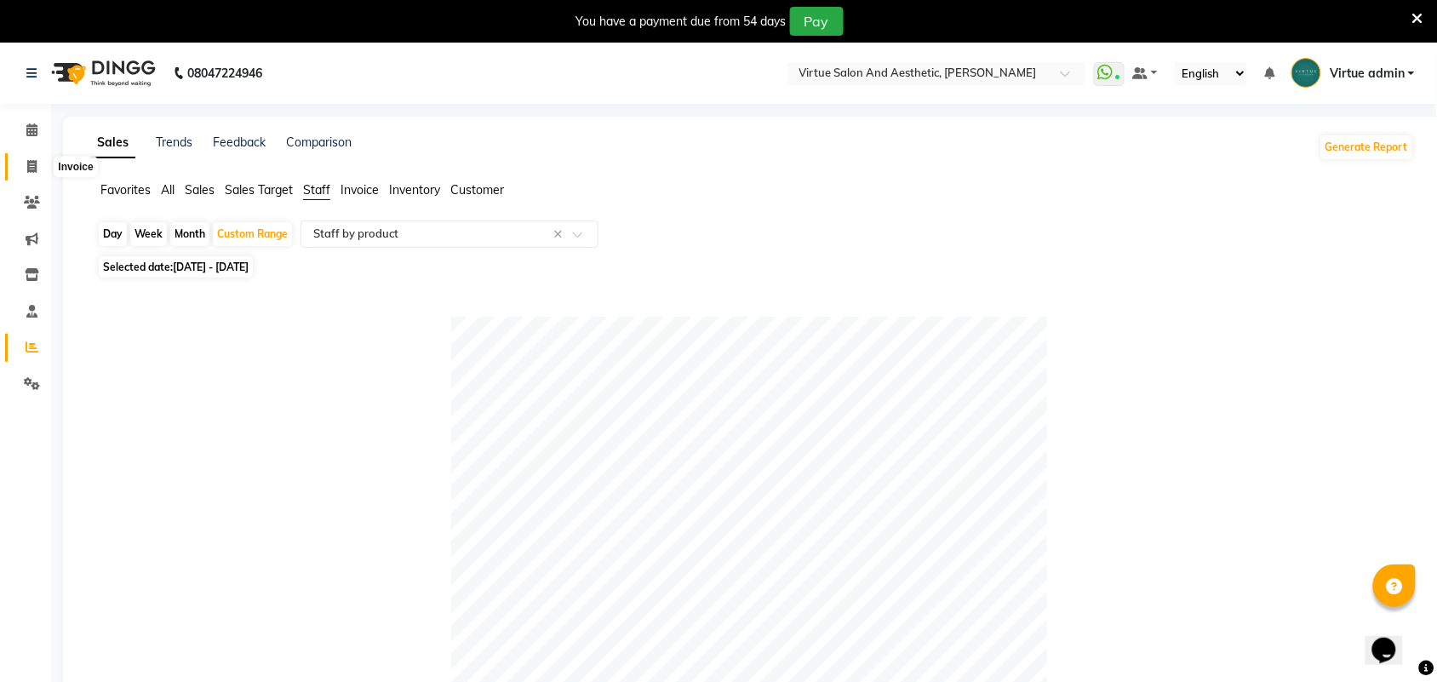
type input "[PERSON_NAME]"
click at [41, 163] on span at bounding box center [32, 168] width 30 height 20
select select "service"
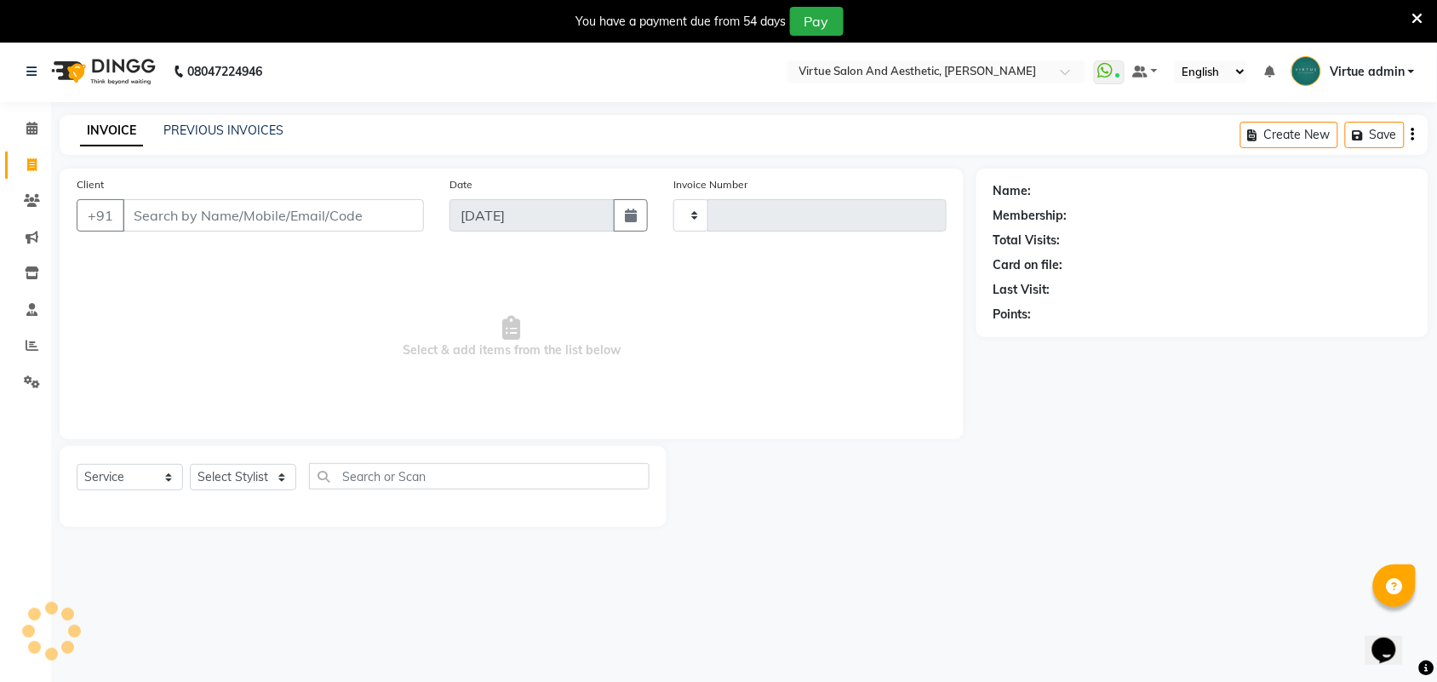
type input "3367"
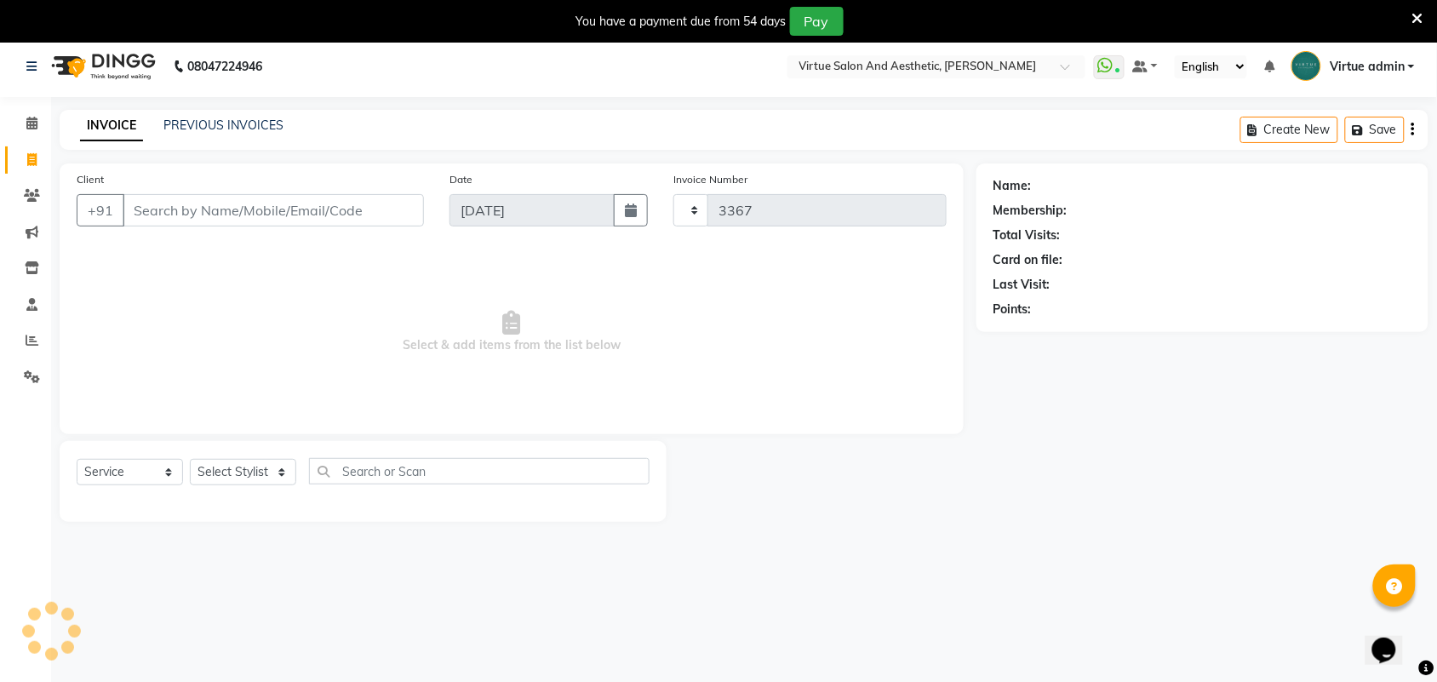
select select "4466"
select select "V"
select select "71189"
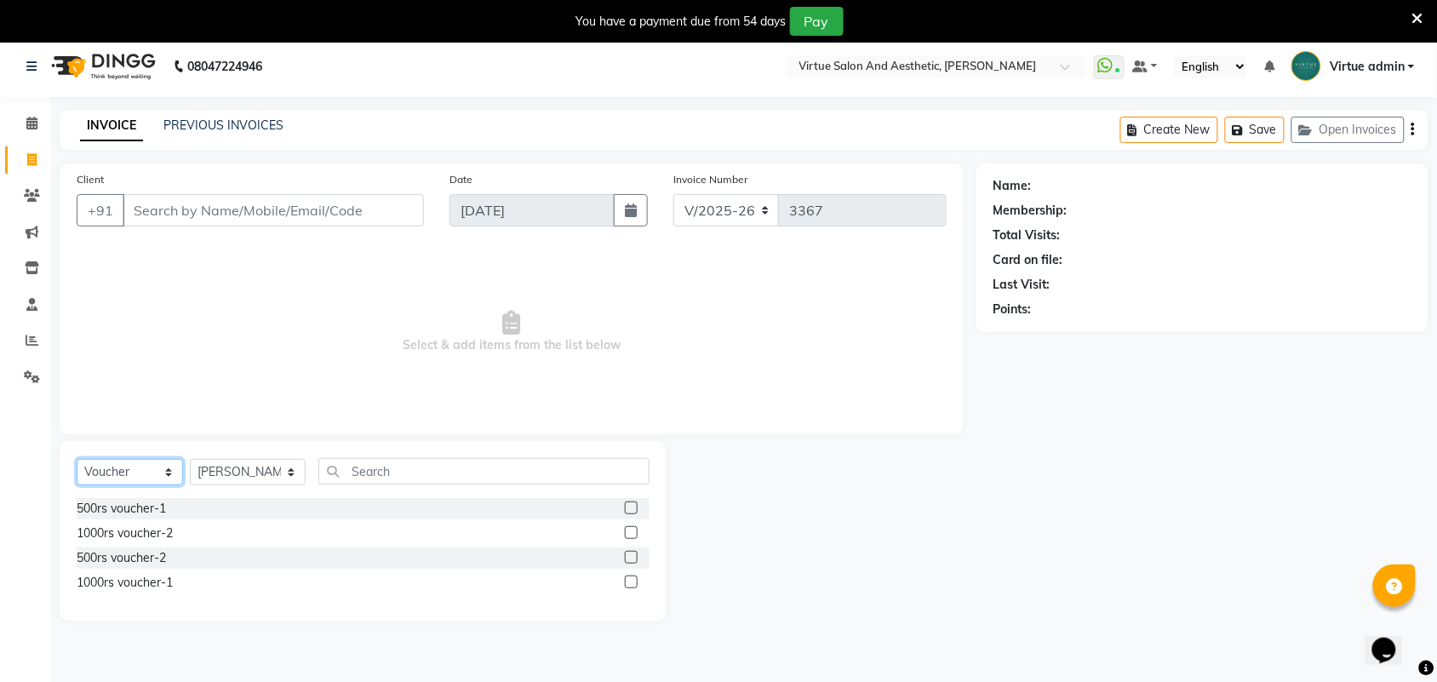
click at [136, 482] on select "Select Service Product Membership Package Voucher Prepaid Gift Card" at bounding box center [130, 472] width 106 height 26
select select "service"
click at [77, 459] on select "Select Service Product Membership Package Voucher Prepaid Gift Card" at bounding box center [130, 472] width 106 height 26
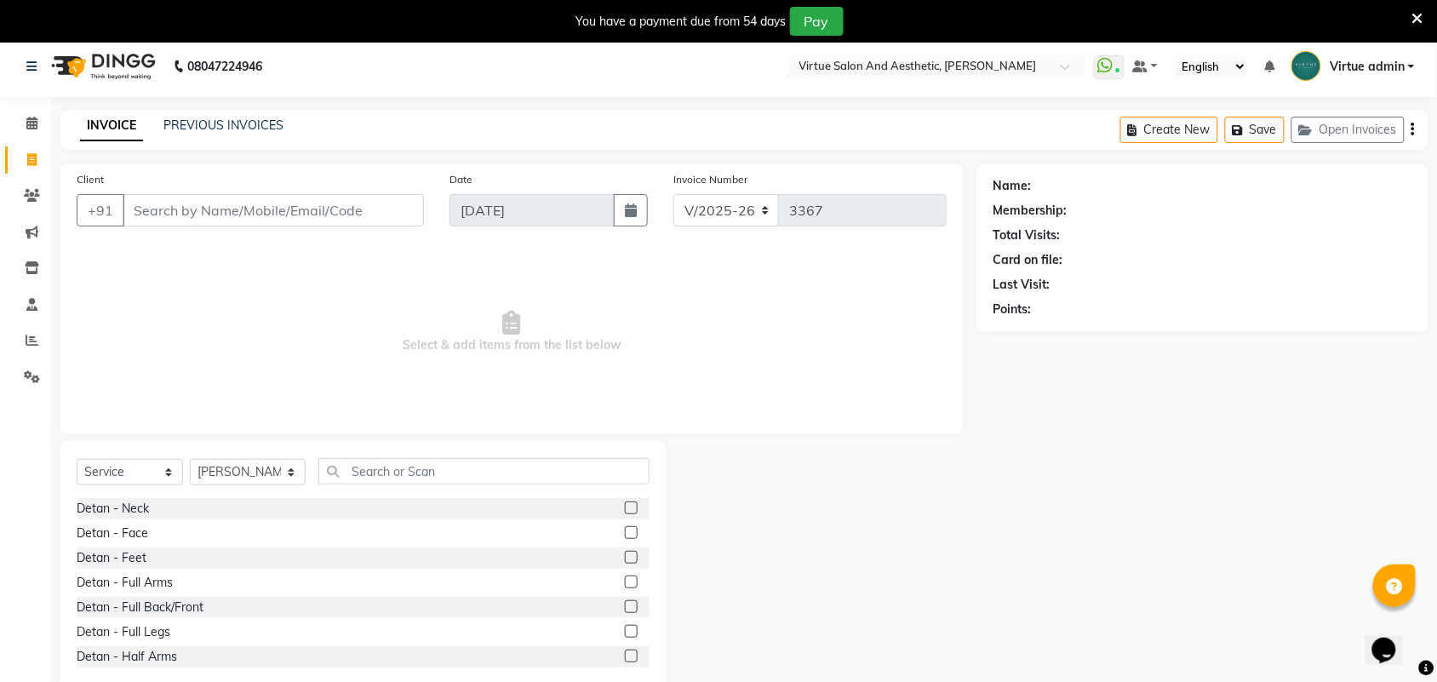
click at [275, 321] on span "Select & add items from the list below" at bounding box center [512, 332] width 870 height 170
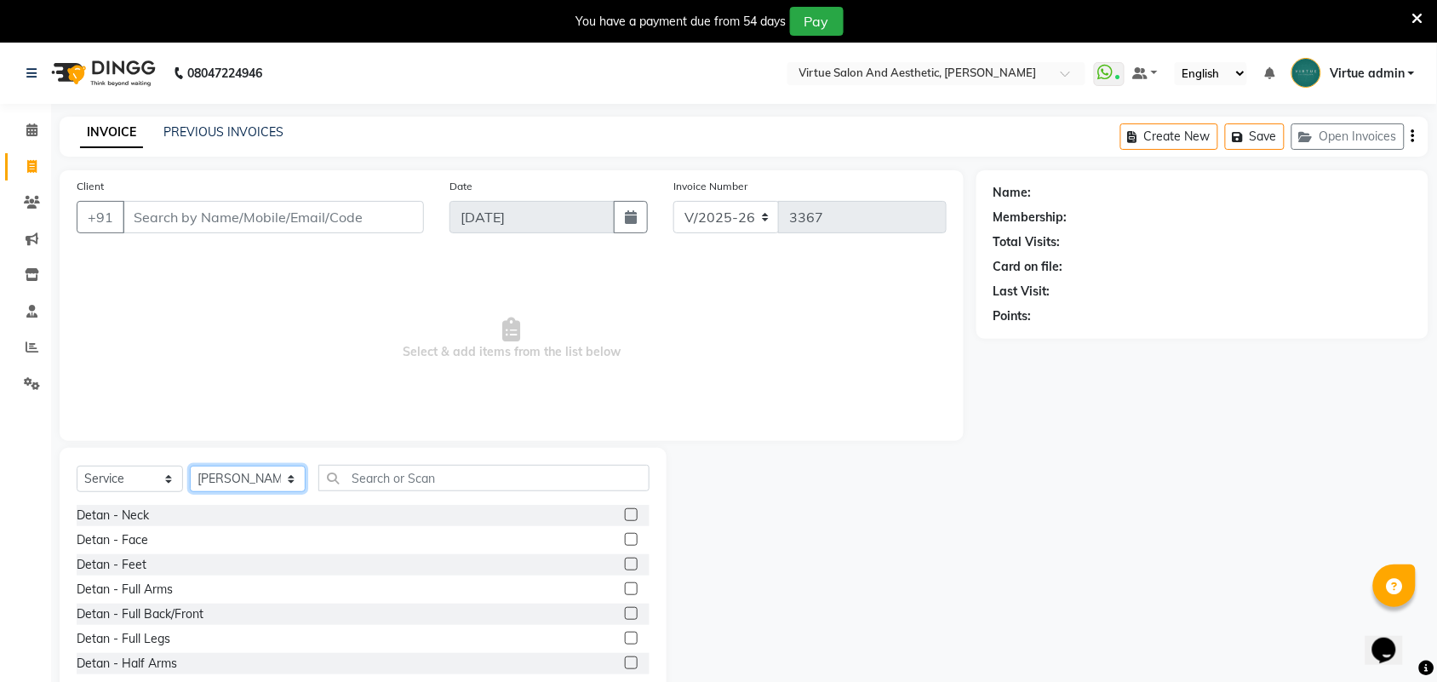
click at [255, 467] on select "Select Stylist Admin ANUSHA Apsu Auditor Ambattur Balaji BANUPRIYA Bharath Bhuv…" at bounding box center [248, 479] width 116 height 26
select select "25079"
click at [190, 466] on select "Select Stylist Admin ANUSHA Apsu Auditor Ambattur Balaji BANUPRIYA Bharath Bhuv…" at bounding box center [248, 479] width 116 height 26
click at [30, 343] on icon at bounding box center [32, 347] width 13 height 13
